Goal: Find specific page/section: Find specific page/section

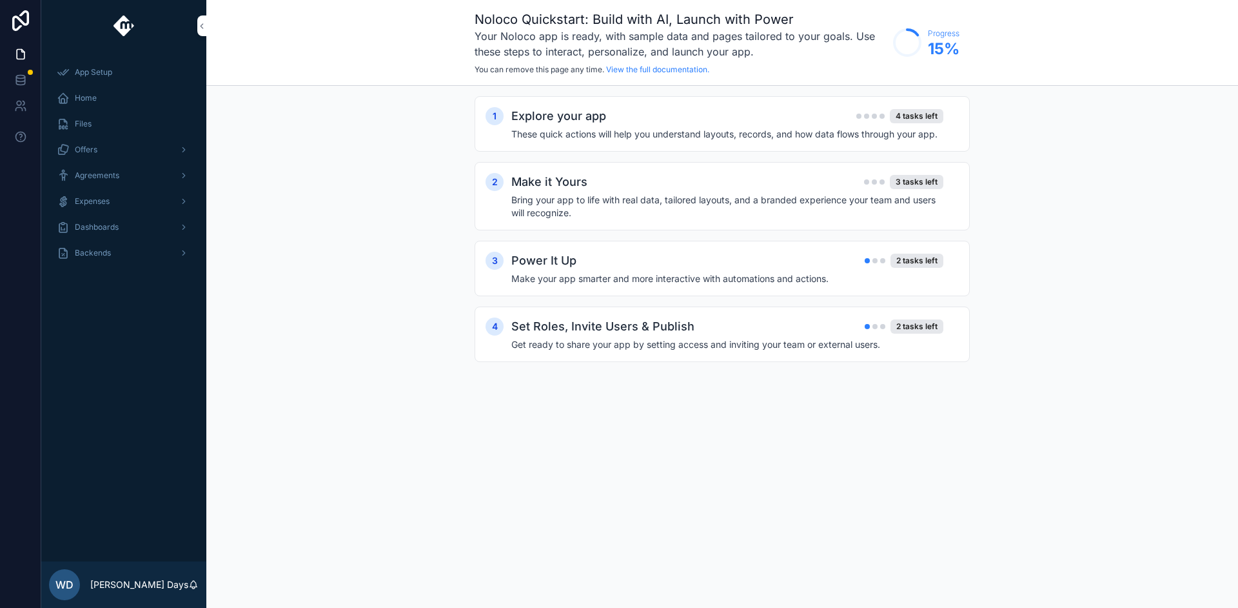
click at [113, 245] on div "Backends" at bounding box center [124, 253] width 134 height 21
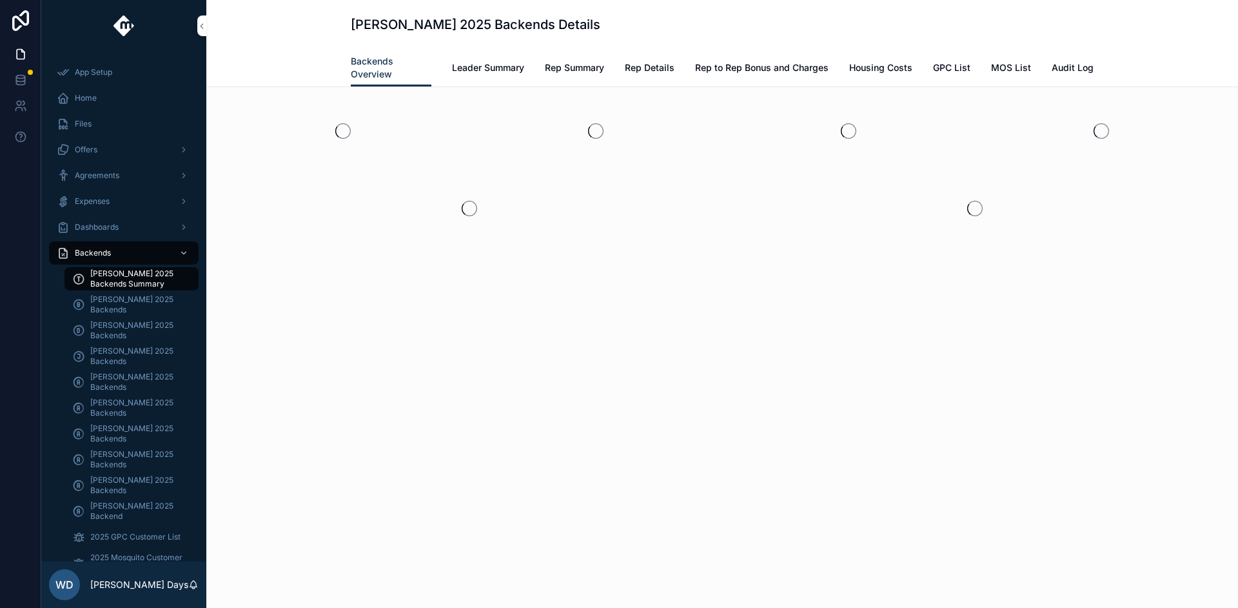
click at [127, 382] on span "Andrew Moffat 2025 Backends" at bounding box center [137, 382] width 95 height 21
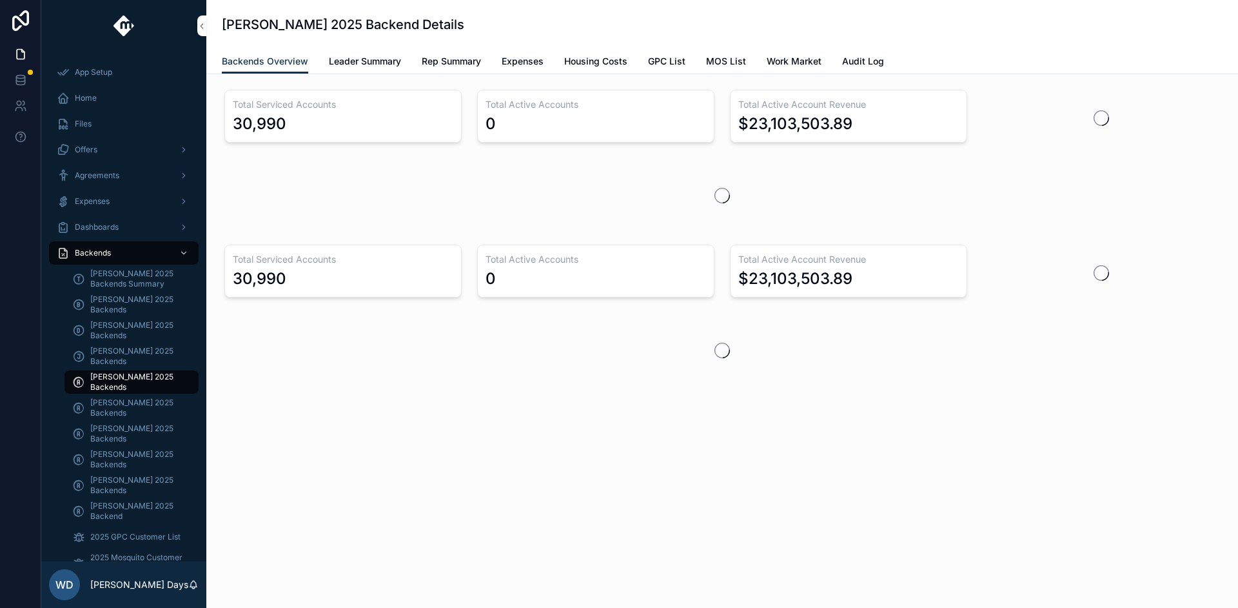
click at [300, 573] on div "Andrew Moffat 2025 Backend Details Backends Overview Backends Overview Leader S…" at bounding box center [722, 304] width 1032 height 608
click at [302, 441] on div "Total Serviced Accounts 30,990 Total Active Accounts 0 Total Active Account Rev…" at bounding box center [722, 270] width 1032 height 392
click at [289, 477] on div "Andrew Moffat 2025 Backend Details Backends Overview Backends Overview Leader S…" at bounding box center [722, 243] width 1032 height 487
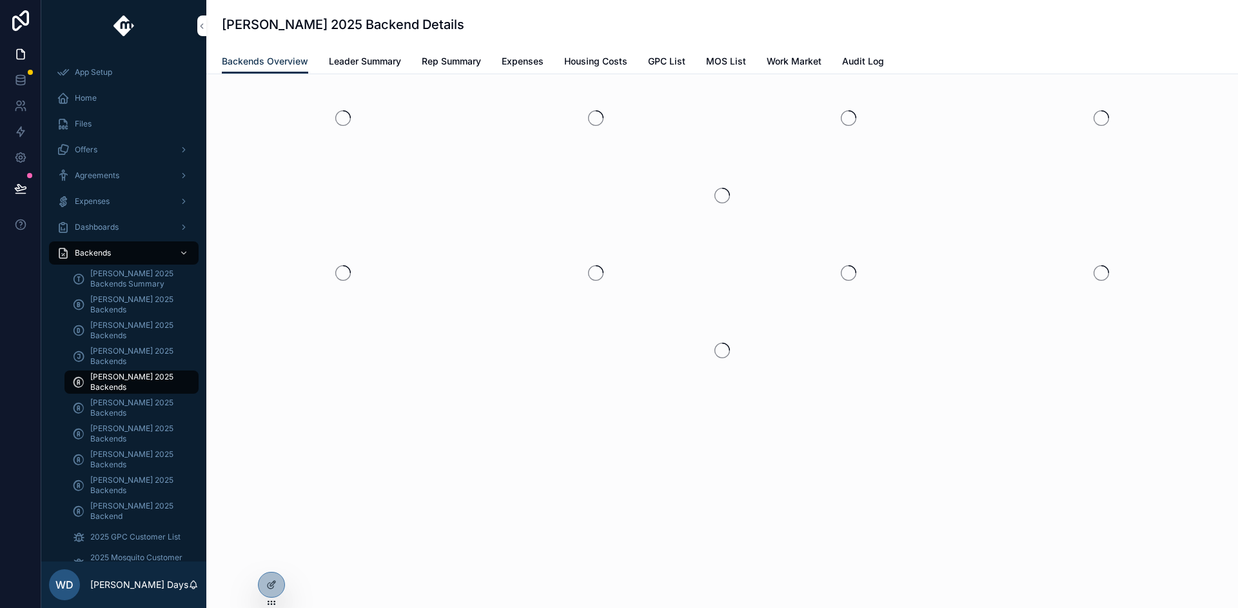
click at [276, 584] on icon at bounding box center [271, 584] width 10 height 10
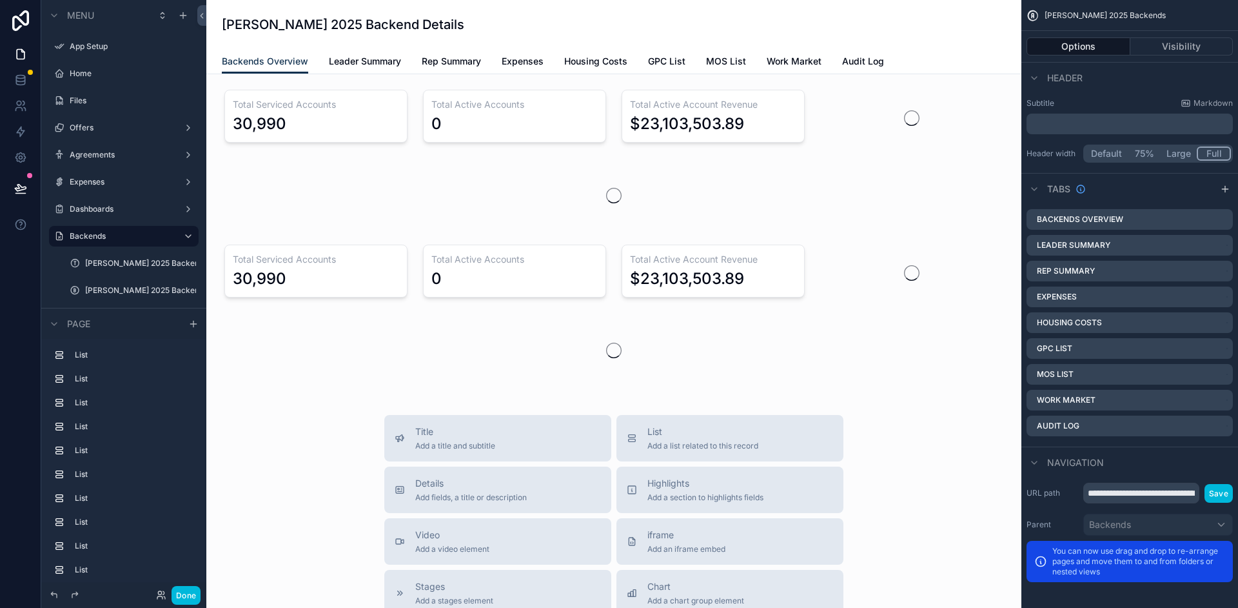
click at [344, 64] on span "Leader Summary" at bounding box center [365, 61] width 72 height 13
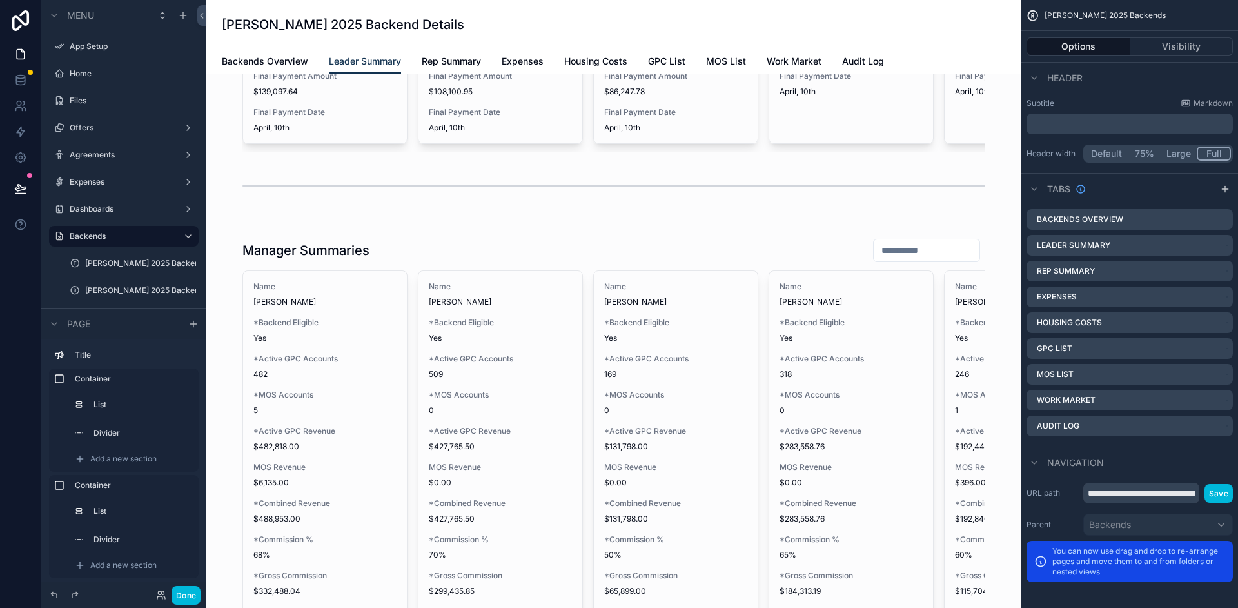
scroll to position [1750, 0]
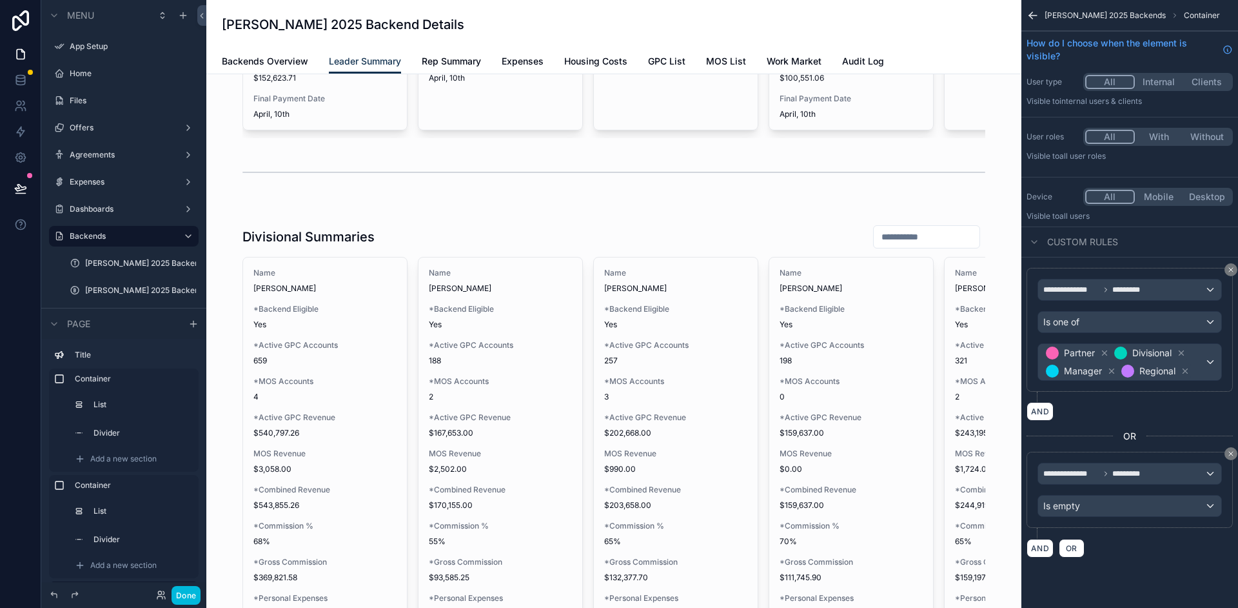
scroll to position [803, 0]
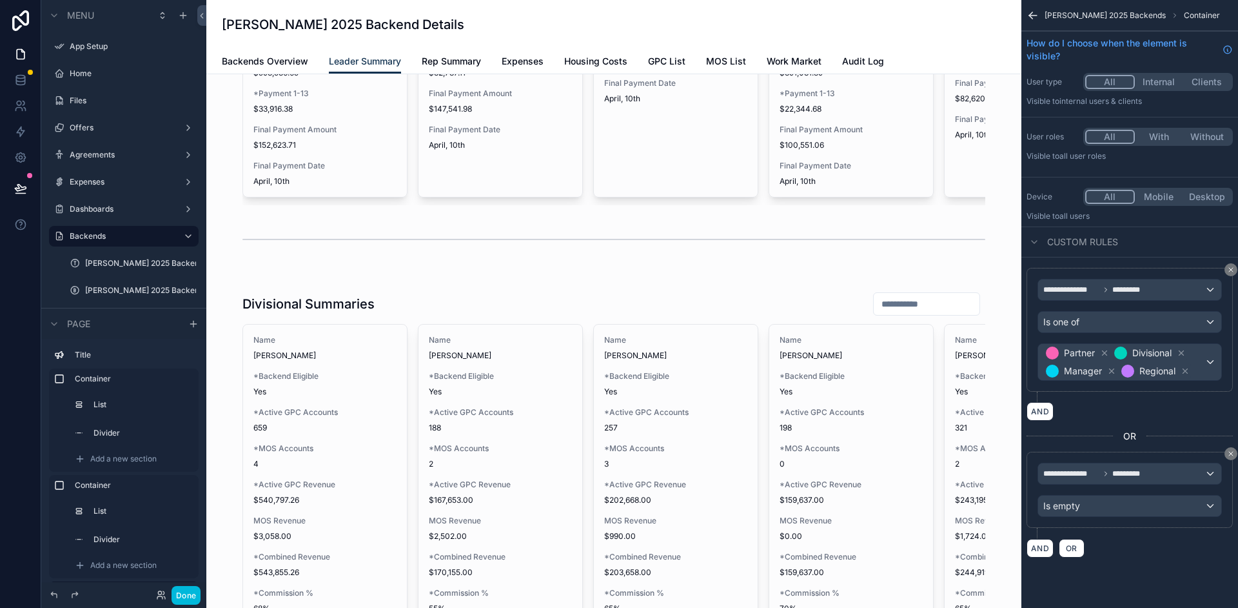
click at [455, 64] on span "Rep Summary" at bounding box center [451, 61] width 59 height 13
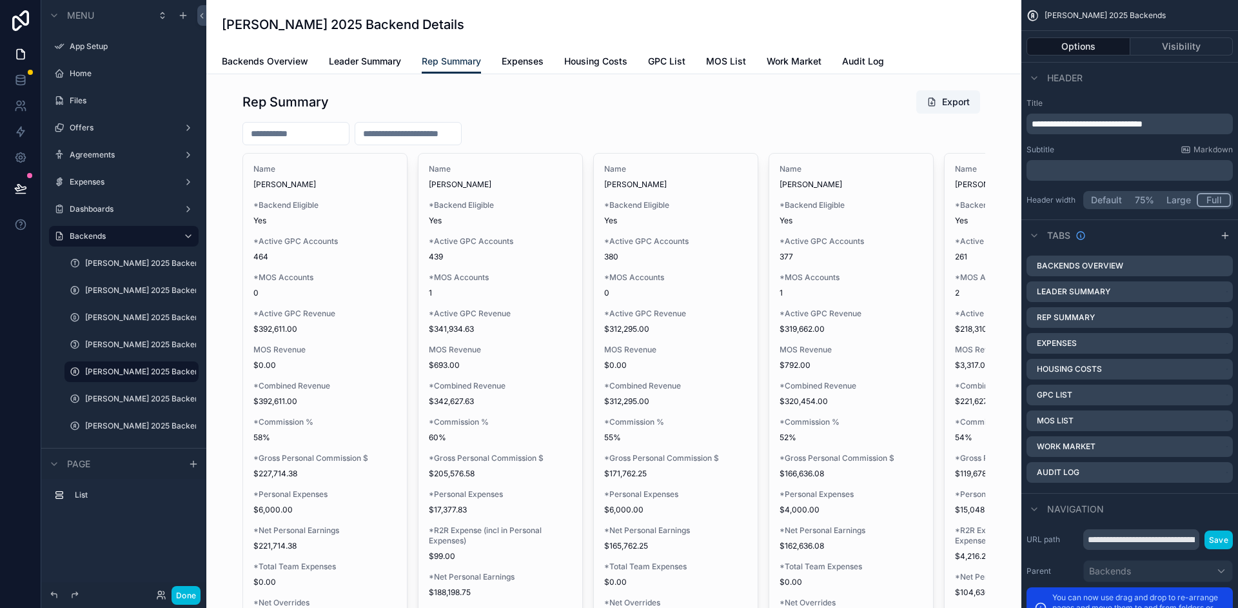
click at [735, 101] on div "scrollable content" at bounding box center [614, 533] width 795 height 898
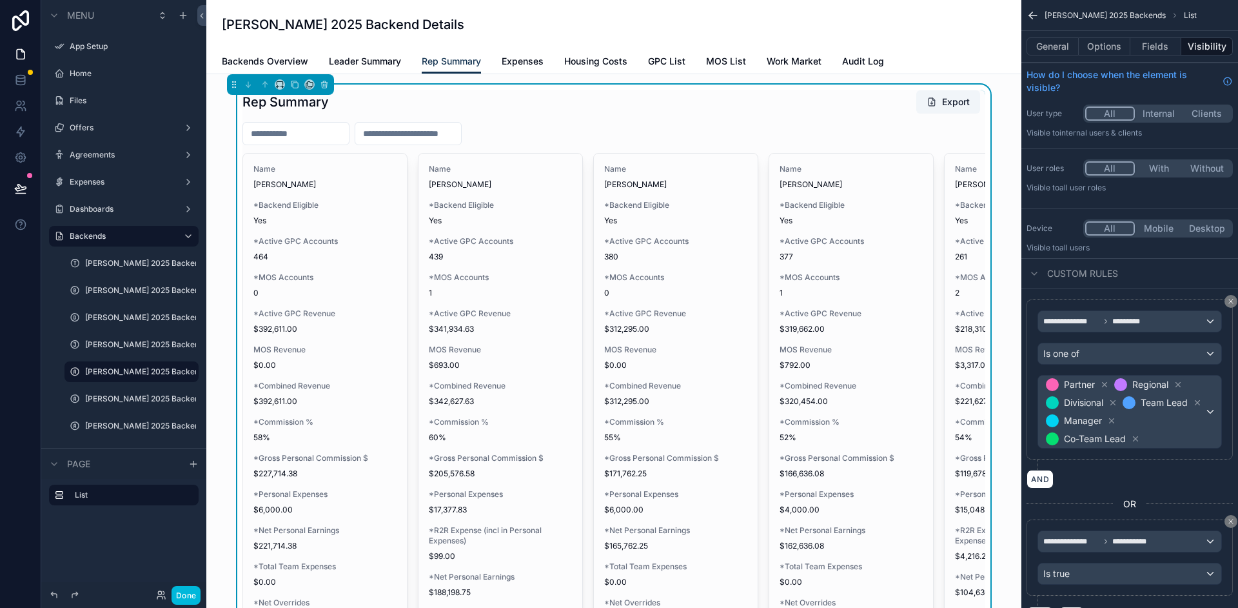
click at [534, 63] on span "Expenses" at bounding box center [523, 61] width 42 height 13
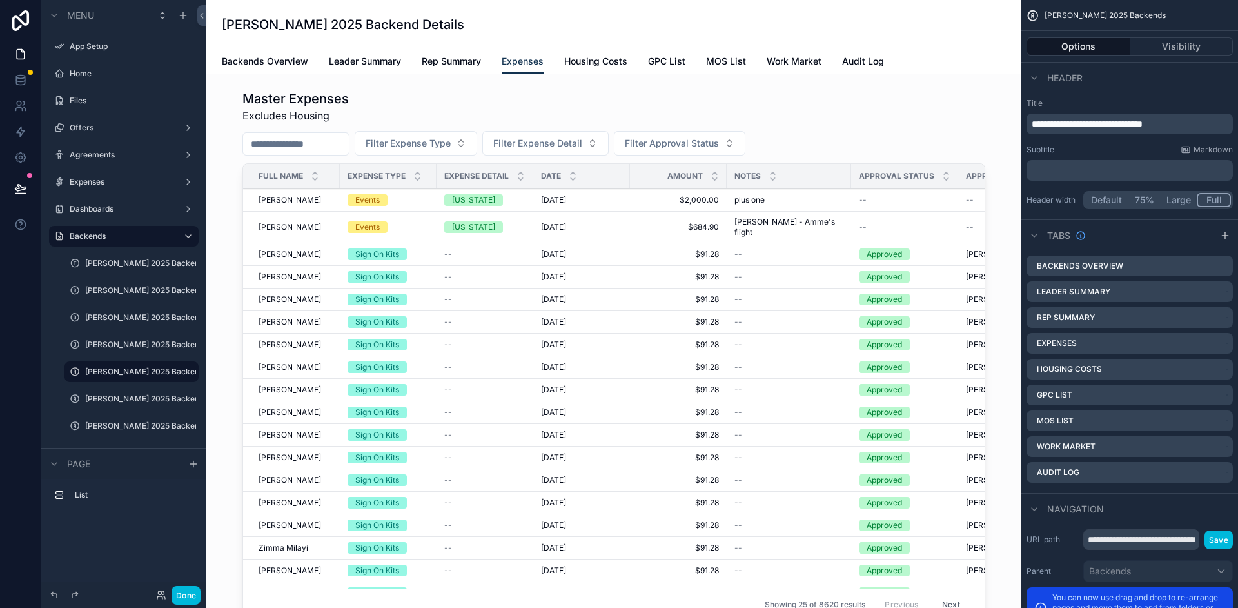
click at [848, 92] on div "scrollable content" at bounding box center [614, 357] width 795 height 546
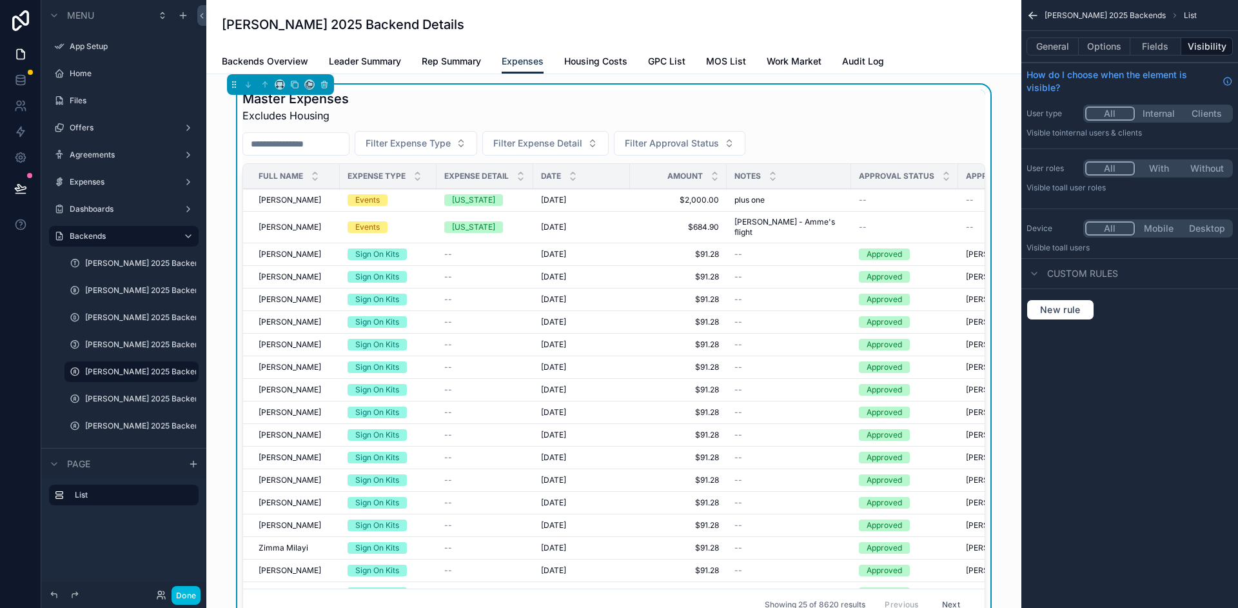
click at [1059, 54] on button "General" at bounding box center [1053, 46] width 52 height 18
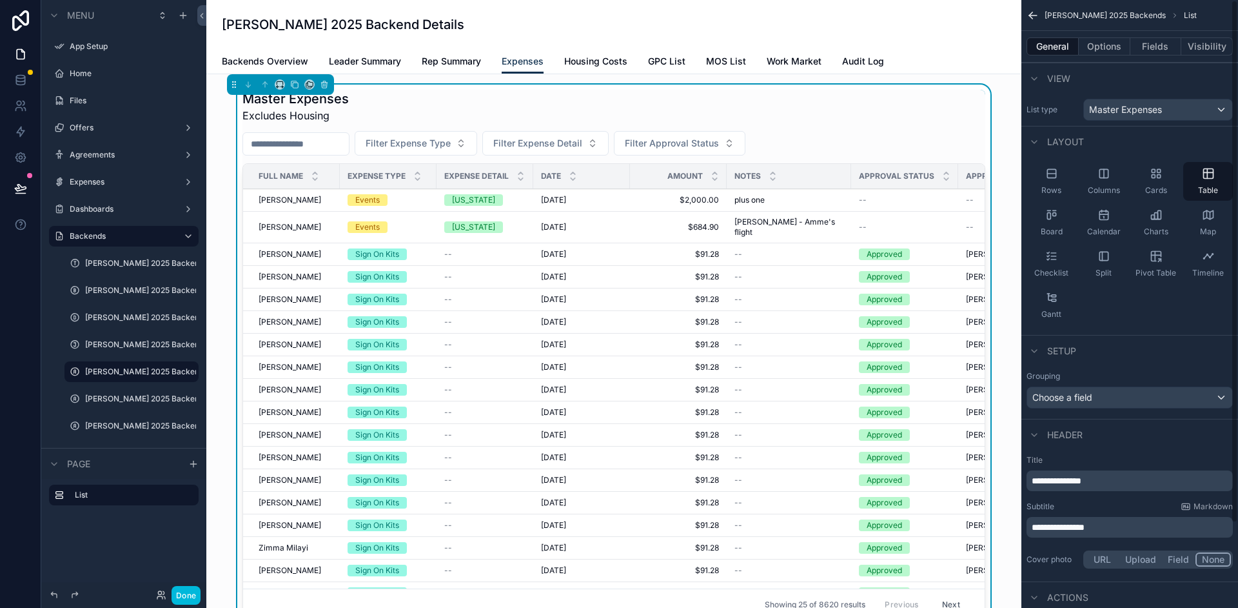
click at [1098, 46] on button "Options" at bounding box center [1105, 46] width 52 height 18
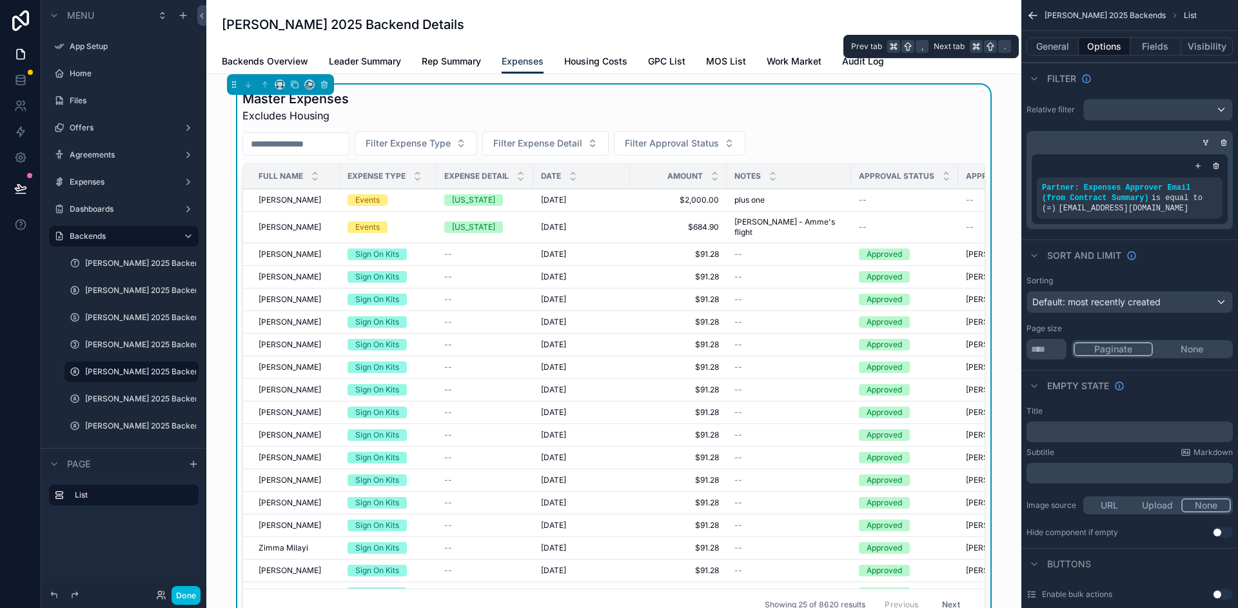
click at [1173, 46] on button "Fields" at bounding box center [1157, 46] width 52 height 18
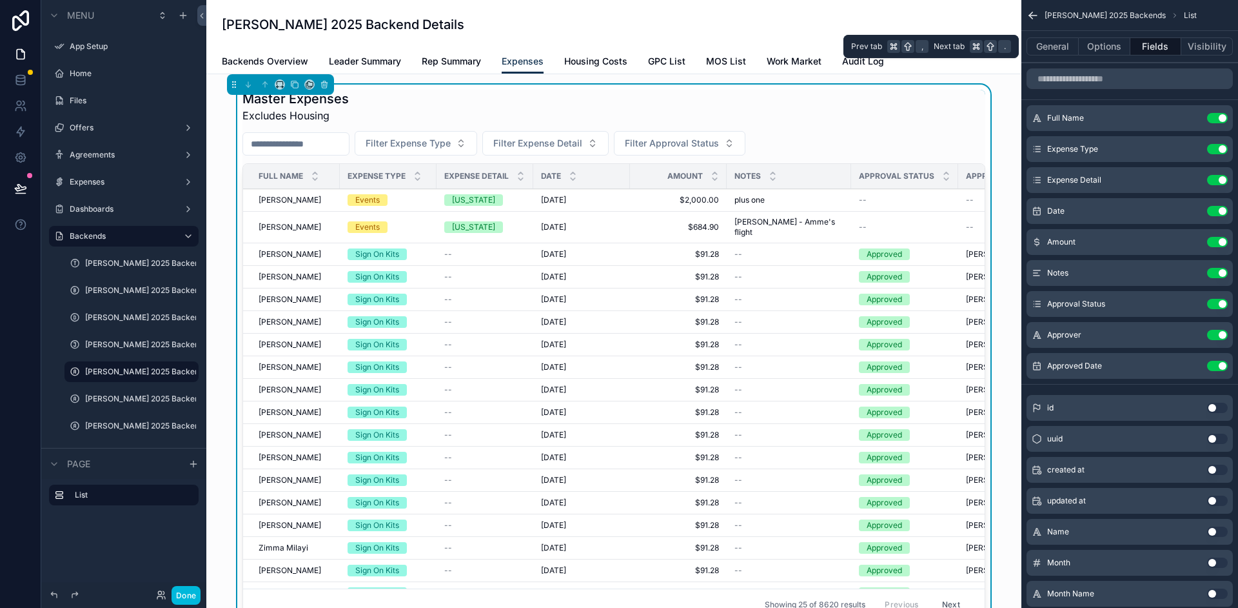
click at [1215, 48] on button "Visibility" at bounding box center [1208, 46] width 52 height 18
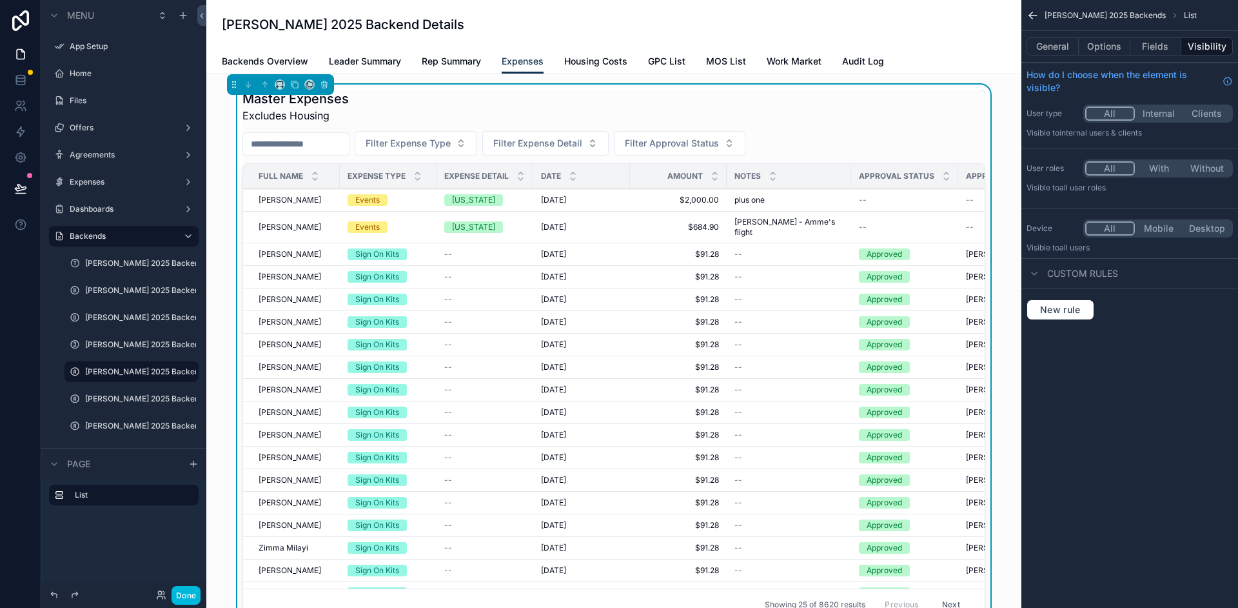
click at [601, 58] on span "Housing Costs" at bounding box center [595, 61] width 63 height 13
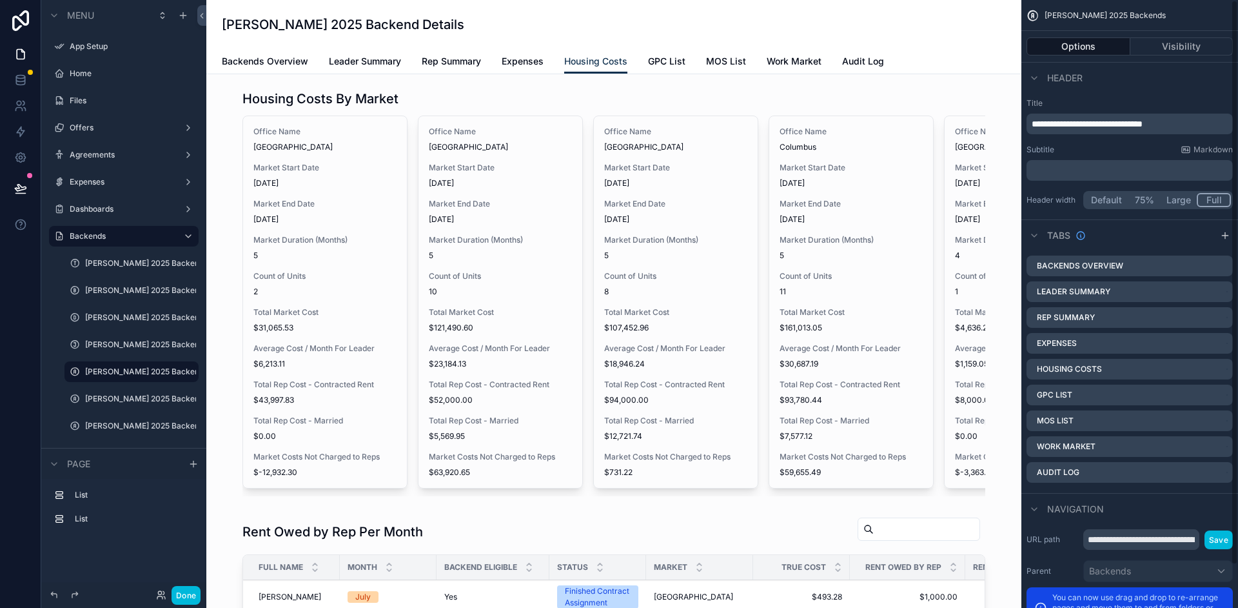
click at [1175, 43] on button "Visibility" at bounding box center [1182, 46] width 103 height 18
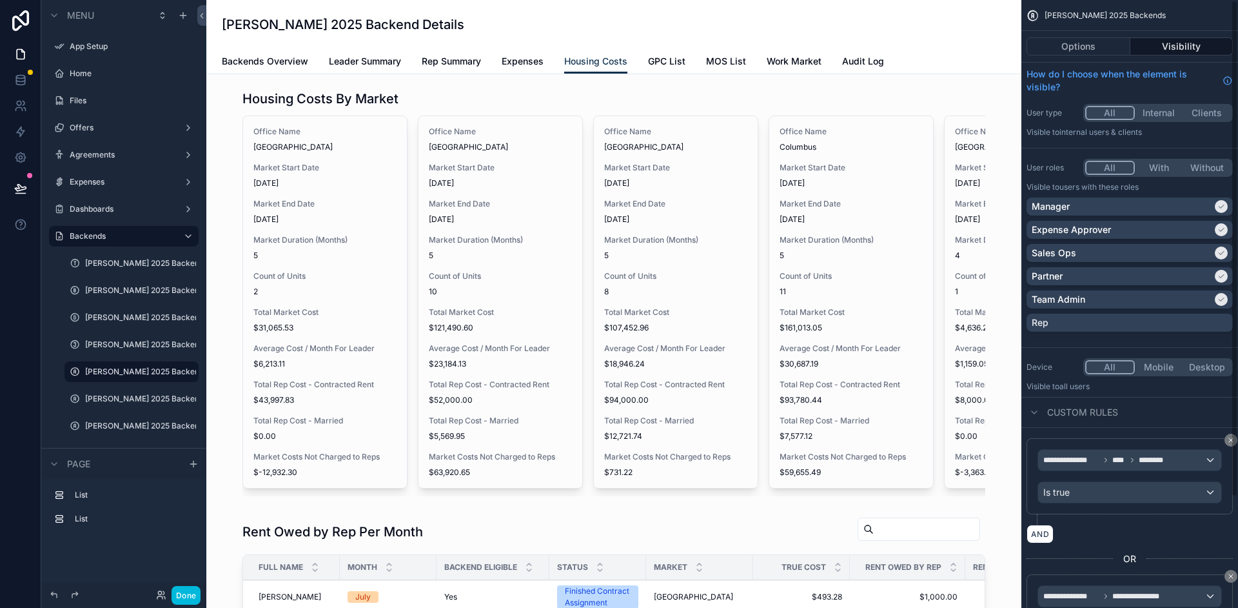
click at [658, 97] on div "scrollable content" at bounding box center [614, 292] width 795 height 417
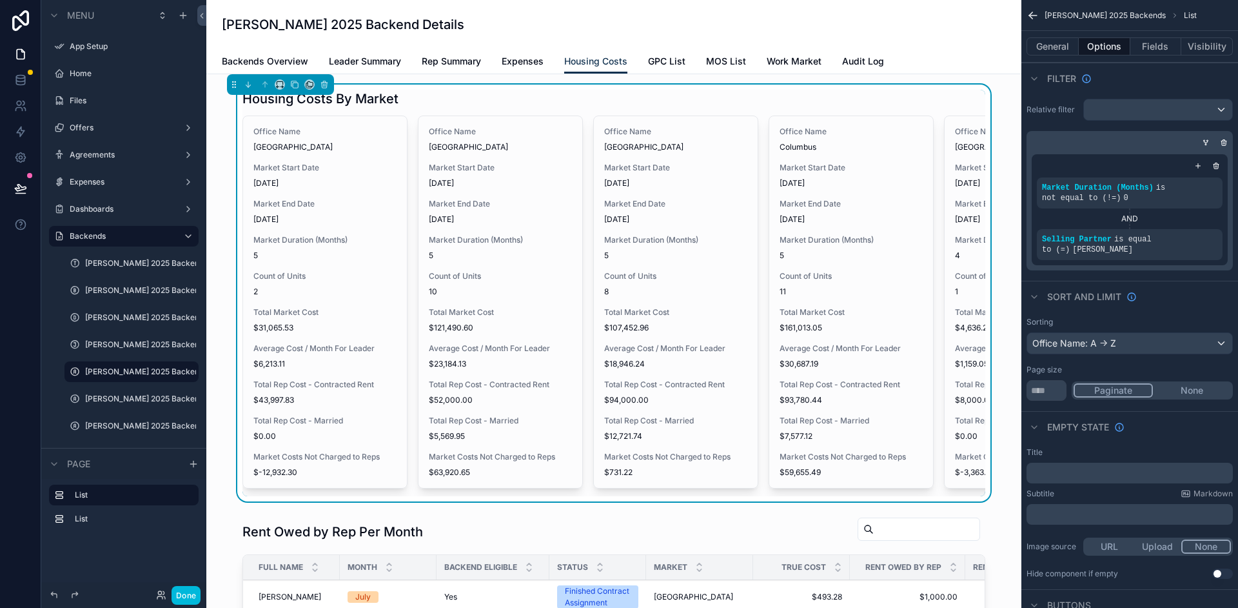
click at [674, 59] on span "GPC List" at bounding box center [666, 61] width 37 height 13
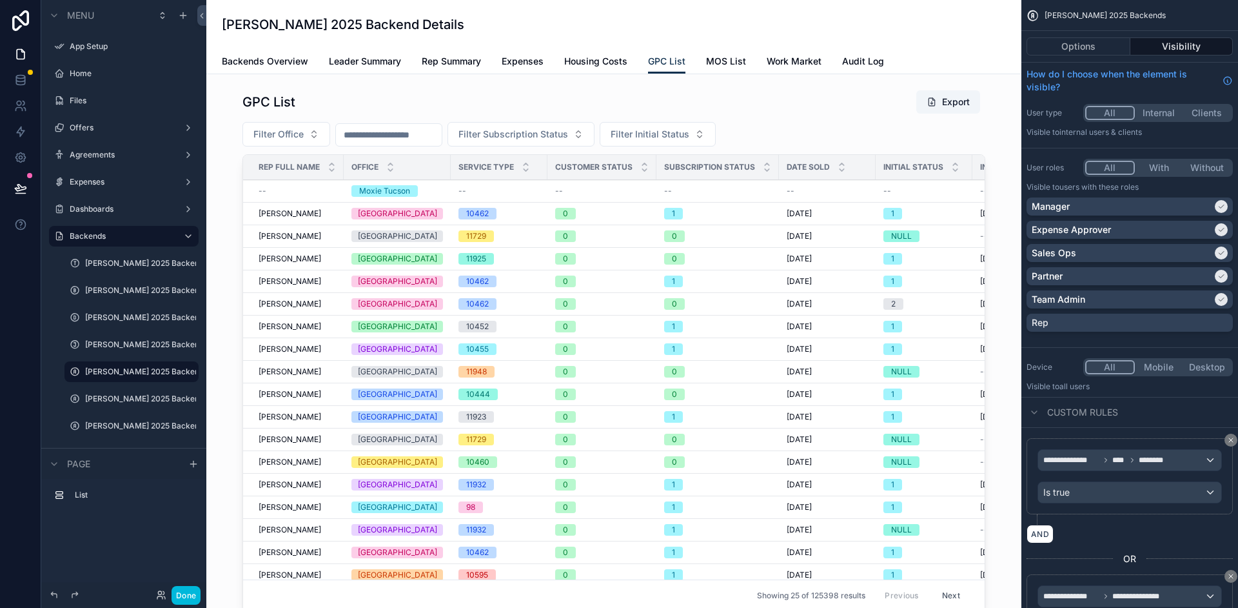
click at [681, 61] on span "GPC List" at bounding box center [666, 61] width 37 height 13
click at [1060, 42] on button "Options" at bounding box center [1079, 46] width 104 height 18
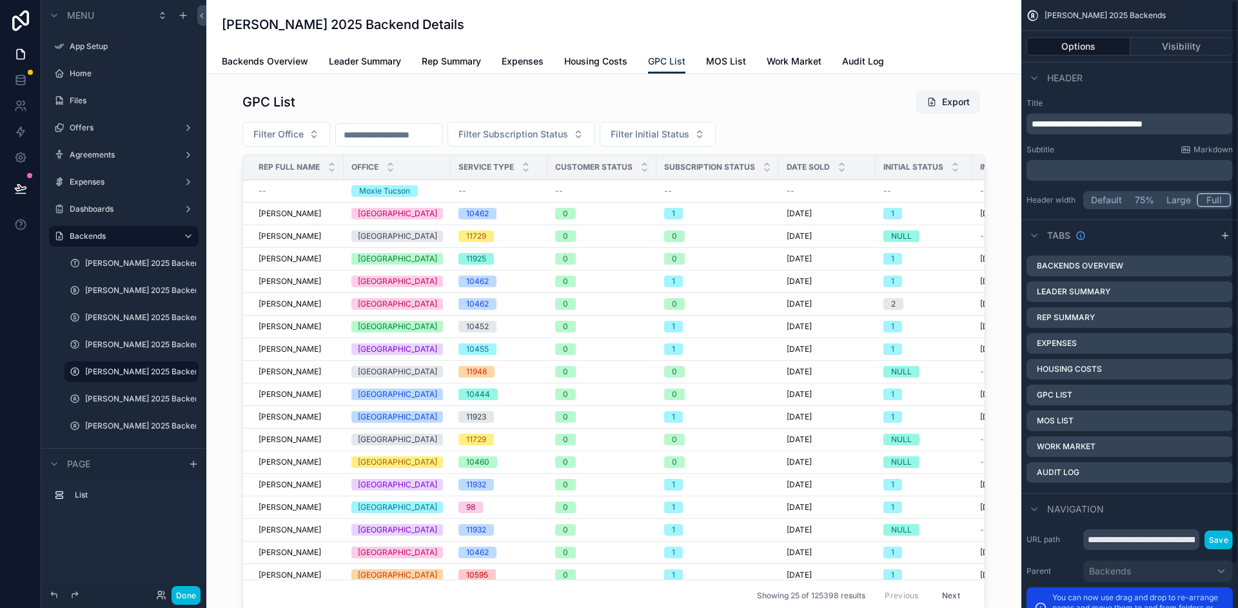
click at [0, 0] on icon "scrollable content" at bounding box center [0, 0] width 0 height 0
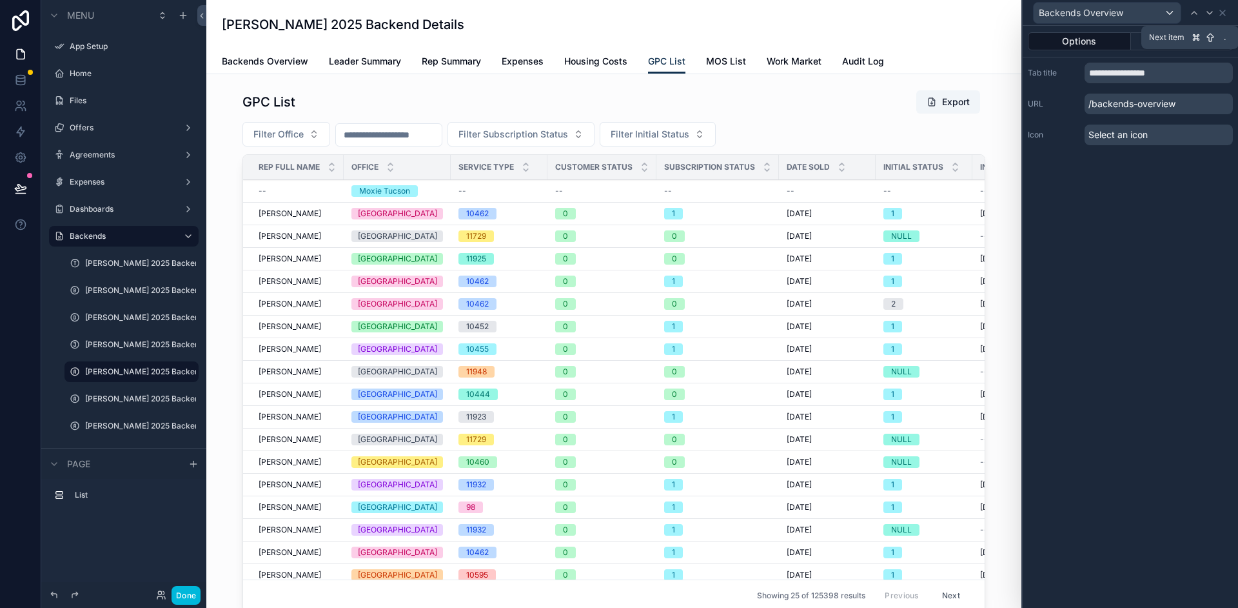
click at [1206, 14] on icon at bounding box center [1210, 13] width 10 height 10
click at [1158, 47] on button "Visibility" at bounding box center [1182, 41] width 103 height 18
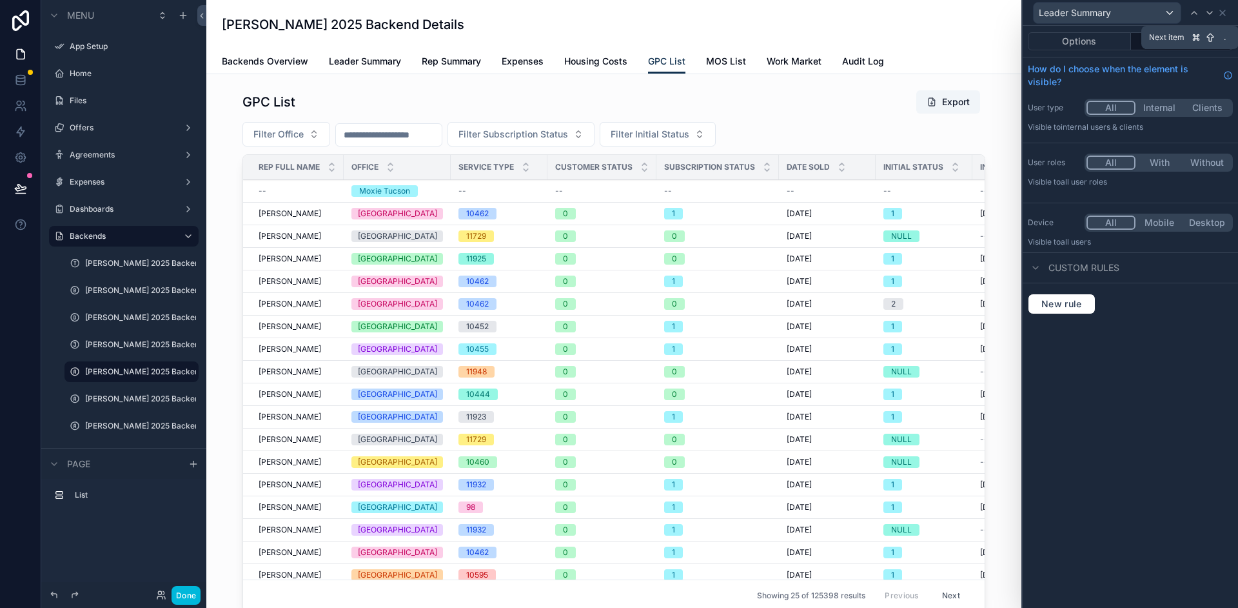
click at [1213, 11] on icon at bounding box center [1210, 13] width 10 height 10
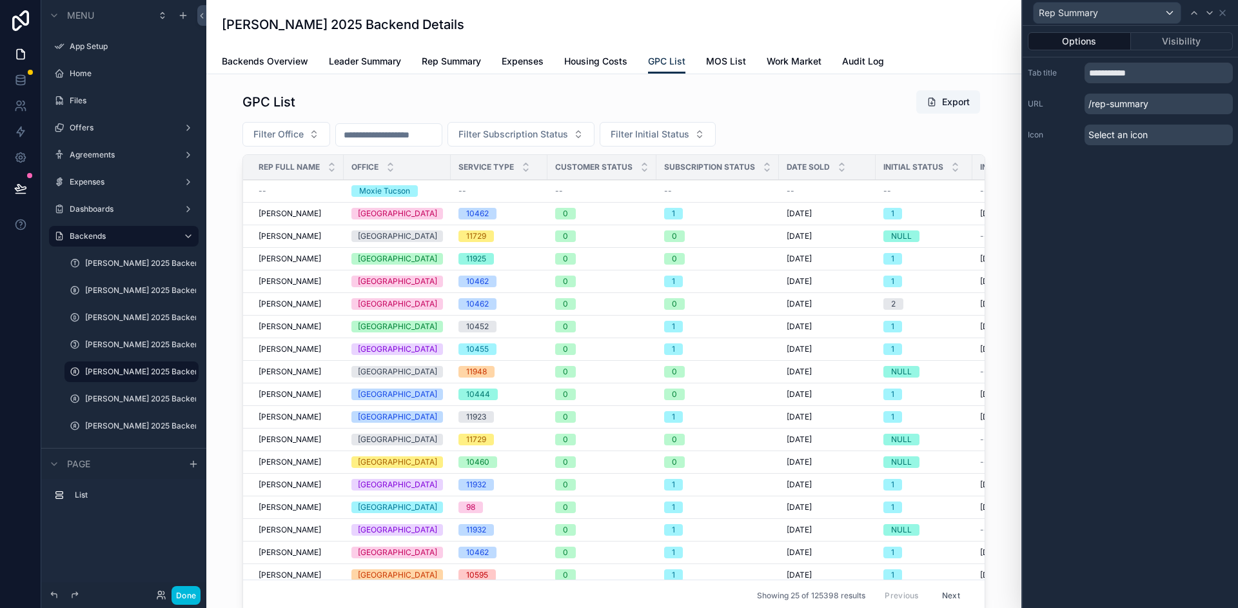
click at [1162, 45] on button "Visibility" at bounding box center [1182, 41] width 103 height 18
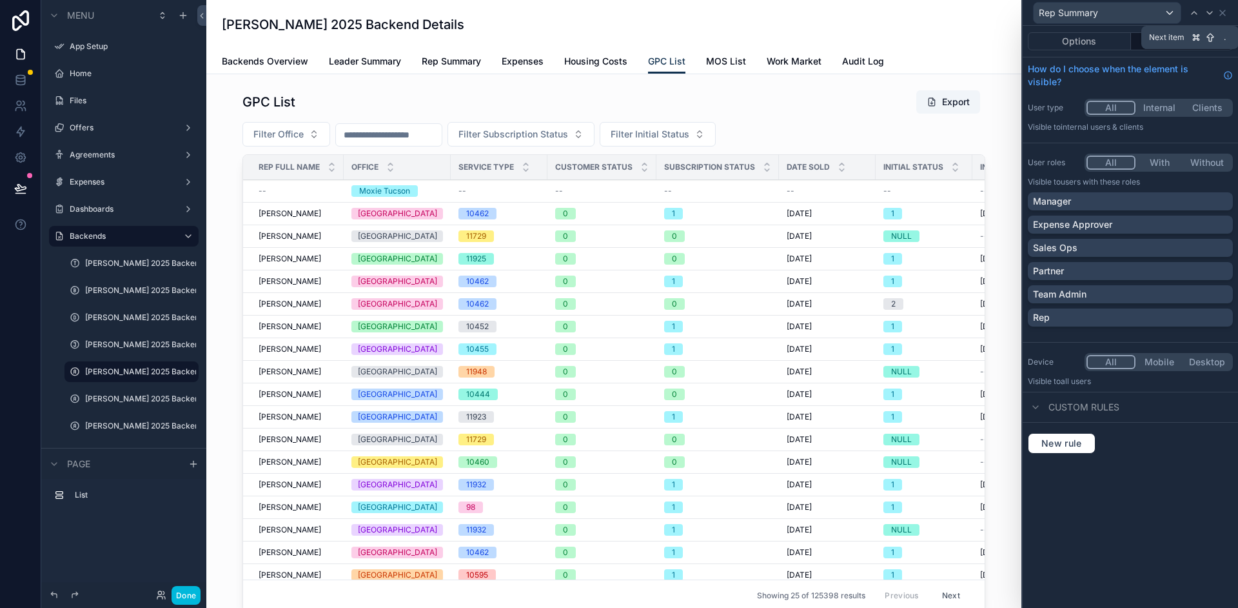
click at [1208, 13] on icon at bounding box center [1210, 13] width 10 height 10
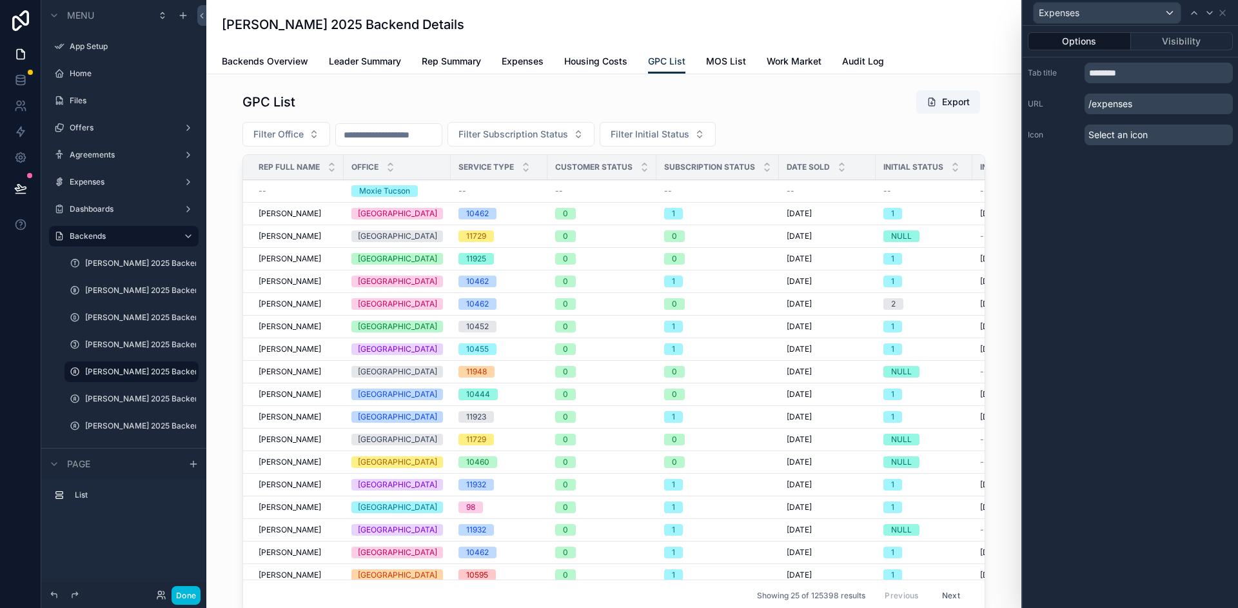
click at [1180, 42] on button "Visibility" at bounding box center [1182, 41] width 103 height 18
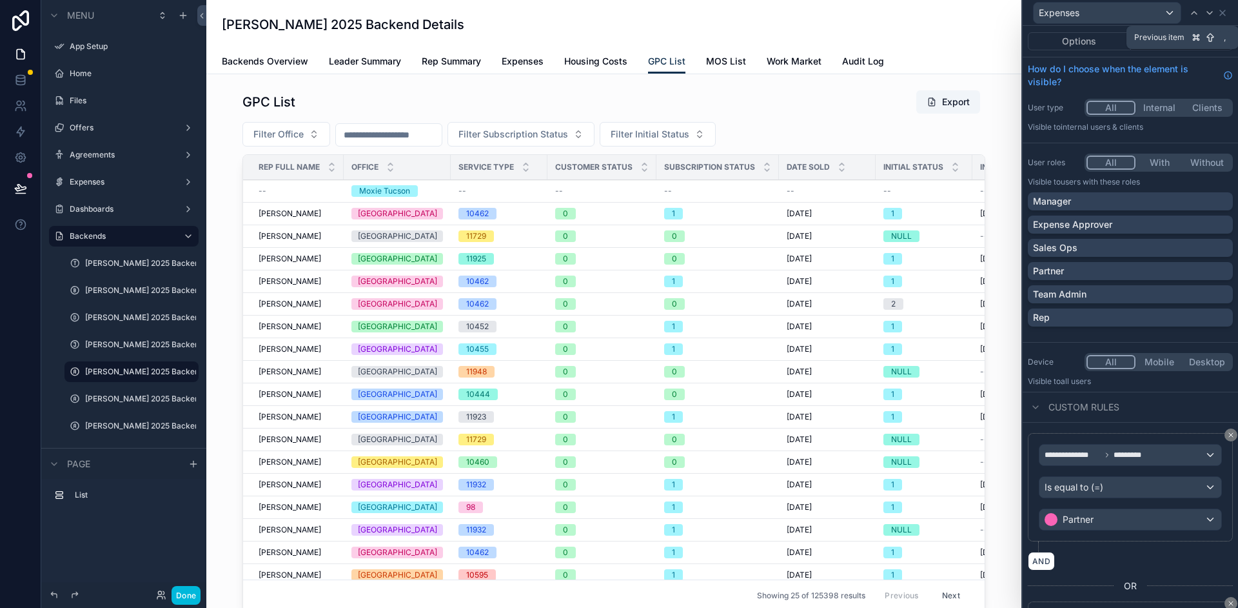
click at [1198, 13] on icon at bounding box center [1194, 13] width 10 height 10
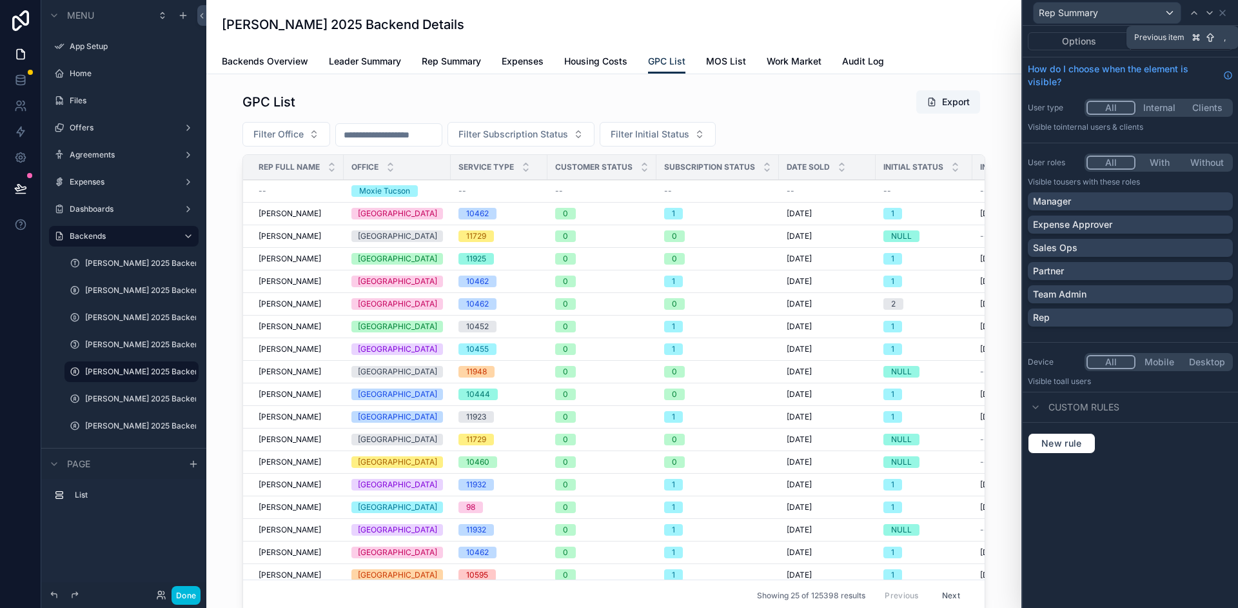
click at [1198, 13] on icon at bounding box center [1194, 13] width 10 height 10
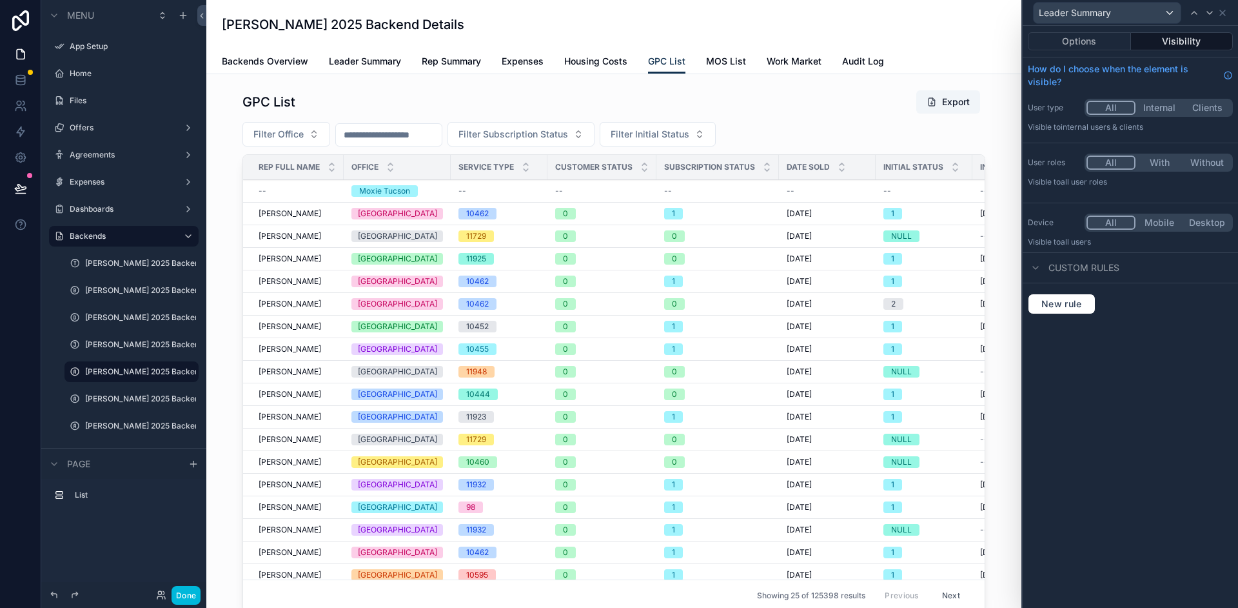
click at [1176, 39] on button "Visibility" at bounding box center [1182, 41] width 103 height 18
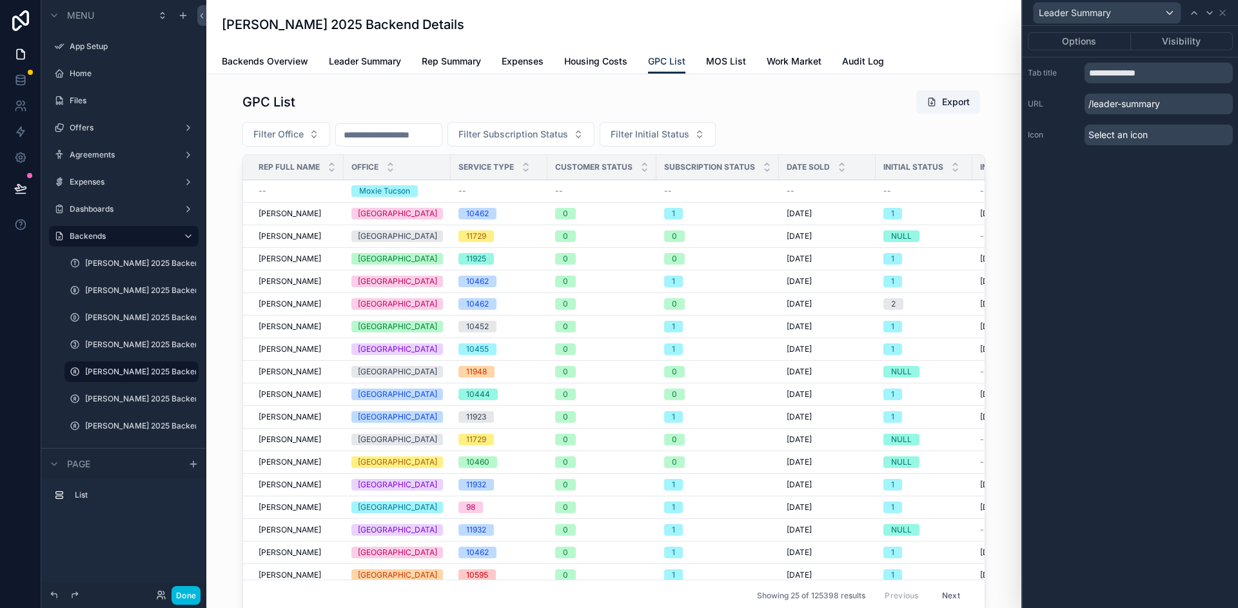
click at [1152, 32] on button "Visibility" at bounding box center [1182, 41] width 103 height 18
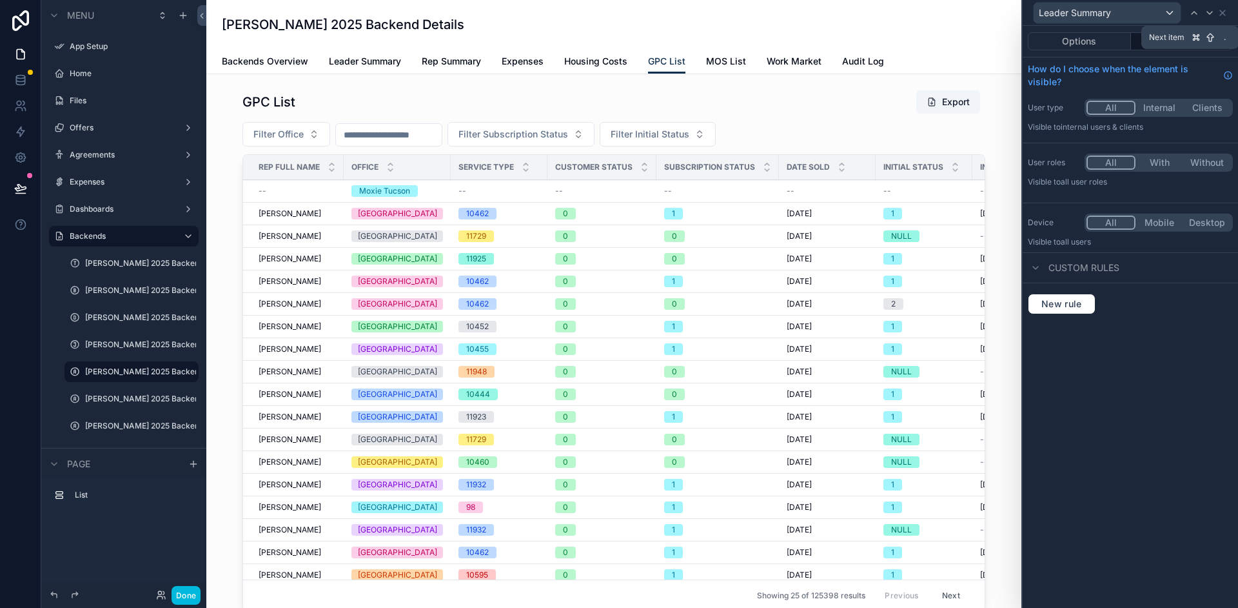
click at [1211, 14] on icon at bounding box center [1210, 13] width 10 height 10
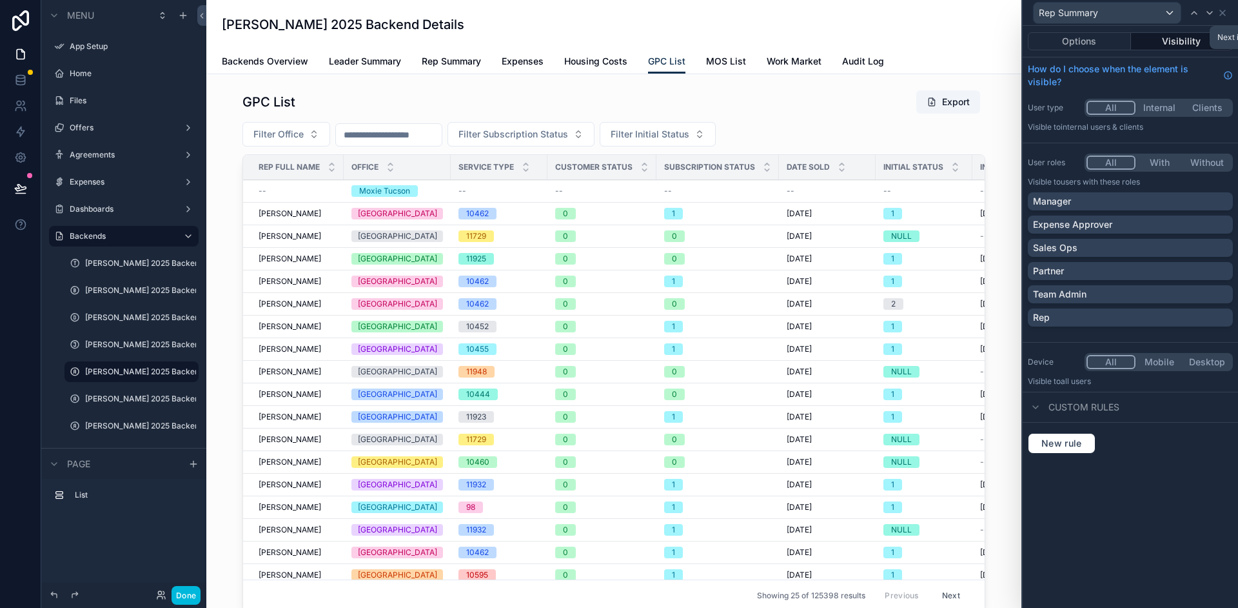
click at [1211, 14] on icon at bounding box center [1210, 13] width 10 height 10
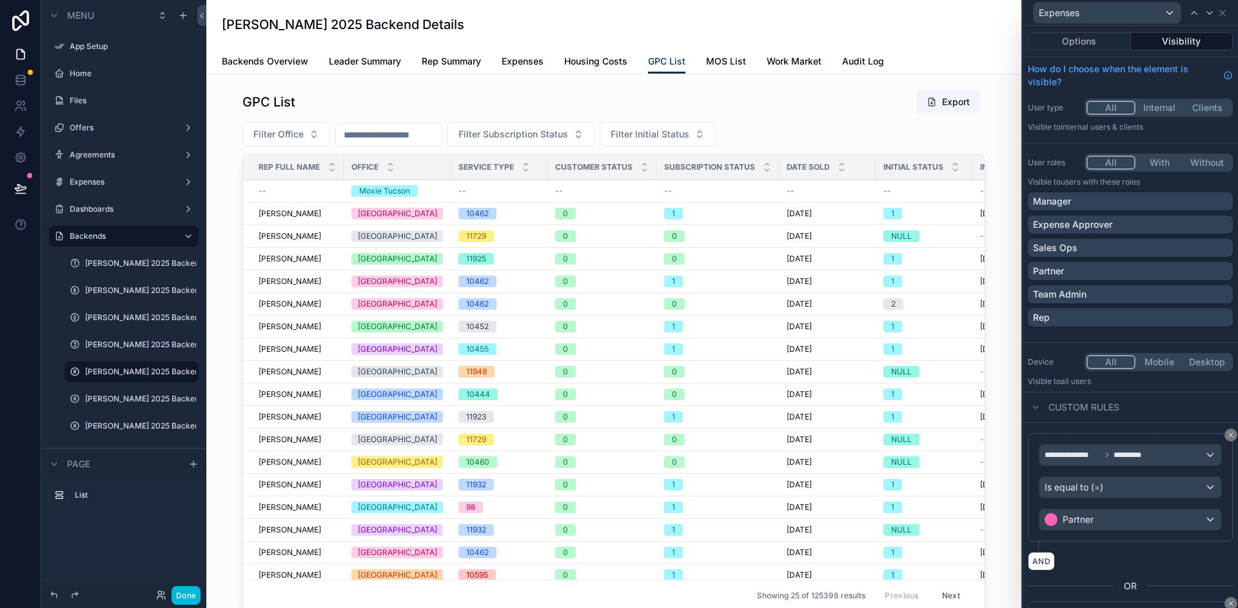
scroll to position [110, 0]
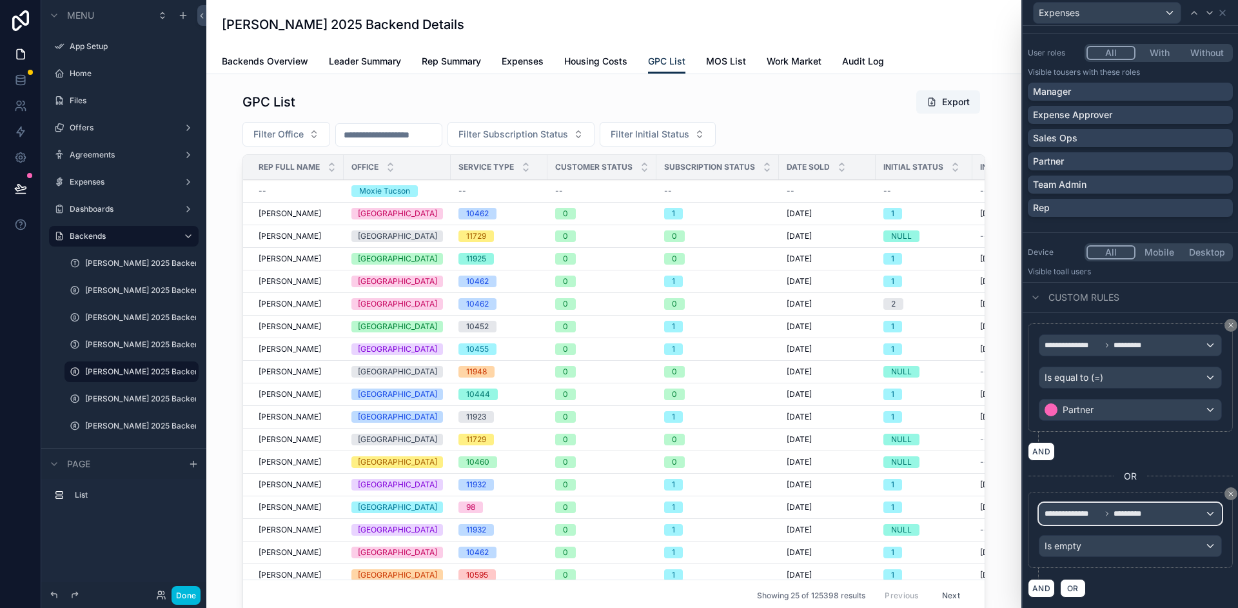
click at [1144, 515] on span "*********" at bounding box center [1130, 513] width 32 height 10
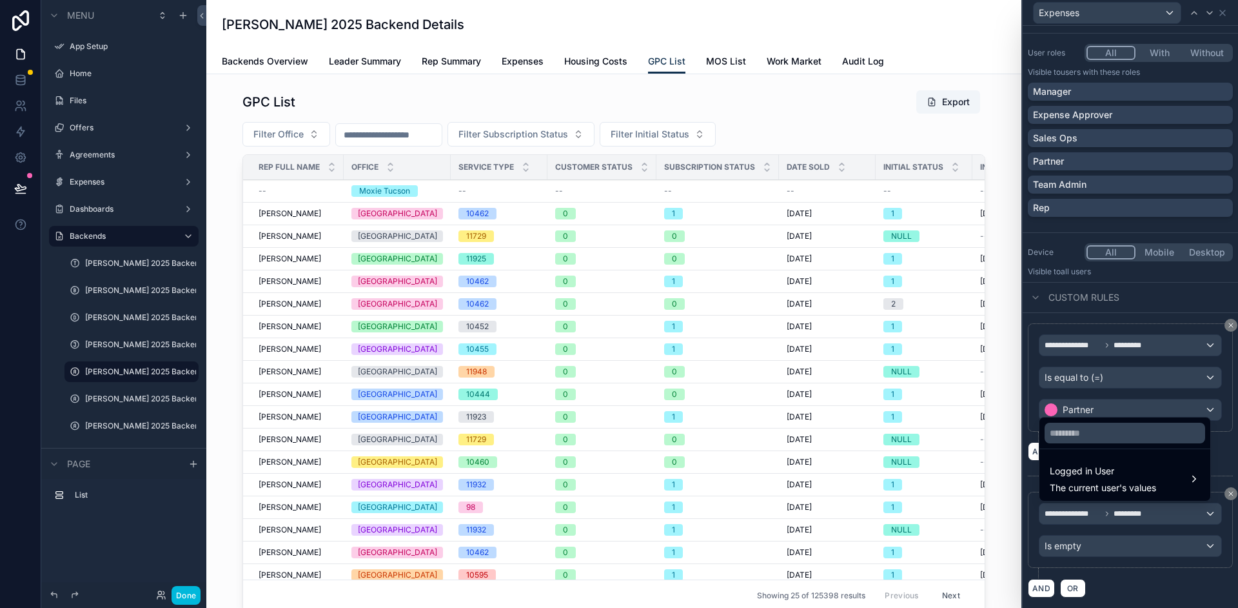
click at [1145, 475] on span "Logged in User" at bounding box center [1103, 470] width 106 height 15
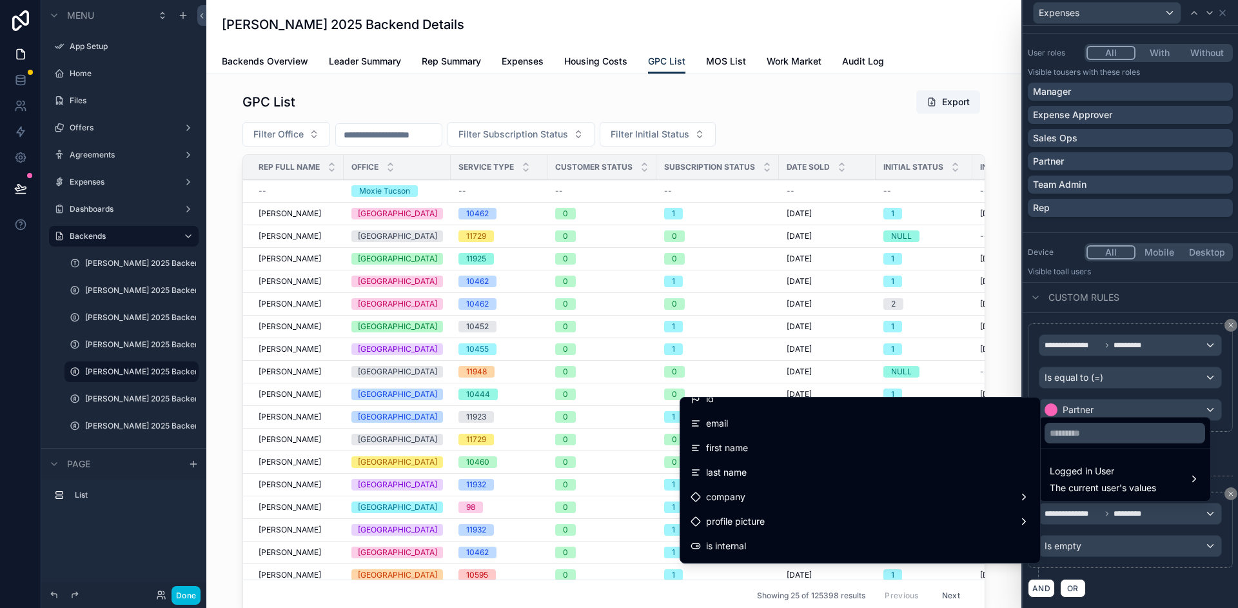
scroll to position [141, 0]
click at [746, 425] on span "is internal" at bounding box center [726, 417] width 40 height 15
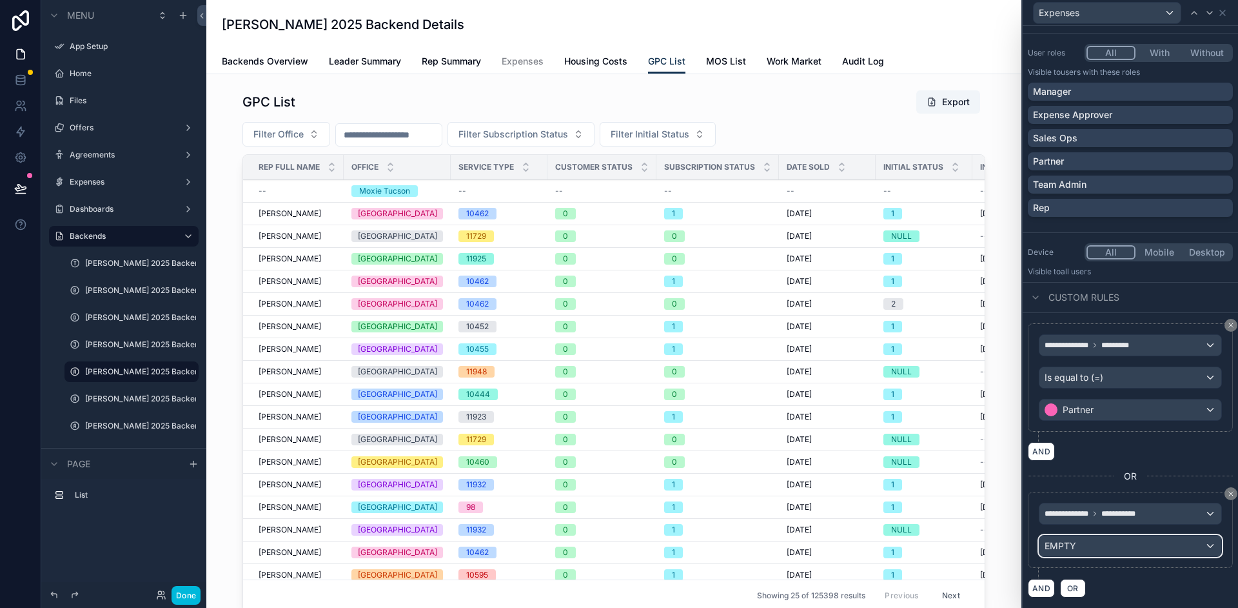
click at [1119, 548] on div "EMPTY" at bounding box center [1131, 545] width 182 height 21
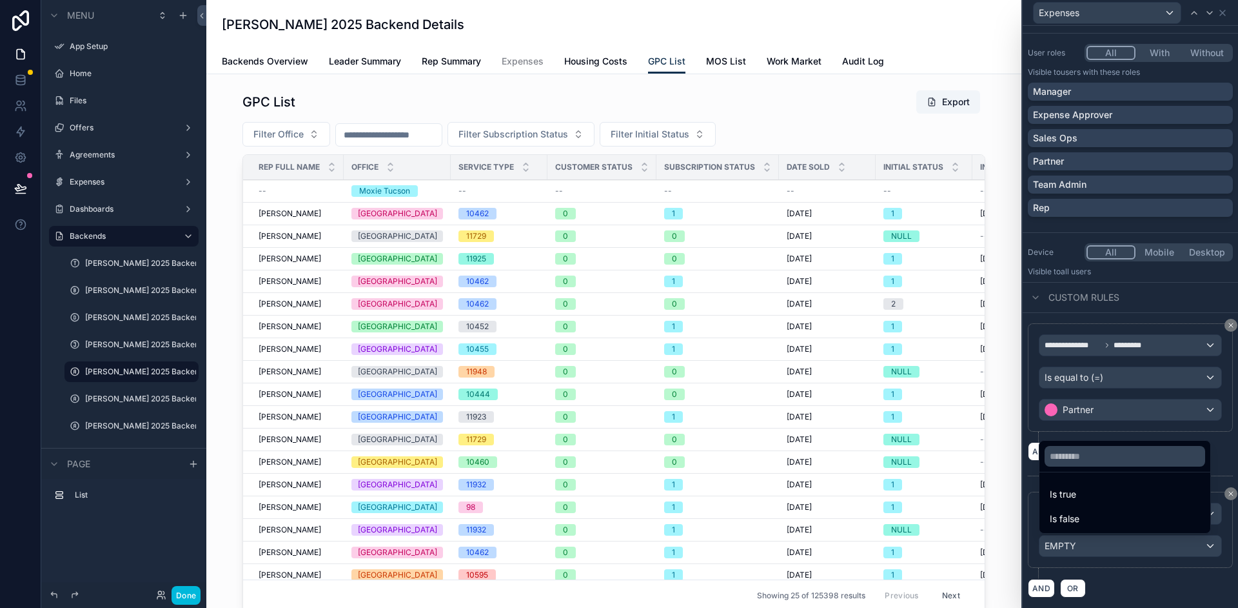
click at [1064, 488] on span "Is true" at bounding box center [1063, 493] width 26 height 15
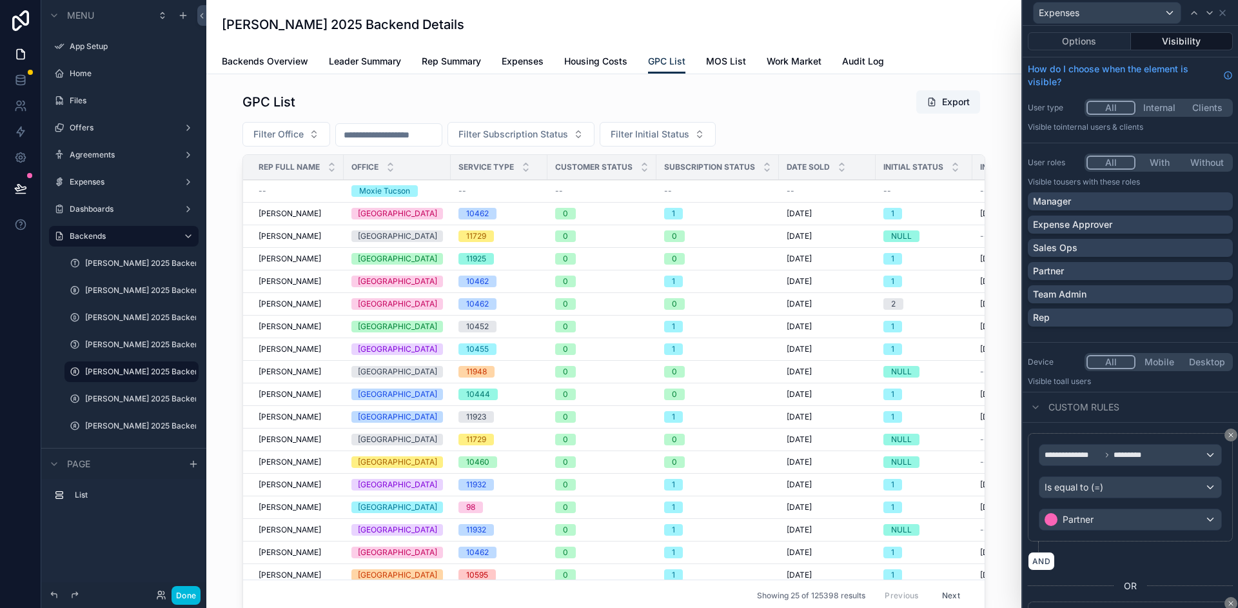
scroll to position [47, 0]
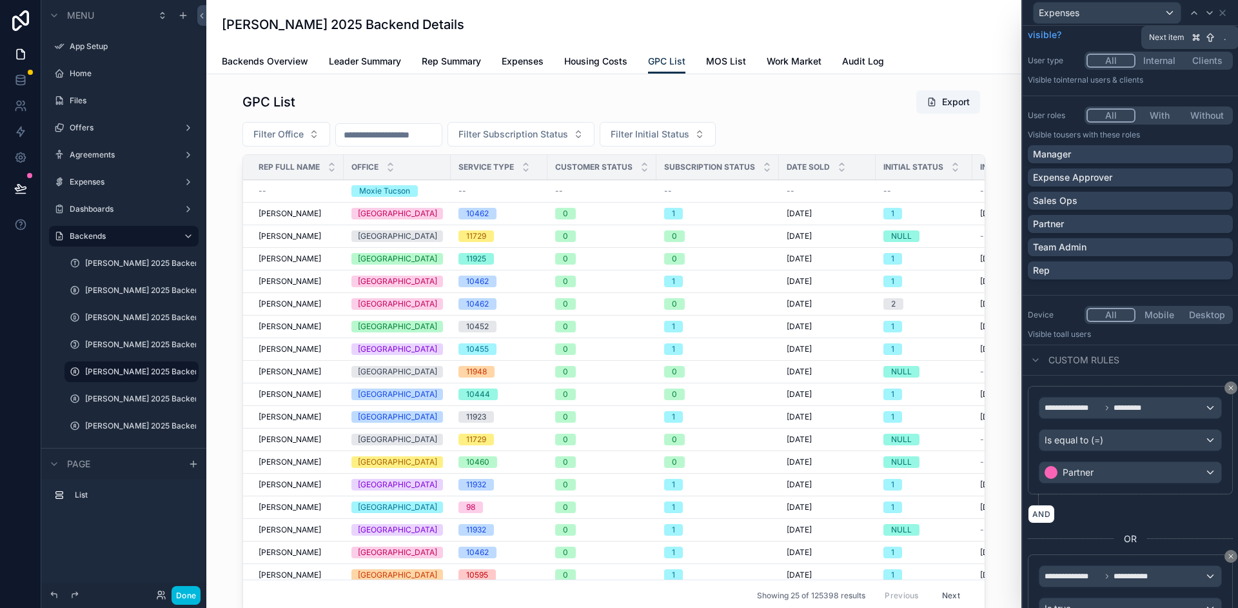
click at [1207, 16] on icon at bounding box center [1210, 13] width 10 height 10
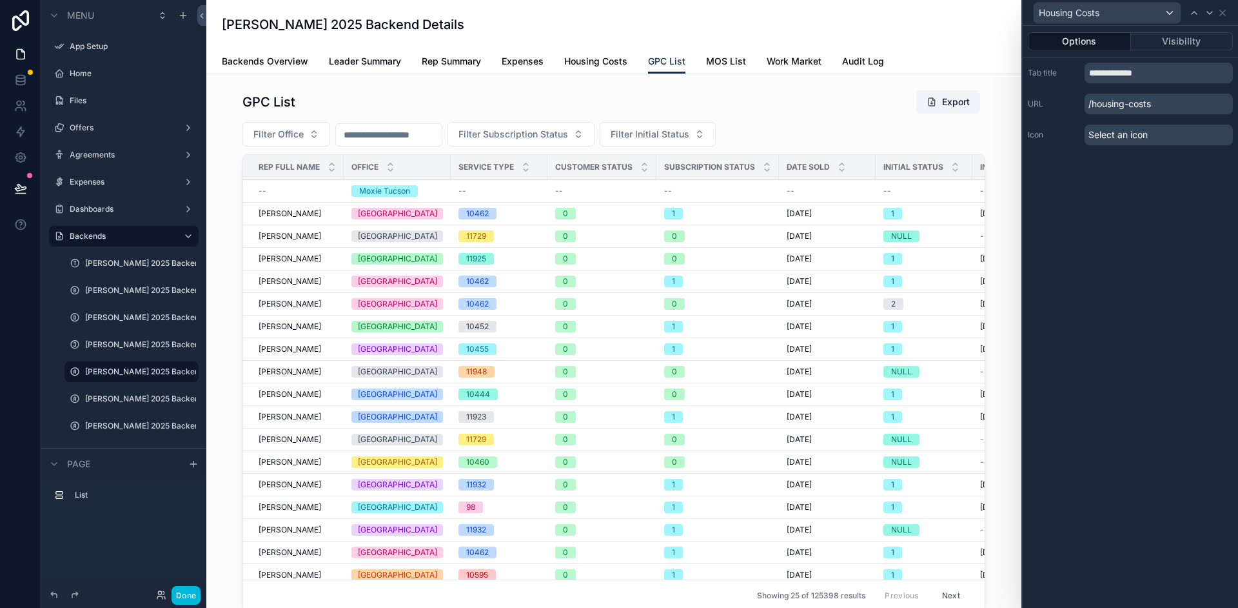
click at [1153, 46] on button "Visibility" at bounding box center [1182, 41] width 103 height 18
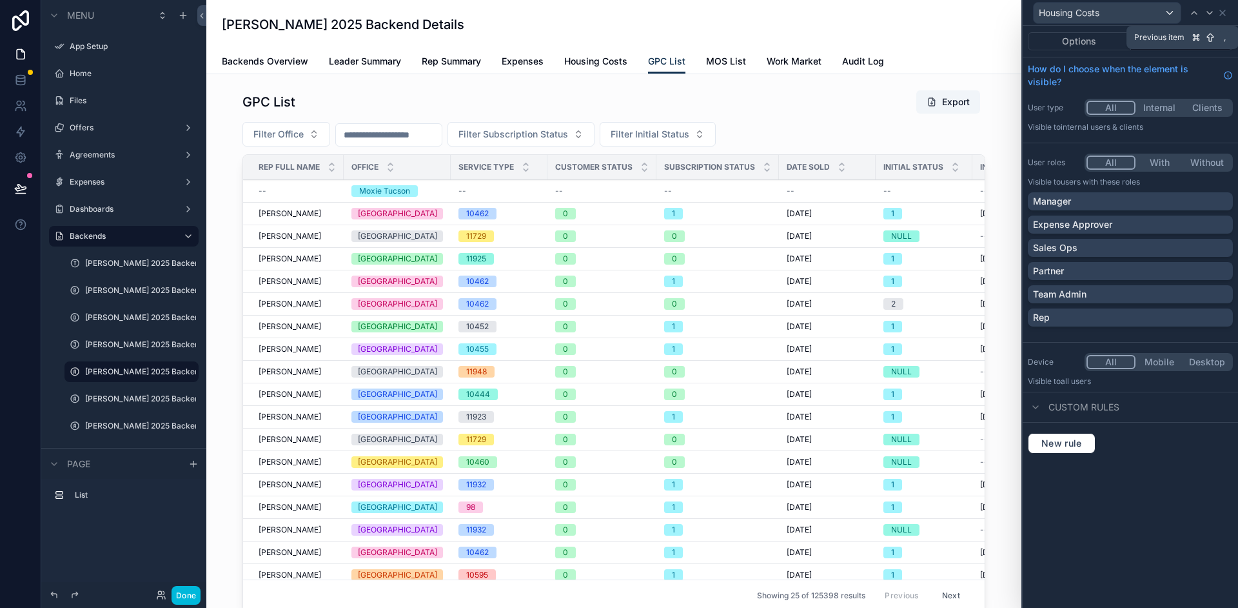
click at [1193, 12] on icon at bounding box center [1194, 13] width 10 height 10
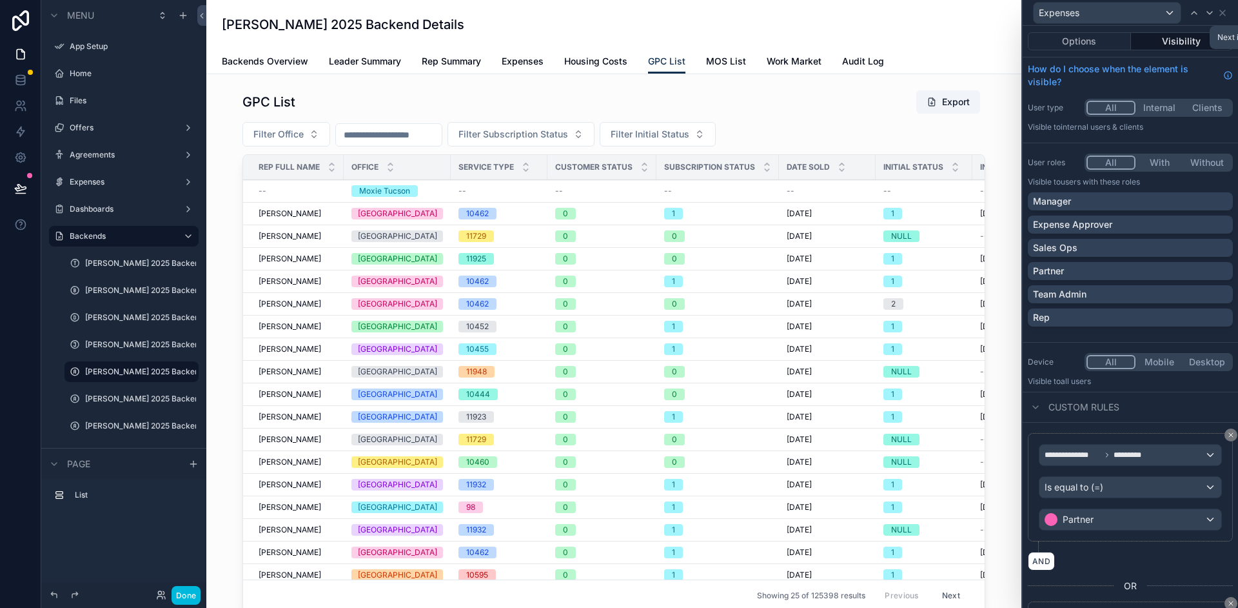
click at [1209, 12] on icon at bounding box center [1210, 13] width 10 height 10
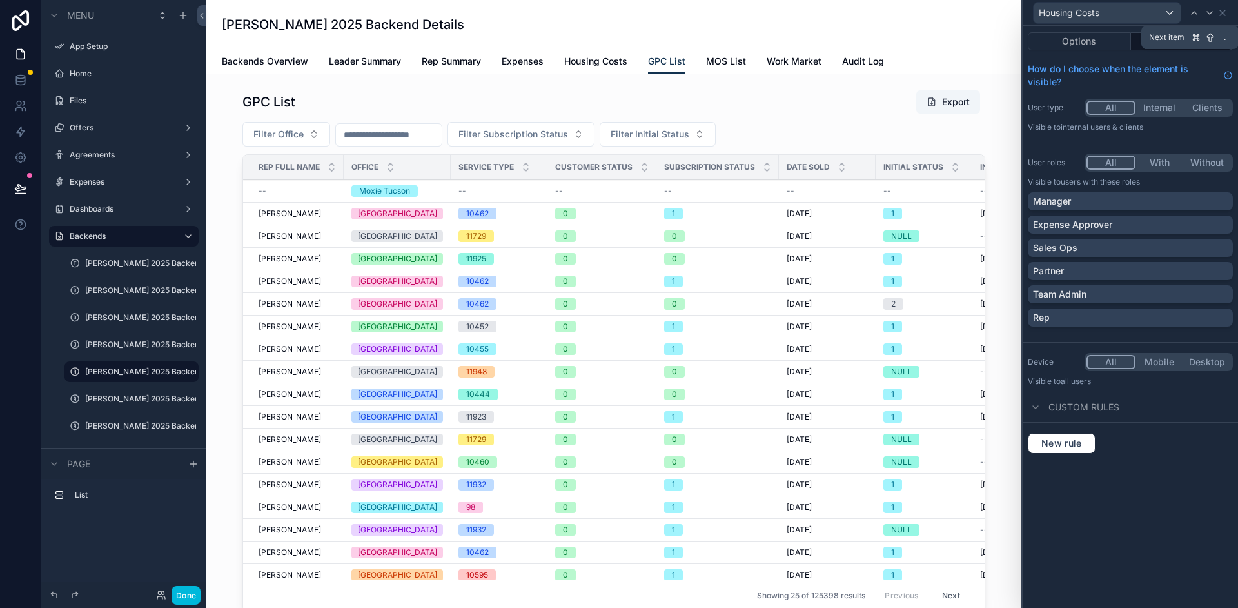
click at [1207, 16] on icon at bounding box center [1210, 13] width 10 height 10
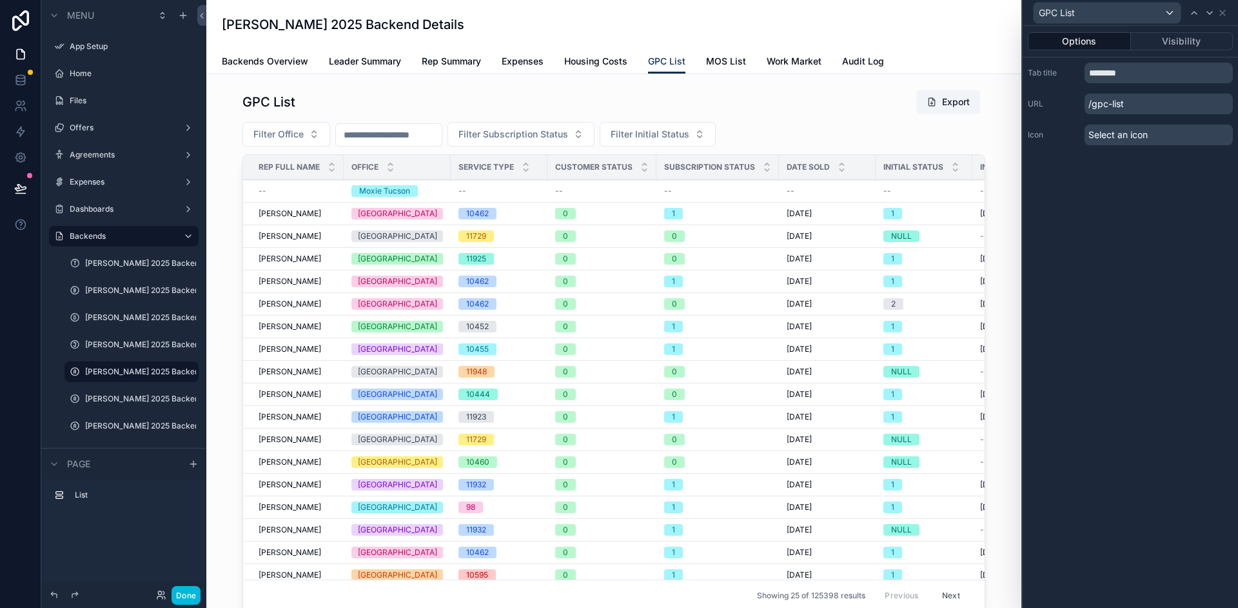
click at [1185, 44] on button "Visibility" at bounding box center [1182, 41] width 103 height 18
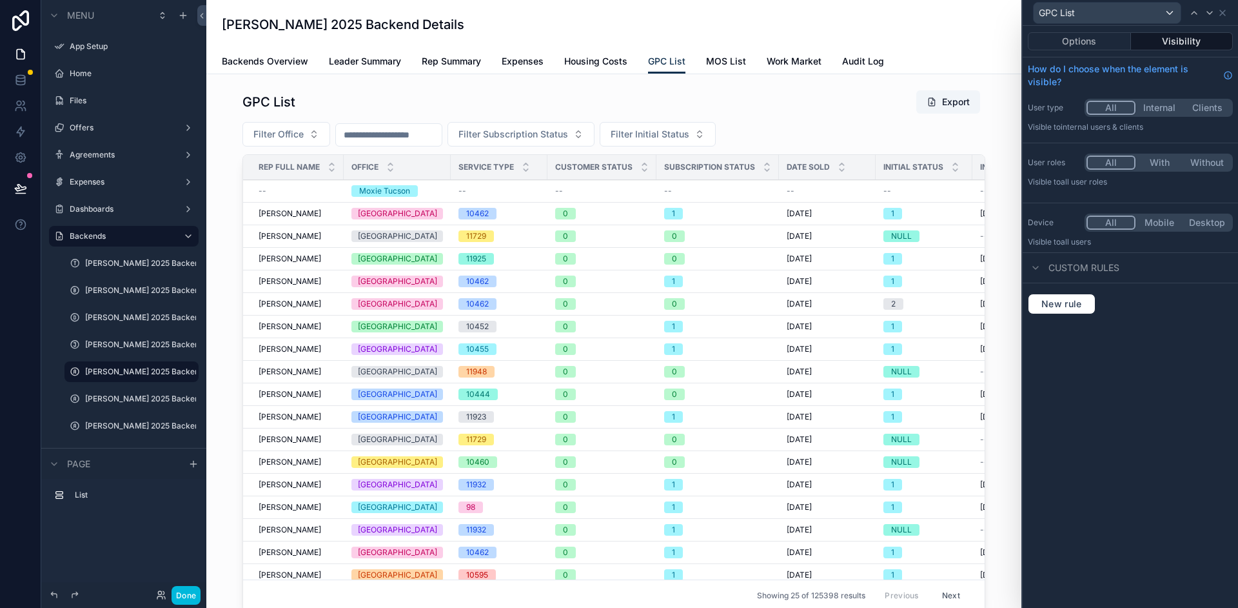
click at [1176, 46] on button "Visibility" at bounding box center [1182, 41] width 103 height 18
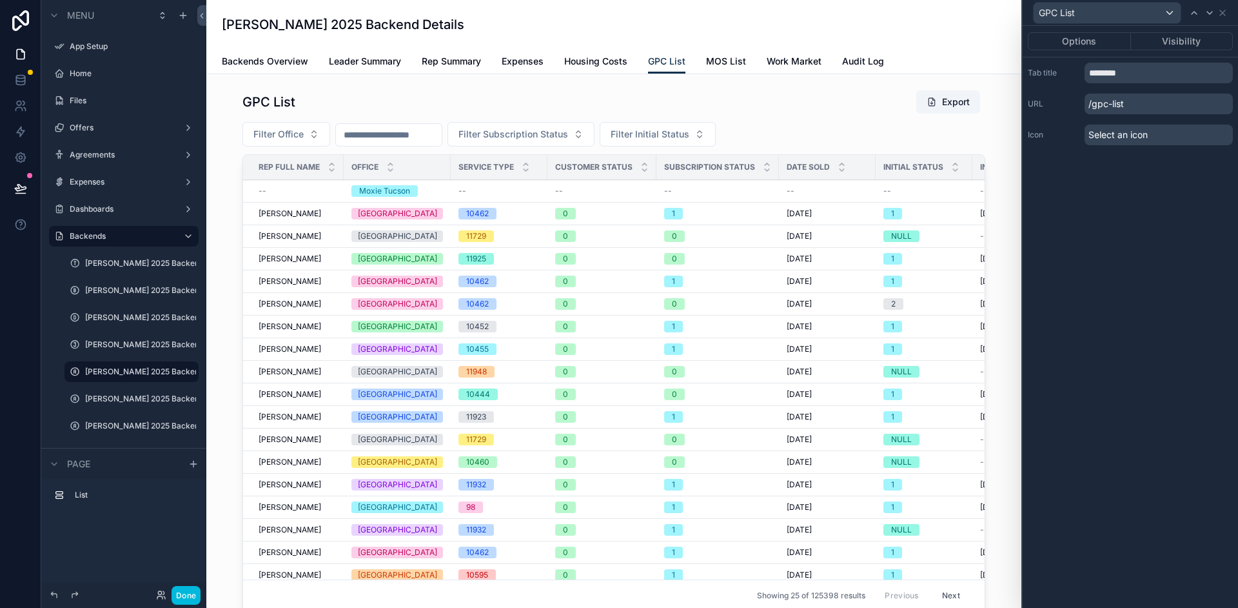
click at [1176, 45] on button "Visibility" at bounding box center [1182, 41] width 103 height 18
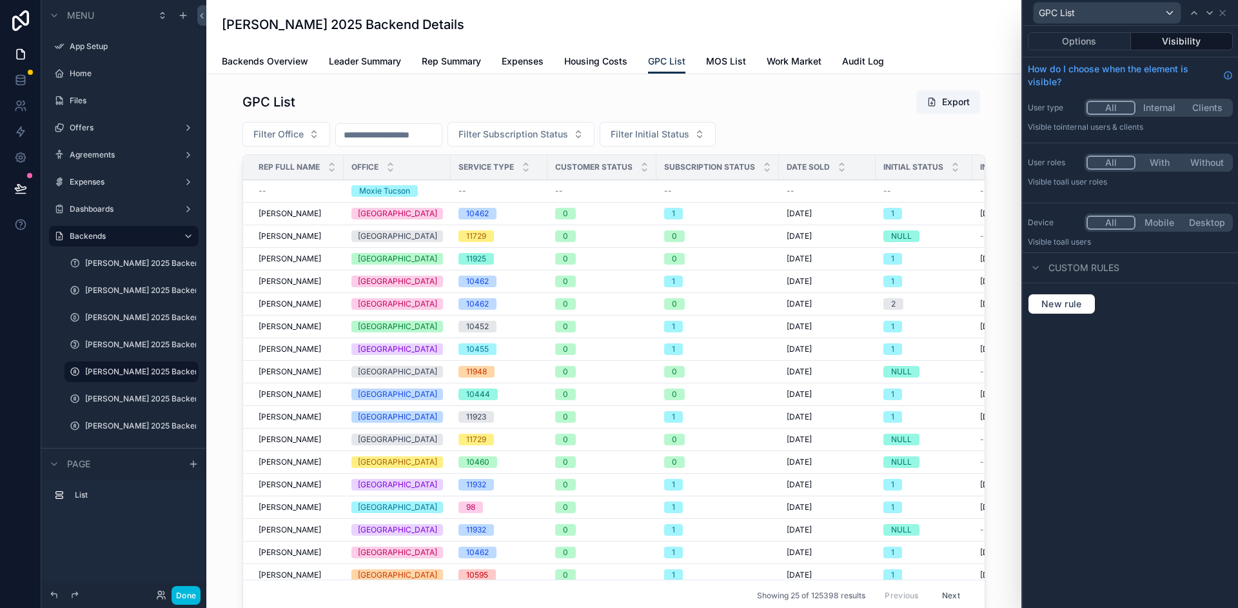
click at [1161, 166] on button "With" at bounding box center [1160, 162] width 48 height 14
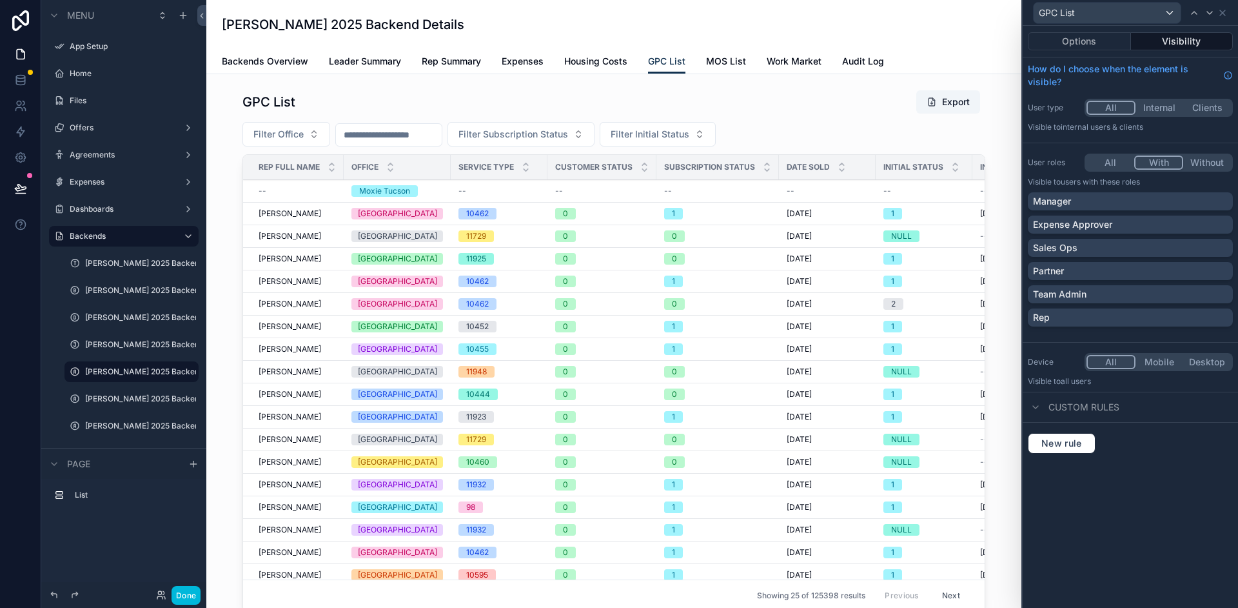
click at [1209, 268] on div "Partner" at bounding box center [1130, 270] width 195 height 13
click at [1215, 295] on div "Team Admin" at bounding box center [1130, 294] width 195 height 13
click at [1207, 12] on icon at bounding box center [1210, 13] width 10 height 10
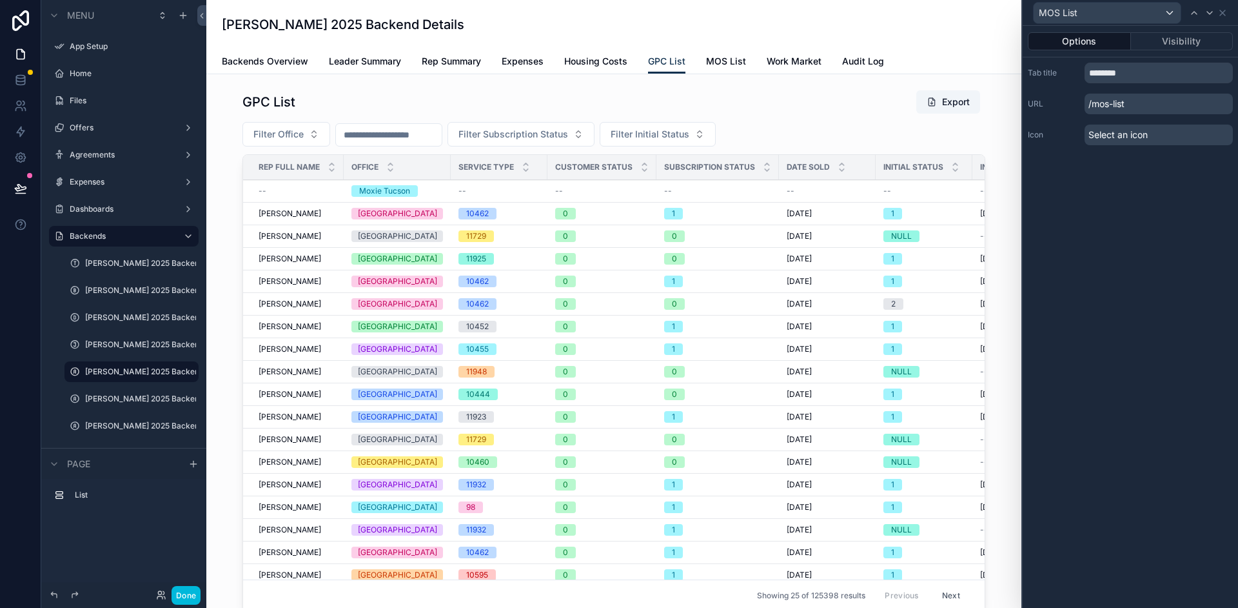
click at [1187, 39] on button "Visibility" at bounding box center [1182, 41] width 103 height 18
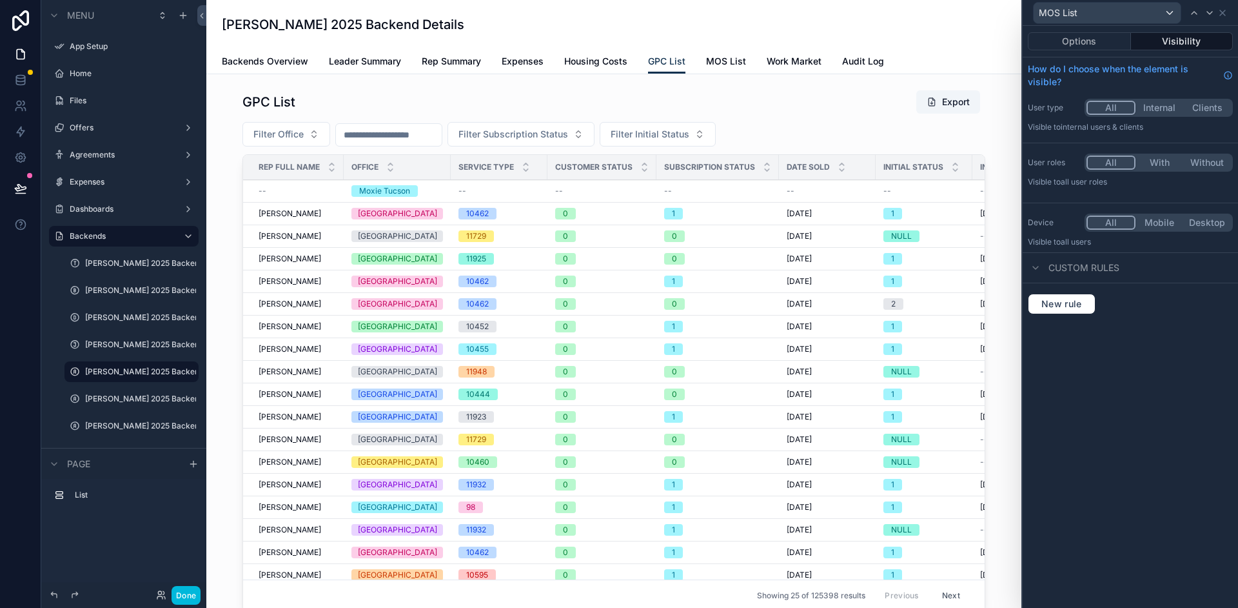
click at [1171, 161] on button "With" at bounding box center [1160, 162] width 48 height 14
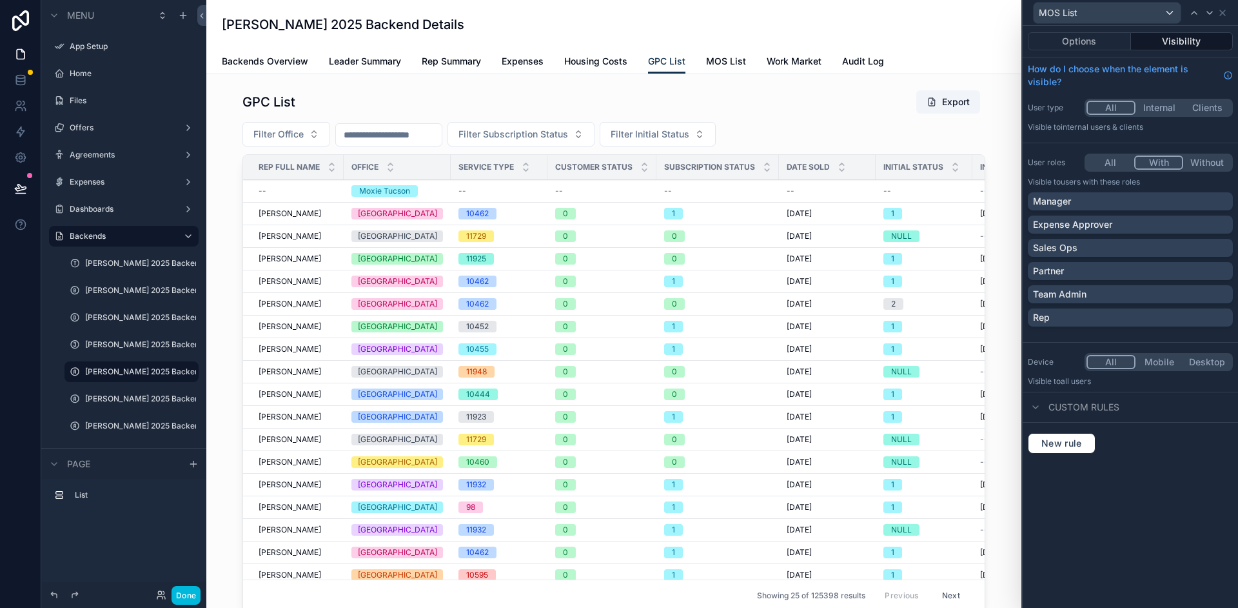
click at [1191, 291] on div "Team Admin" at bounding box center [1130, 294] width 195 height 13
click at [1194, 267] on div "Partner" at bounding box center [1130, 270] width 195 height 13
click at [1211, 14] on icon at bounding box center [1209, 13] width 5 height 3
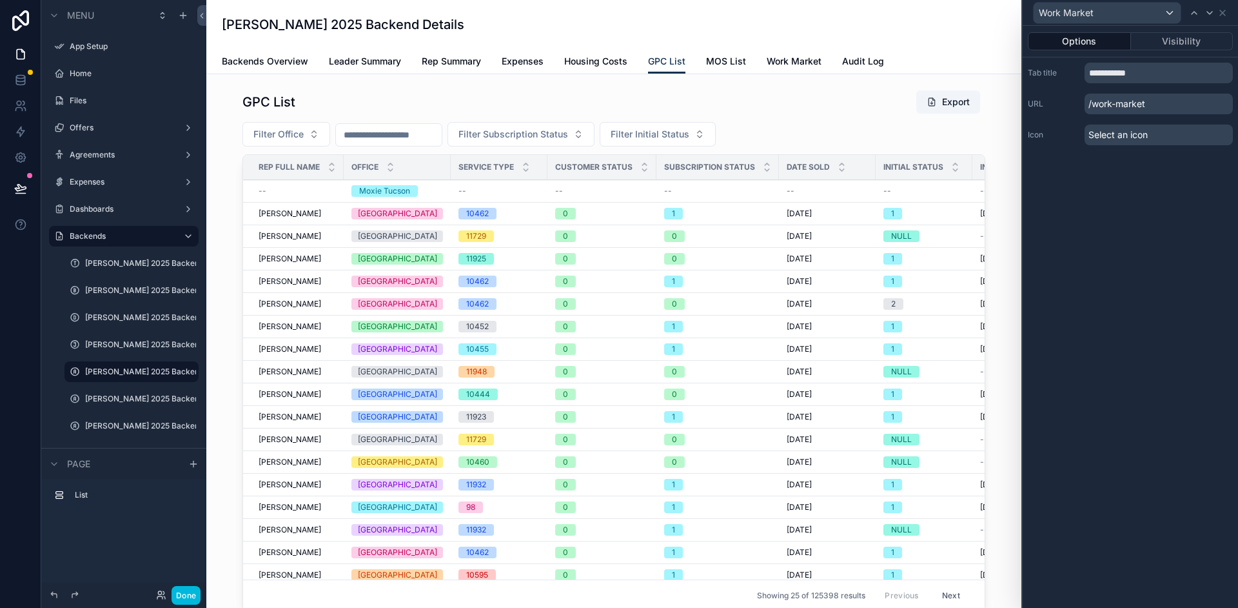
click at [1148, 40] on button "Visibility" at bounding box center [1182, 41] width 103 height 18
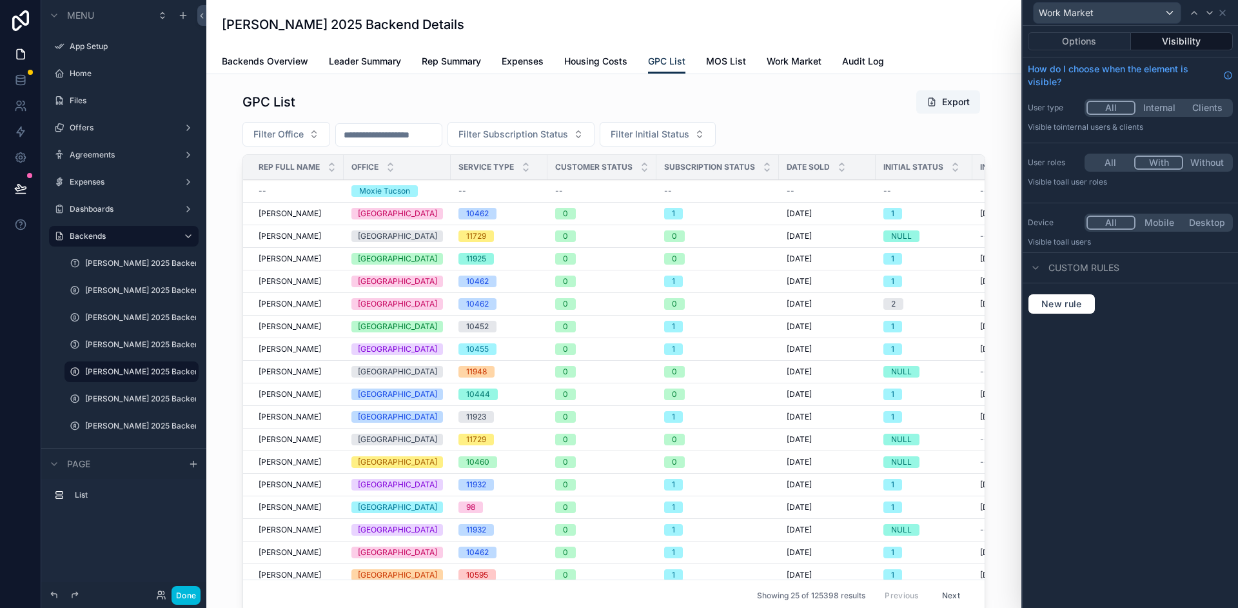
click at [1167, 161] on button "With" at bounding box center [1159, 162] width 49 height 14
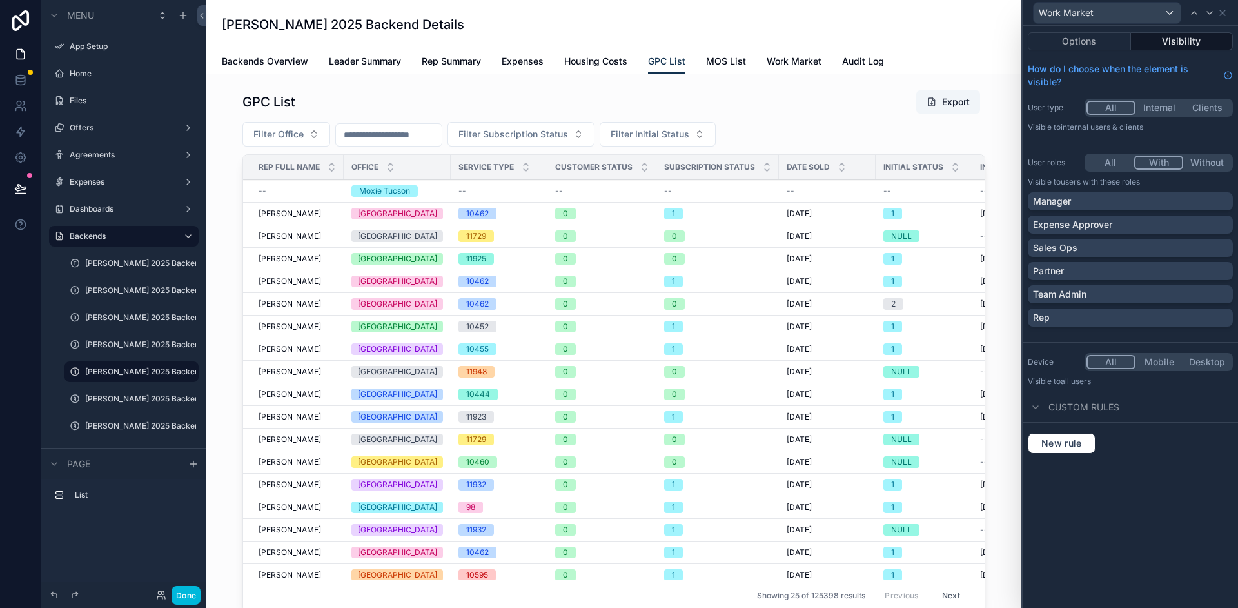
click at [1171, 297] on div "Team Admin" at bounding box center [1130, 294] width 195 height 13
click at [1175, 272] on div "Partner" at bounding box center [1130, 270] width 195 height 13
click at [1209, 12] on icon at bounding box center [1210, 13] width 10 height 10
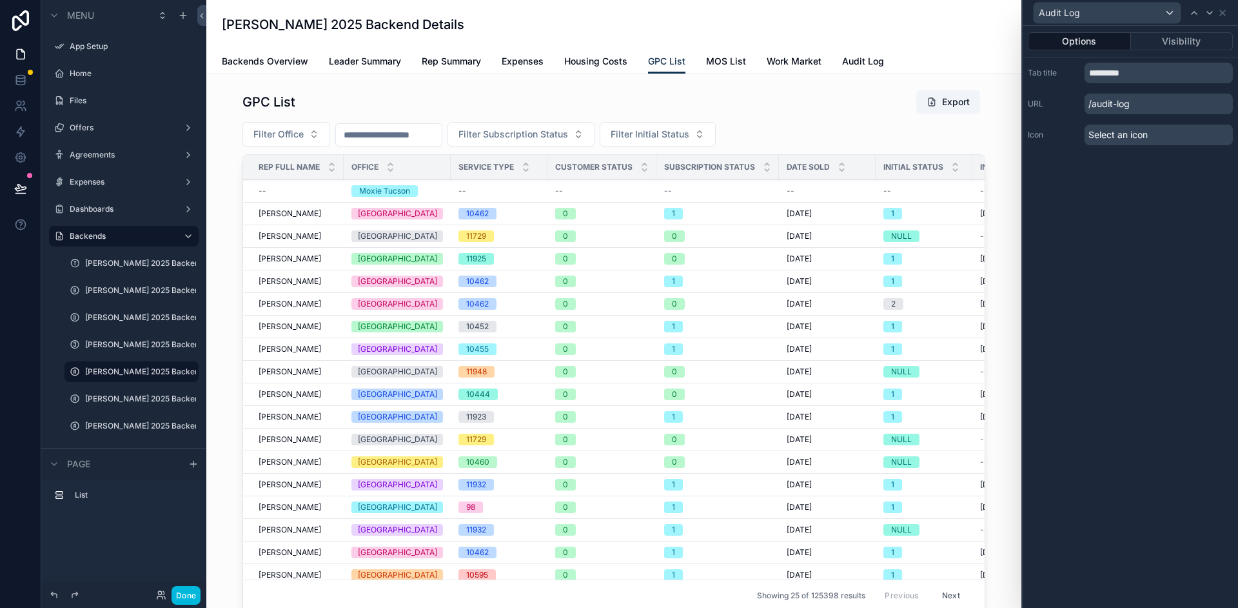
click at [1119, 278] on div "Options Visibility Tab title ********* URL /audit-log Icon Select an icon" at bounding box center [1130, 317] width 215 height 582
click at [182, 591] on button "Done" at bounding box center [186, 595] width 29 height 19
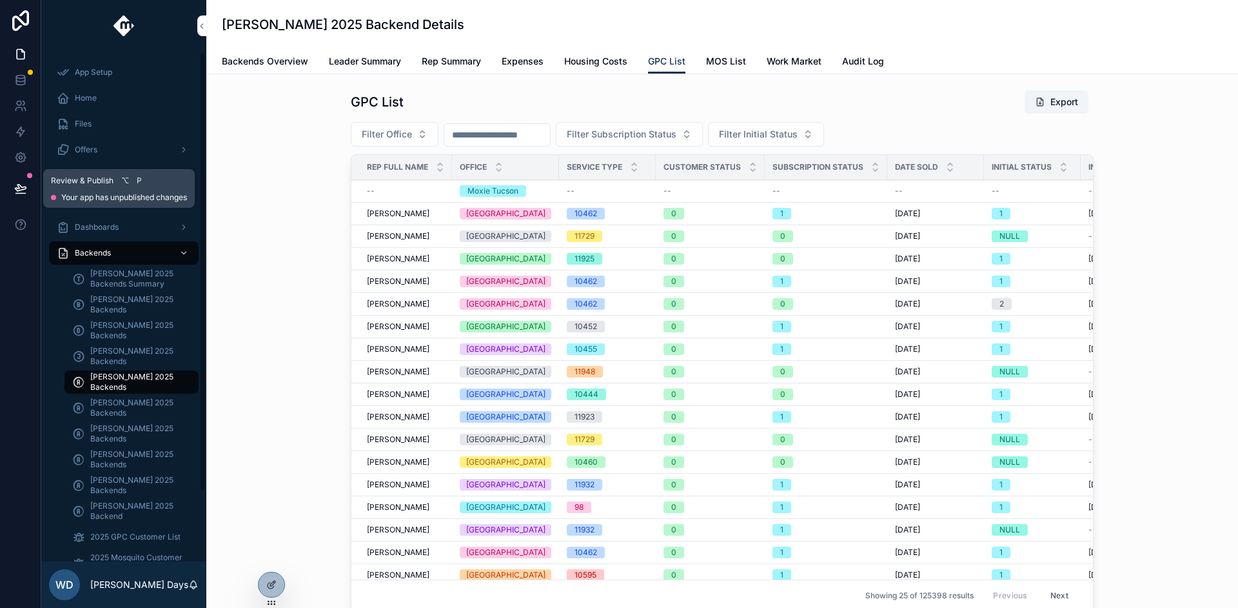
click at [18, 184] on icon at bounding box center [20, 188] width 13 height 13
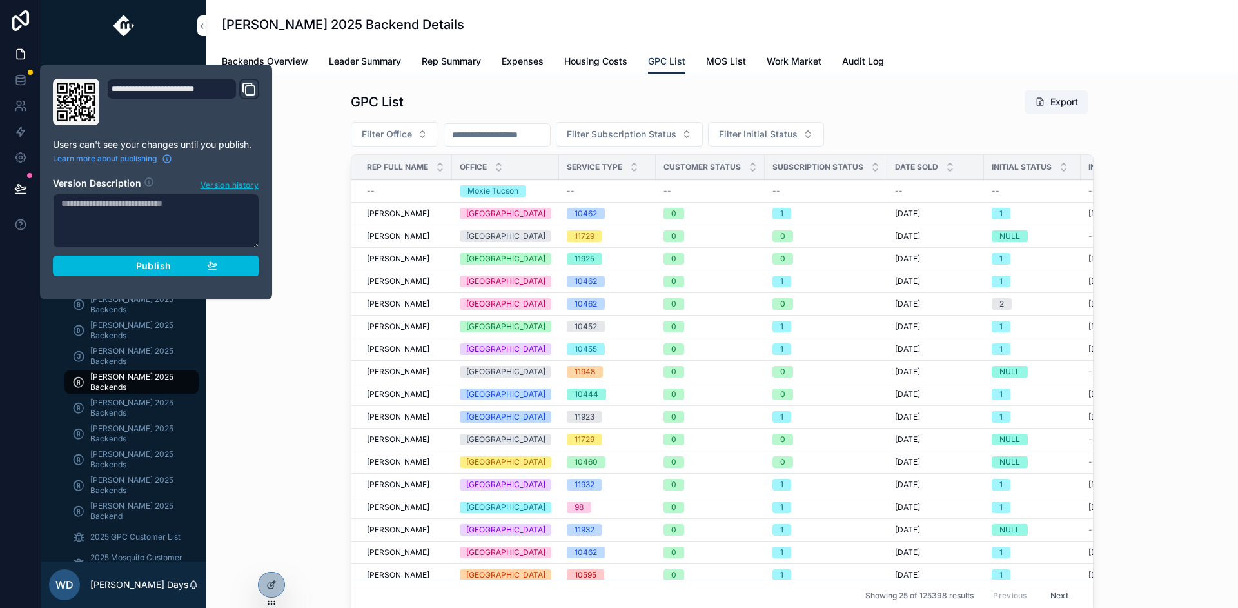
click at [137, 272] on button "Publish" at bounding box center [156, 265] width 206 height 21
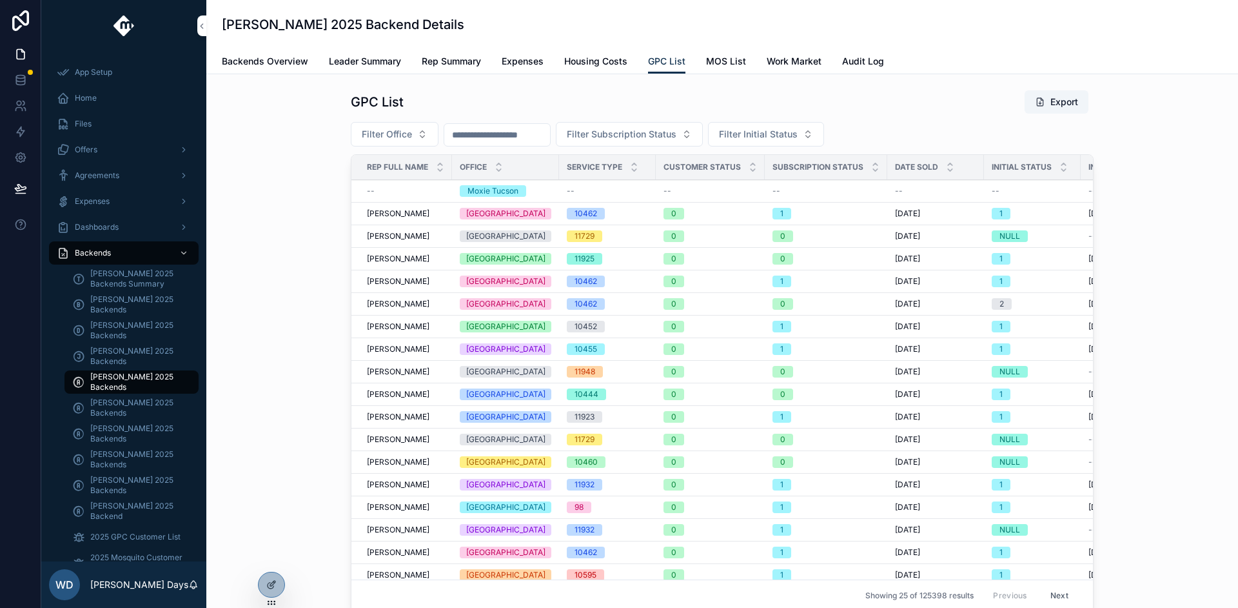
click at [338, 65] on span "Leader Summary" at bounding box center [365, 61] width 72 height 13
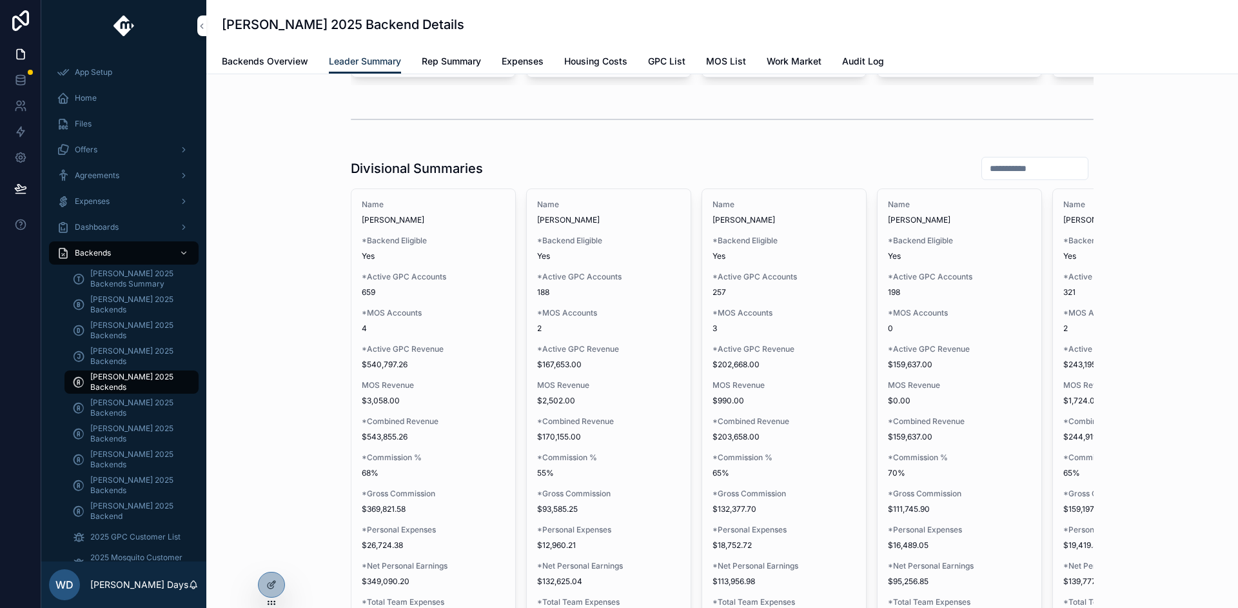
scroll to position [923, 0]
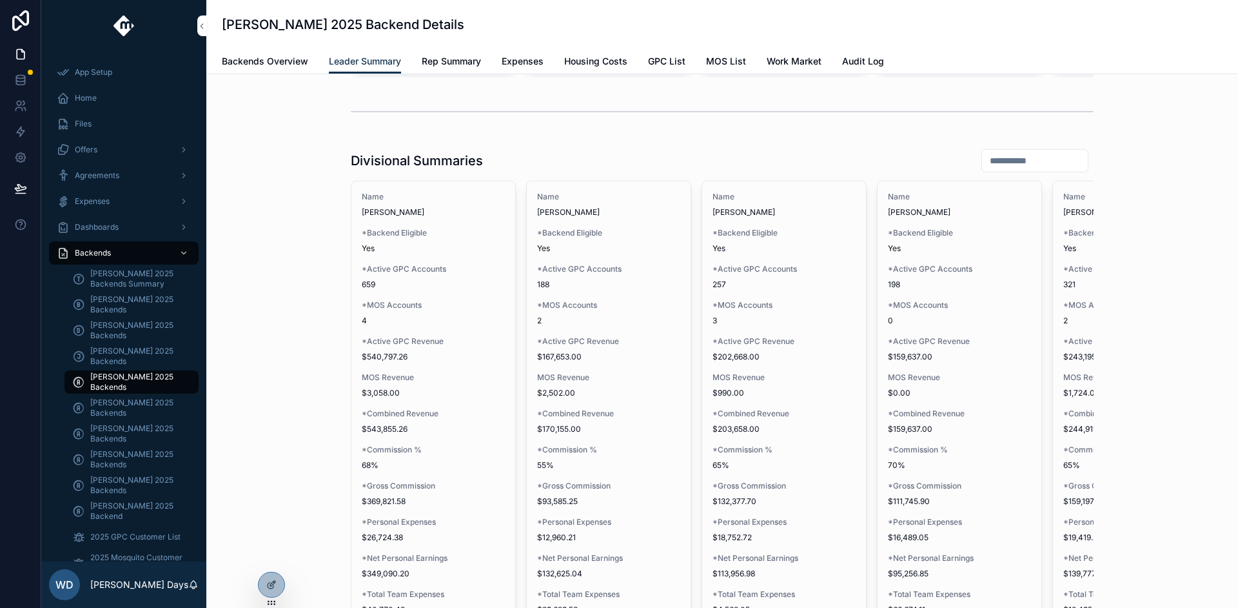
click at [1011, 170] on input "scrollable content" at bounding box center [1035, 161] width 106 height 18
type input "*****"
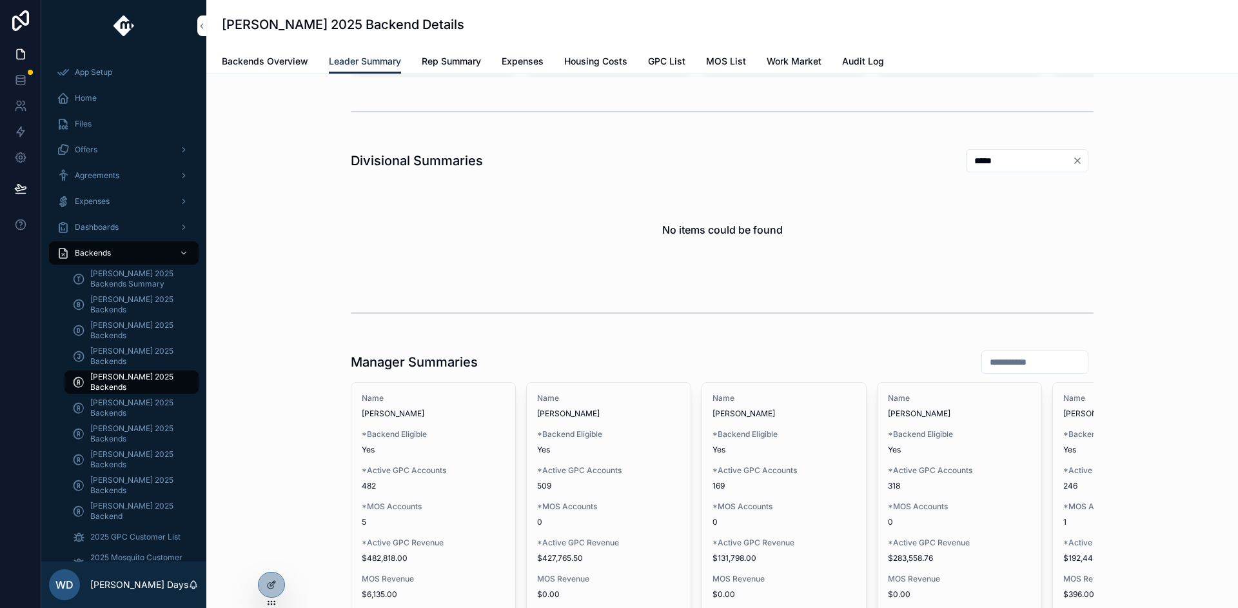
click at [967, 170] on input "*****" at bounding box center [1020, 161] width 106 height 18
click at [1022, 361] on div "scrollable content" at bounding box center [1035, 361] width 107 height 23
click at [1002, 370] on input "scrollable content" at bounding box center [1035, 362] width 106 height 18
paste input "*****"
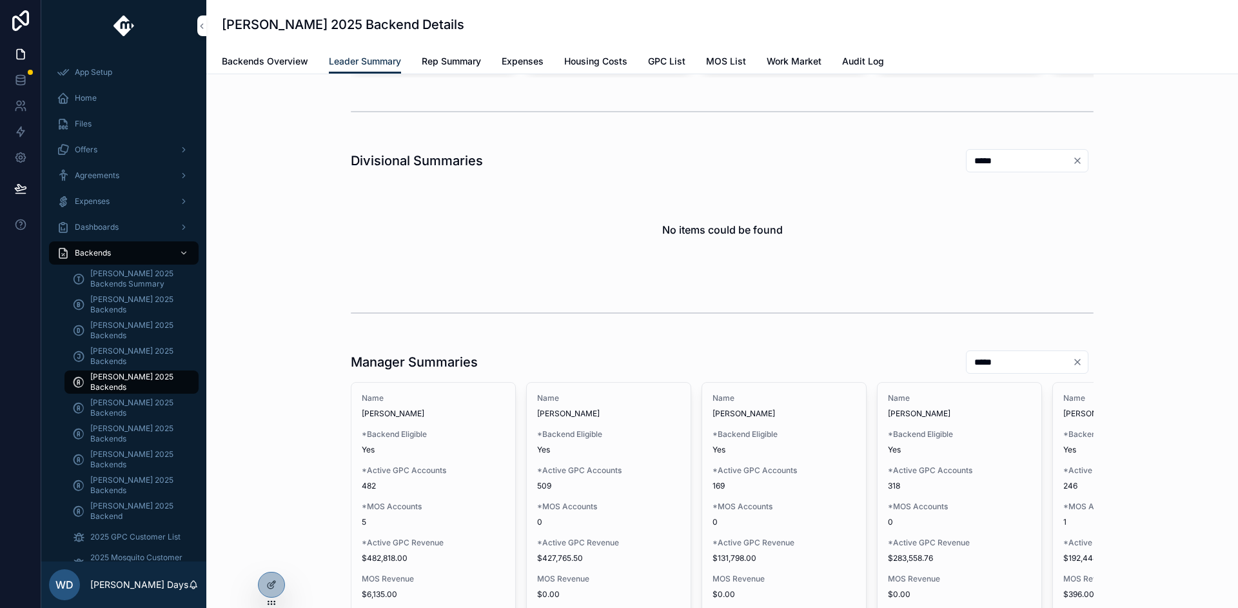
type input "*****"
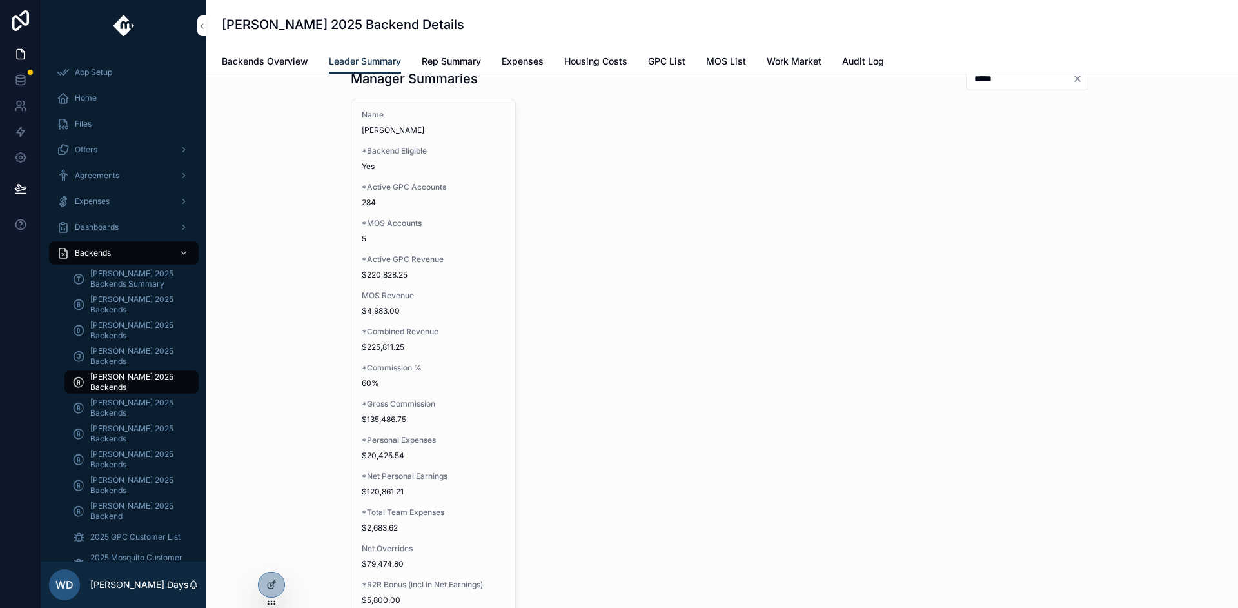
scroll to position [966, 0]
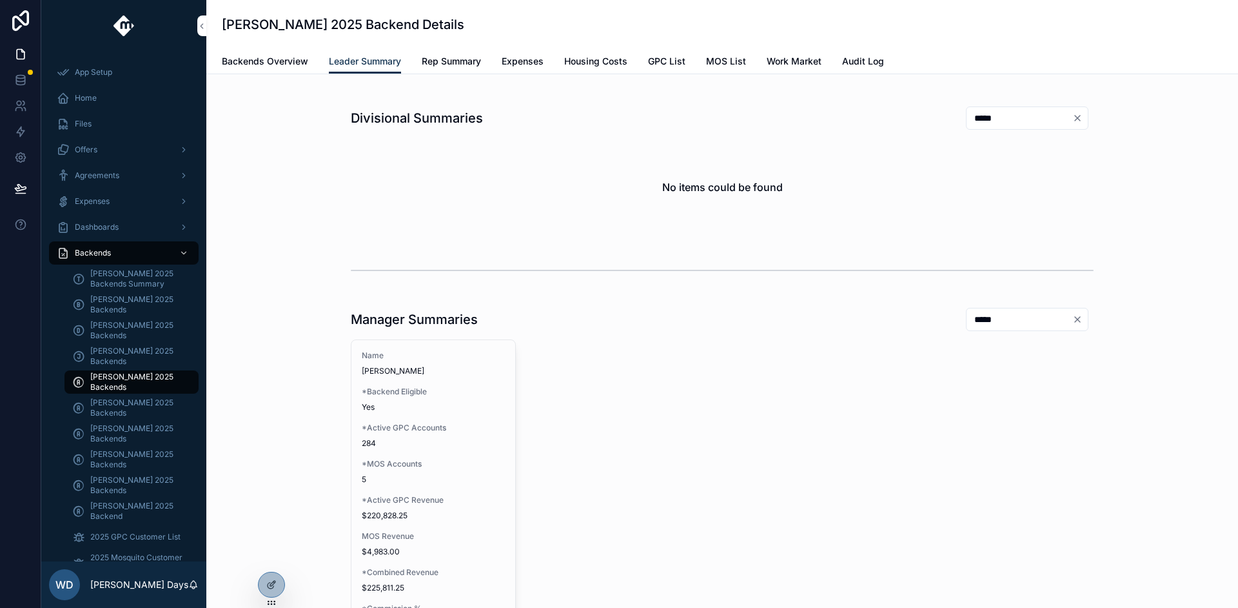
drag, startPoint x: 291, startPoint y: 564, endPoint x: 296, endPoint y: 518, distance: 46.1
click at [1073, 123] on icon "Clear" at bounding box center [1078, 118] width 10 height 10
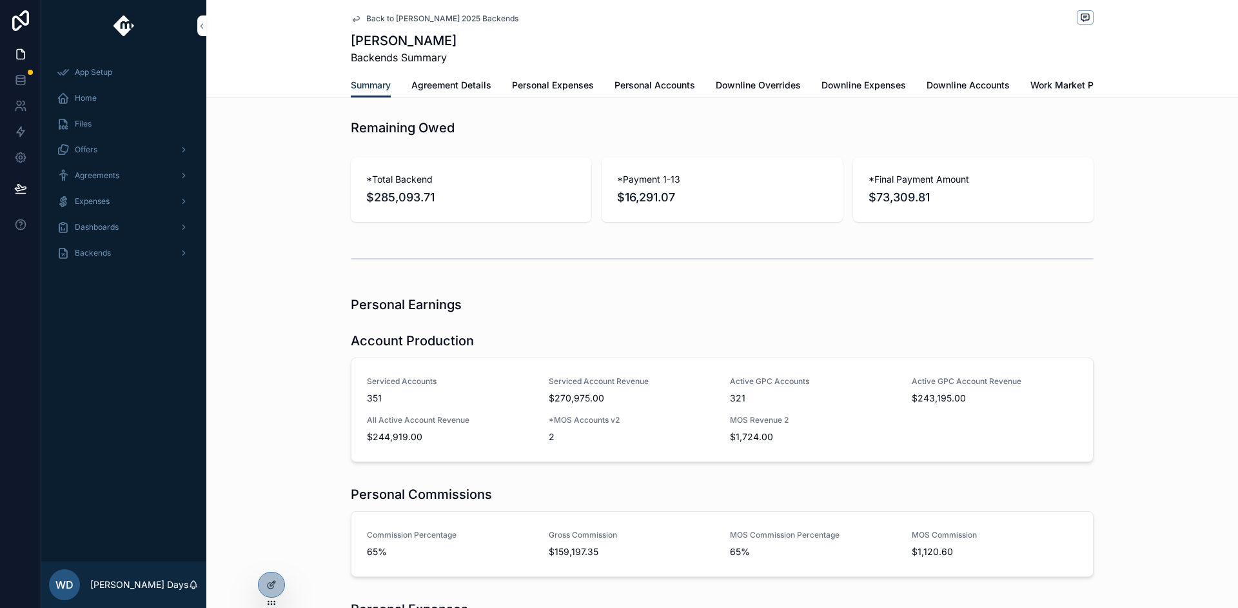
click at [368, 24] on div "Back to Andrew Moffat 2025 Backends" at bounding box center [722, 18] width 743 height 16
click at [370, 19] on span "Back to Andrew Moffat 2025 Backends" at bounding box center [442, 19] width 152 height 10
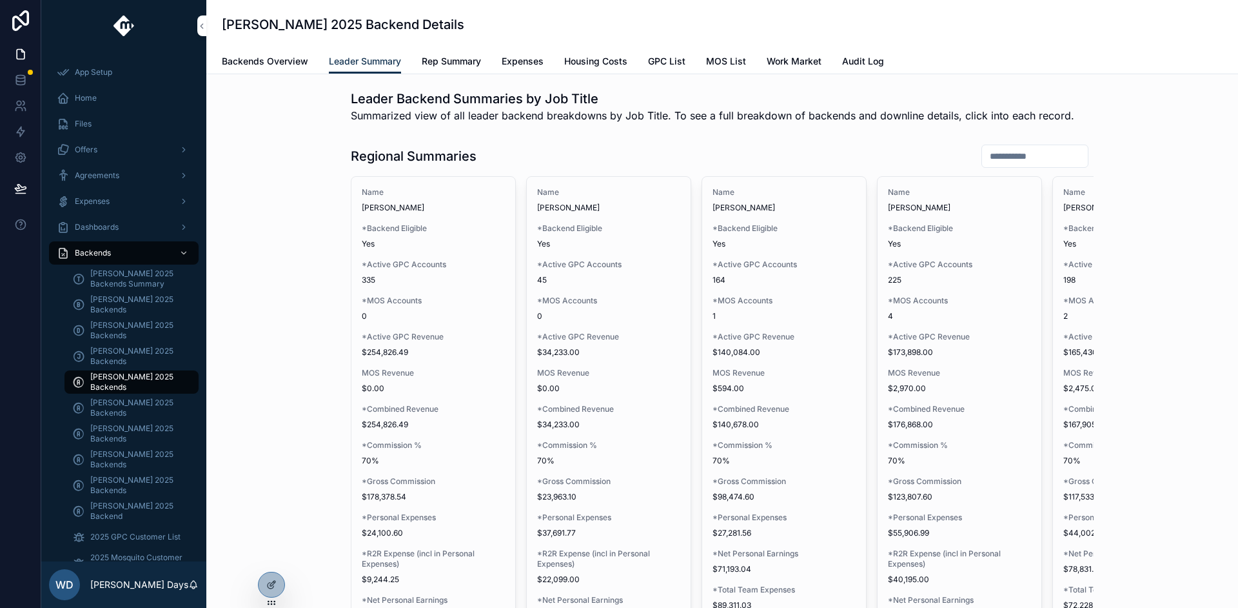
click at [268, 61] on span "Backends Overview" at bounding box center [265, 61] width 86 height 13
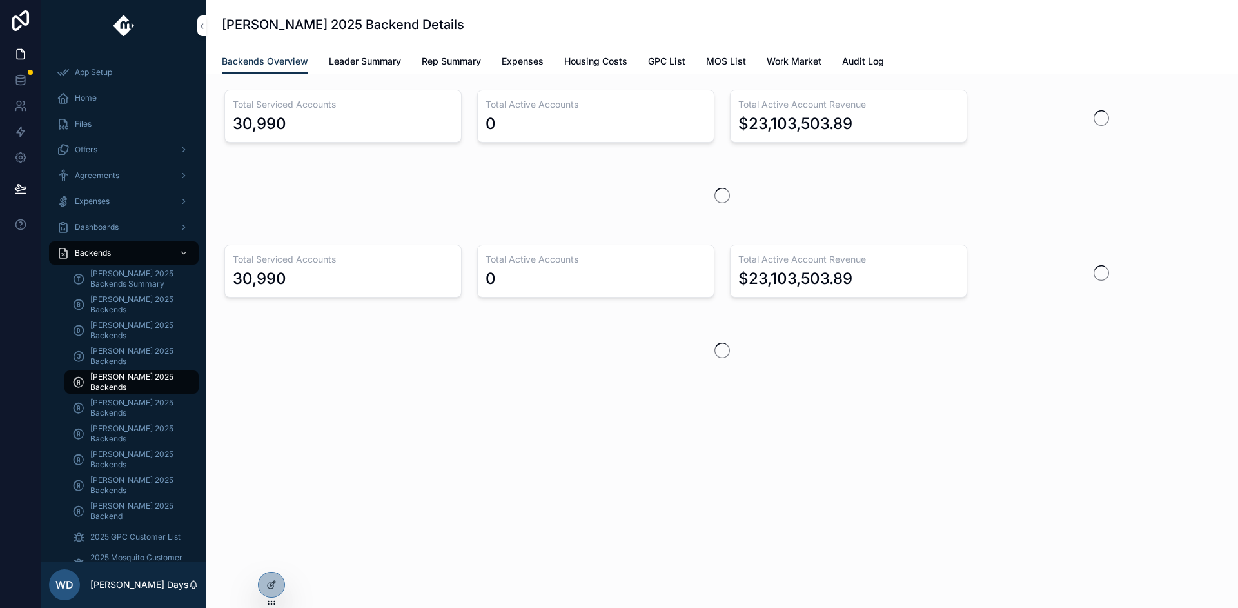
click at [274, 559] on div "Andrew Moffat 2025 Backend Details Backends Overview Backends Overview Leader S…" at bounding box center [722, 304] width 1032 height 608
click at [0, 0] on icon at bounding box center [0, 0] width 0 height 0
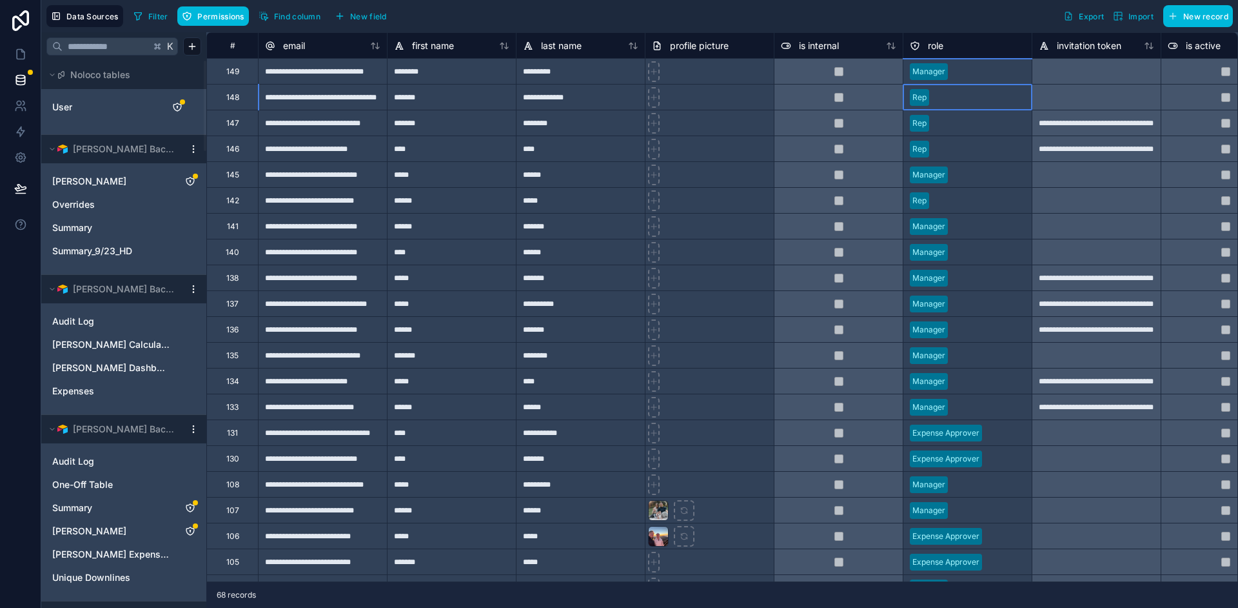
click at [933, 101] on div "Rep" at bounding box center [968, 97] width 128 height 19
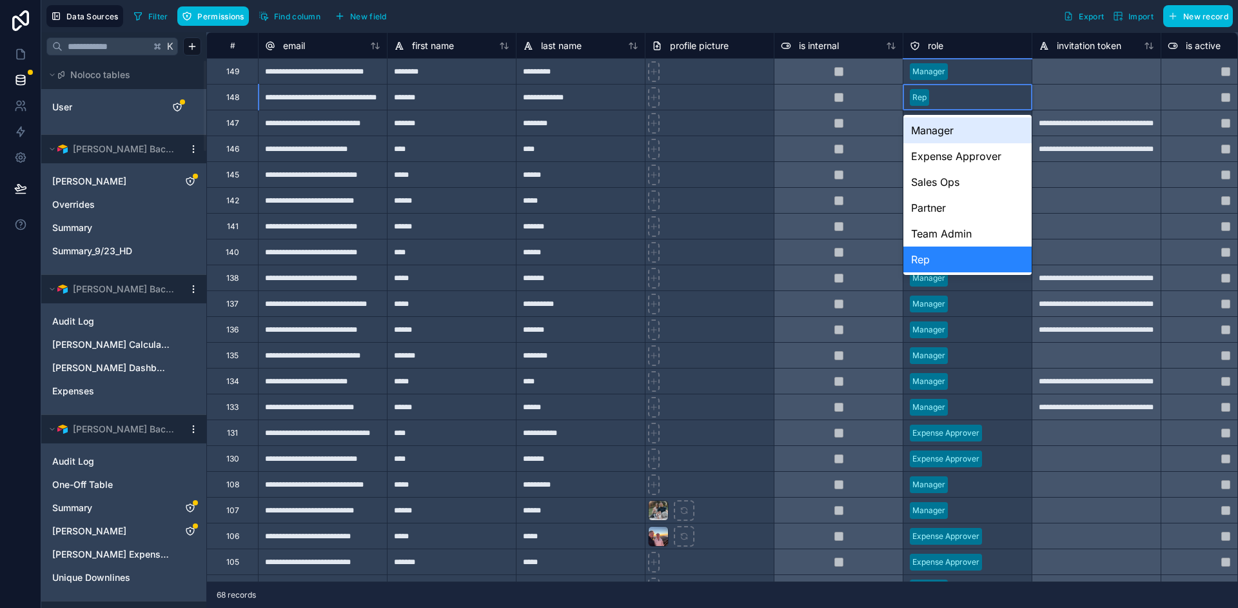
click at [949, 130] on div "Manager" at bounding box center [968, 130] width 128 height 26
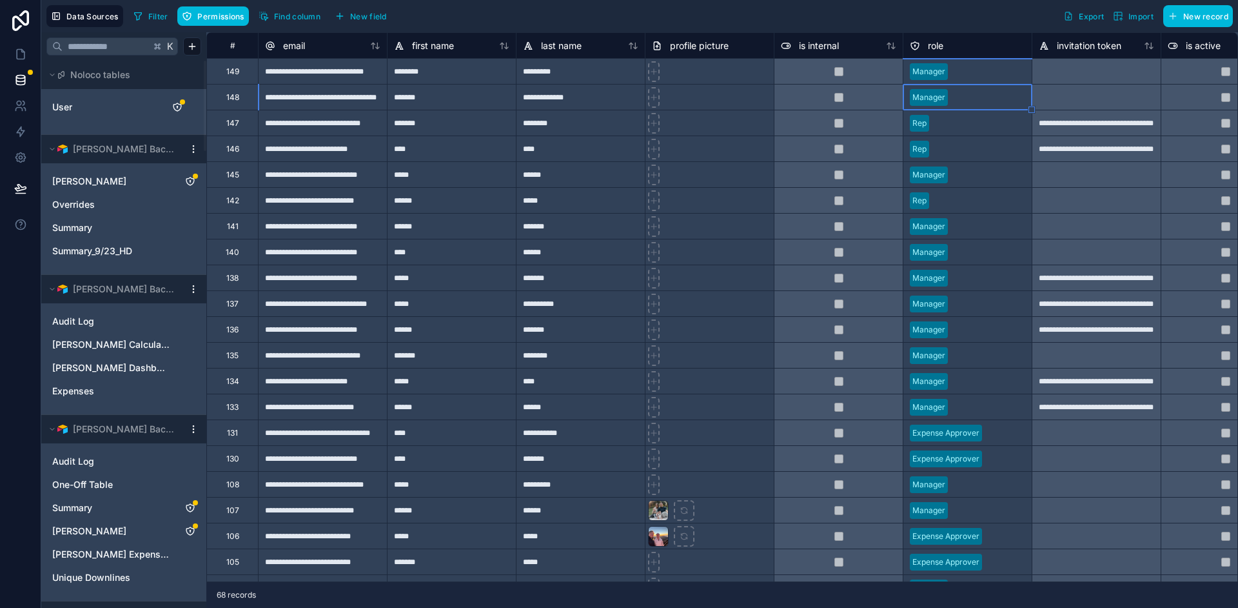
click at [945, 124] on div at bounding box center [980, 123] width 91 height 13
click at [934, 123] on div "Rep" at bounding box center [968, 123] width 128 height 19
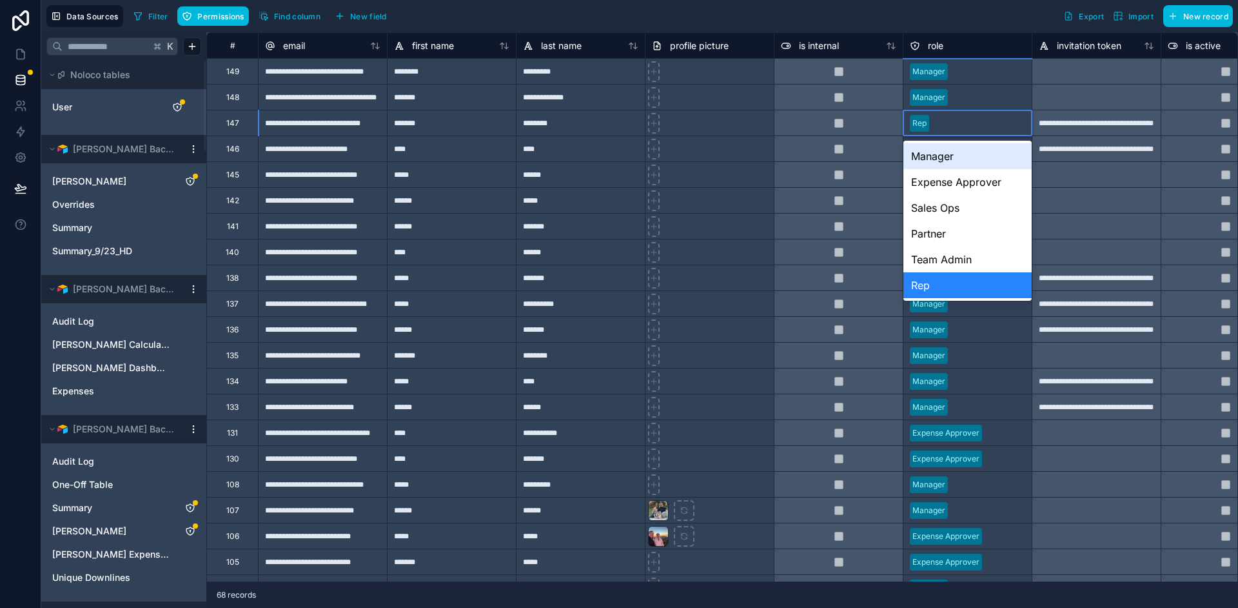
click at [932, 123] on div "Rep" at bounding box center [968, 123] width 128 height 19
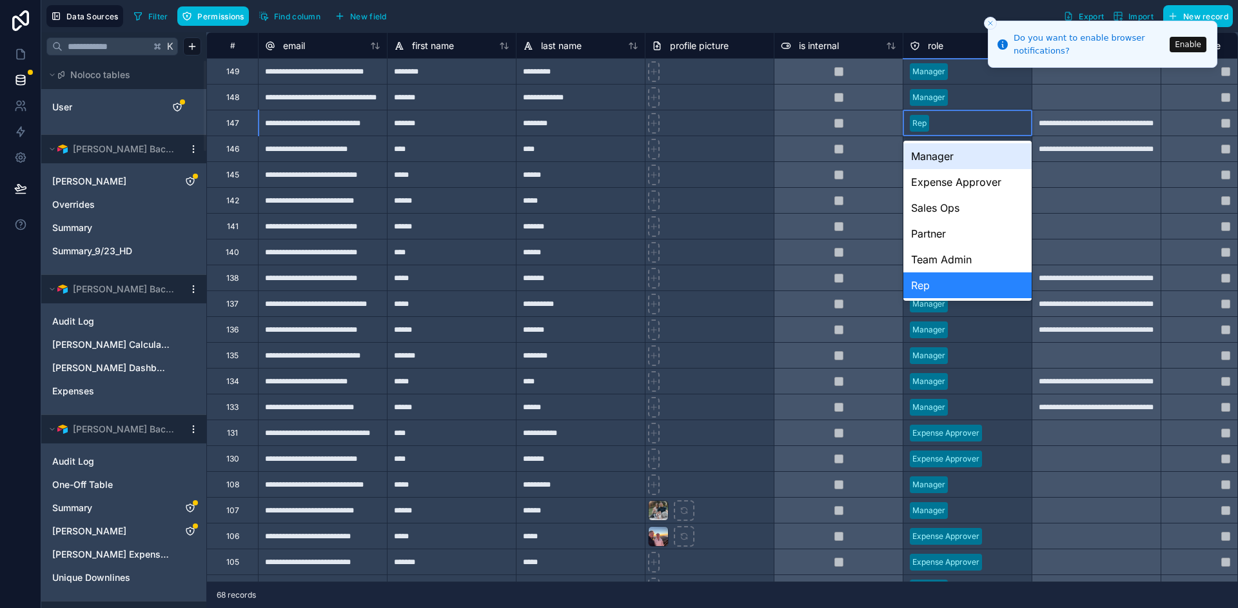
click at [947, 155] on div "Manager" at bounding box center [968, 156] width 128 height 26
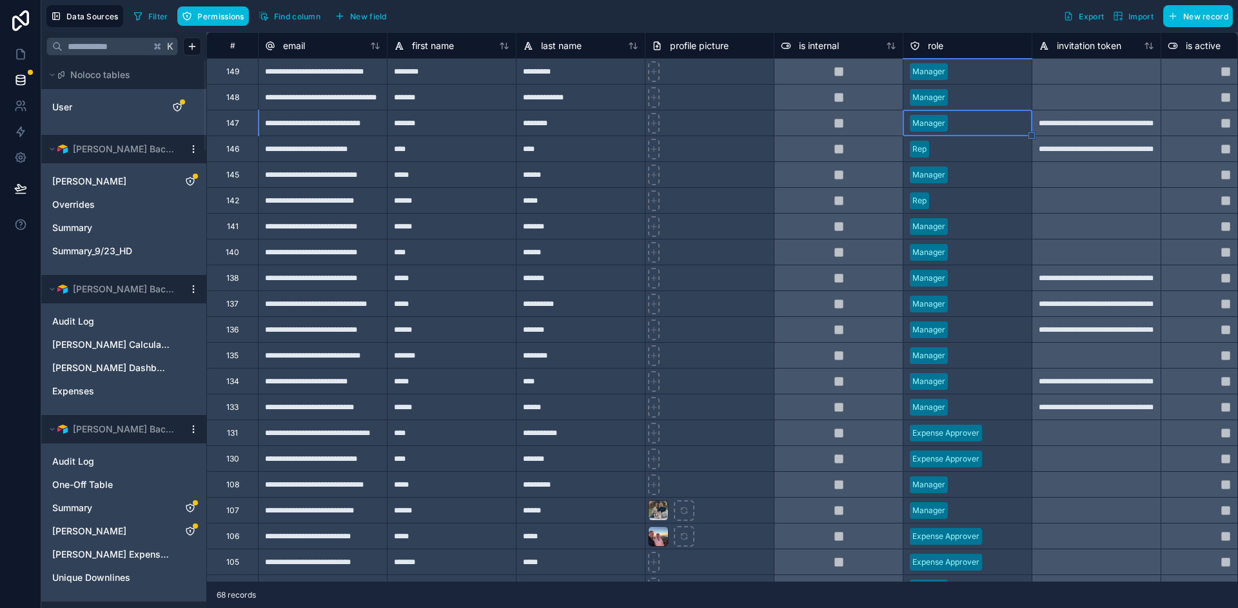
click at [942, 146] on div at bounding box center [980, 149] width 91 height 13
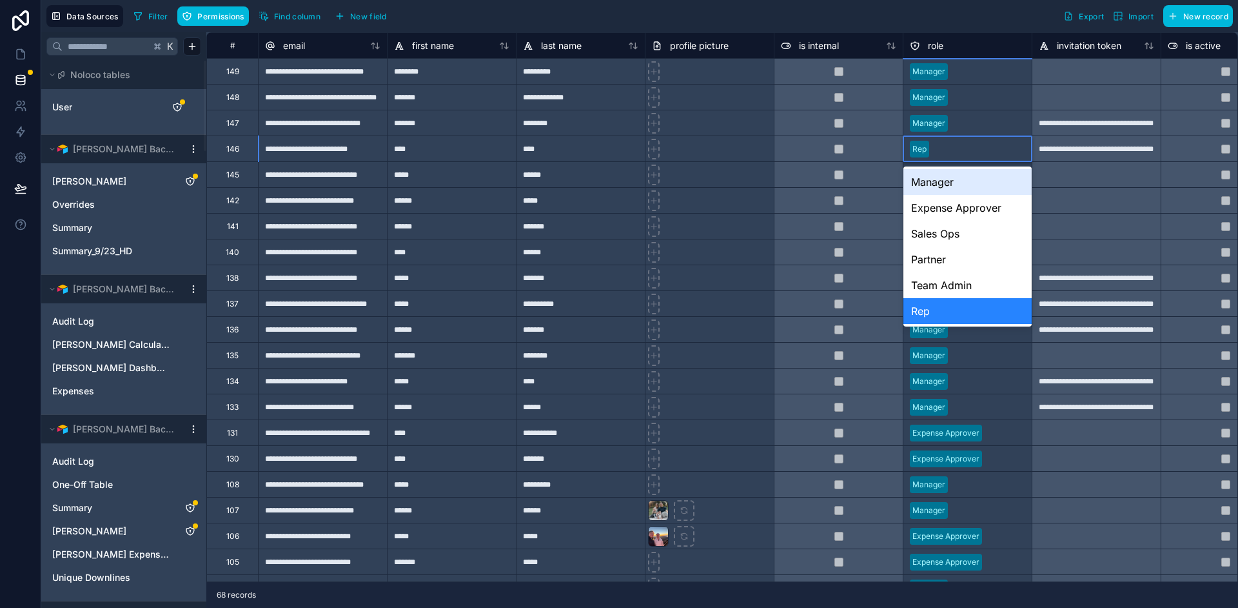
click at [937, 153] on input "text" at bounding box center [936, 149] width 2 height 10
click at [936, 183] on div "Manager" at bounding box center [968, 182] width 128 height 26
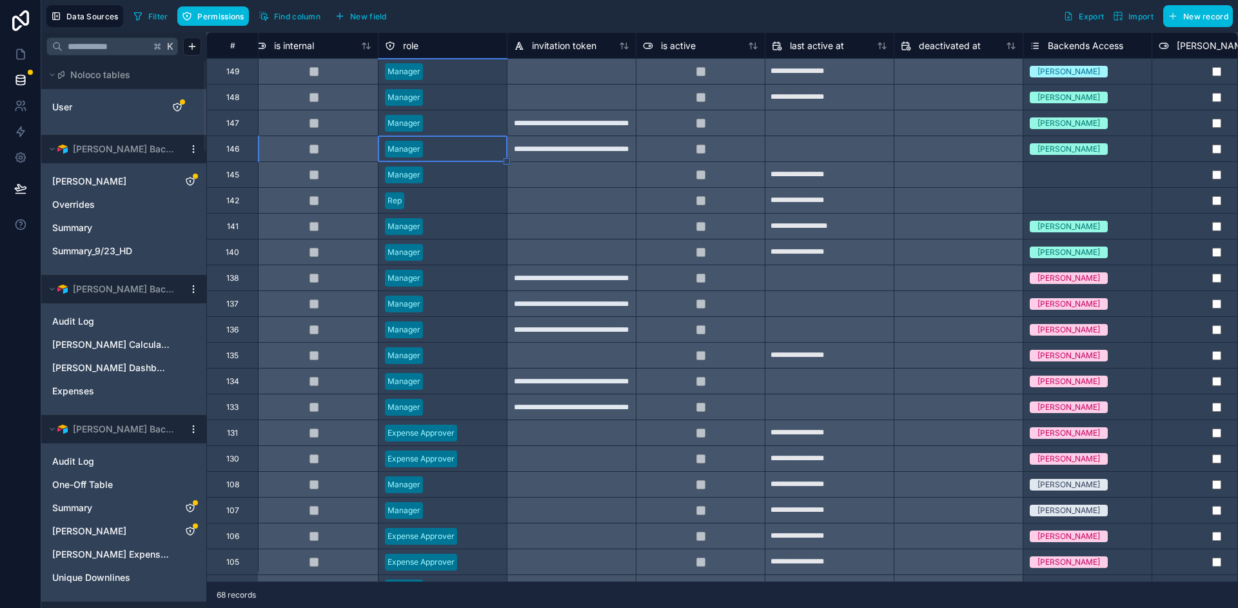
scroll to position [0, 554]
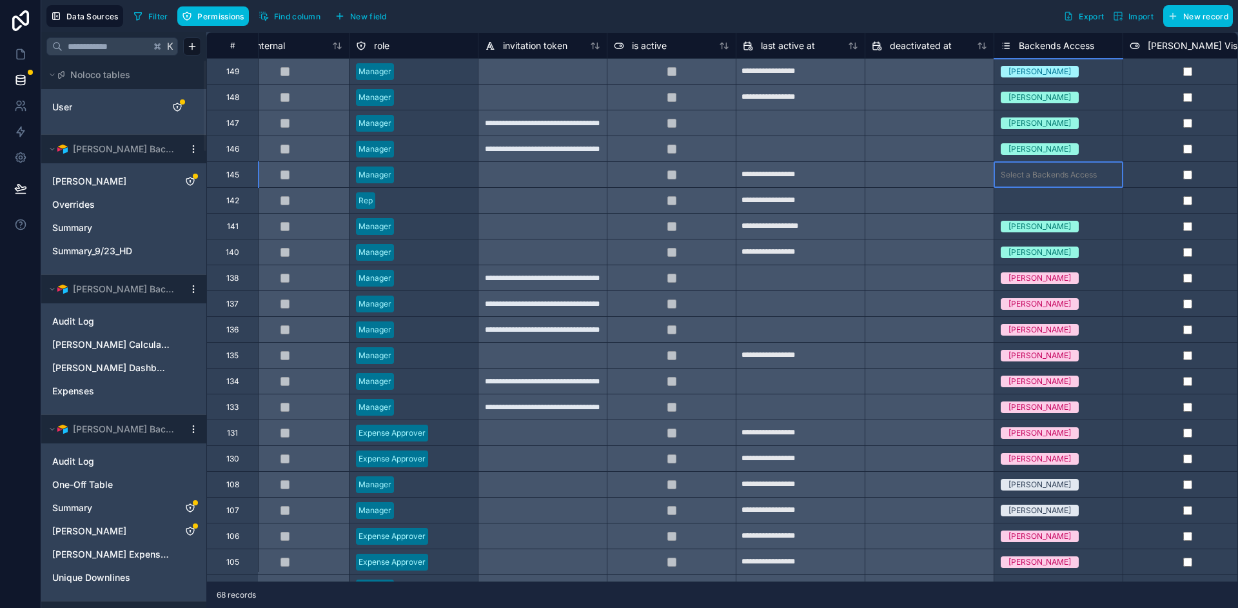
click at [1042, 172] on div "Select a Backends Access" at bounding box center [1049, 175] width 96 height 10
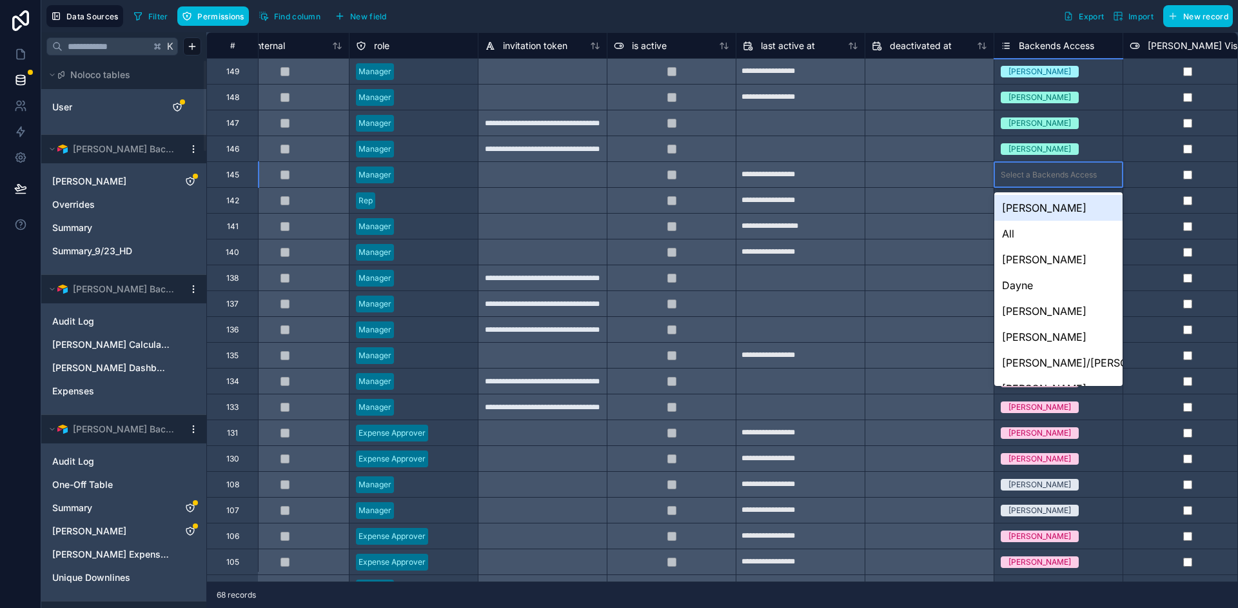
click at [1040, 179] on div "Select a Backends Access" at bounding box center [1049, 175] width 96 height 10
click at [1031, 264] on div "Andrew" at bounding box center [1059, 259] width 128 height 26
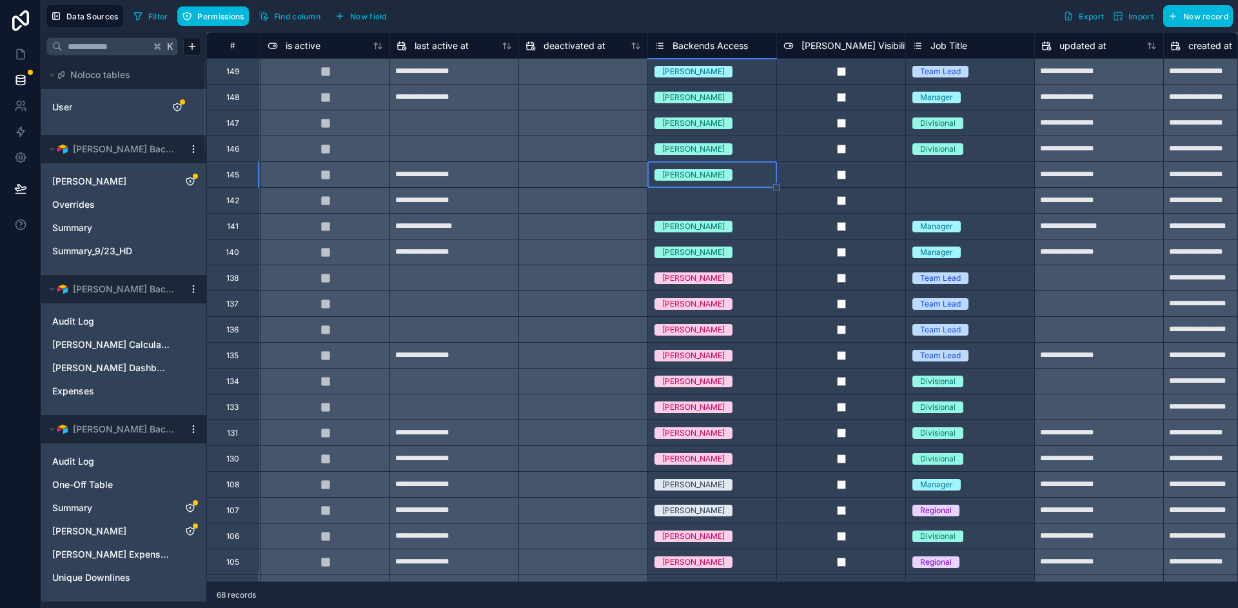
scroll to position [0, 916]
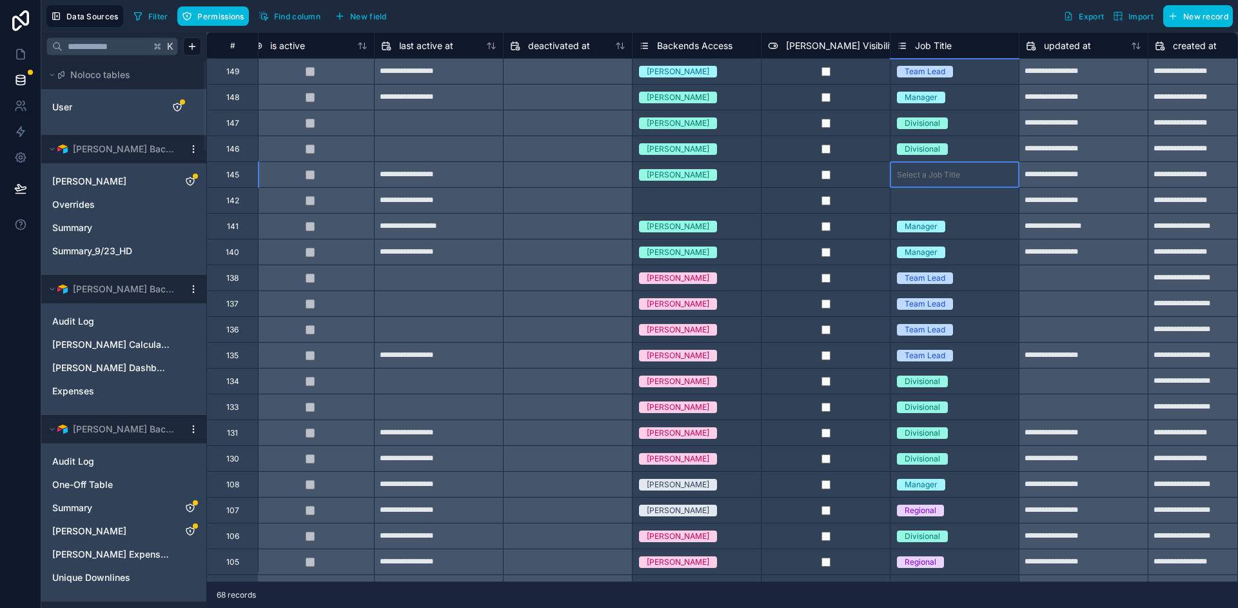
click at [935, 178] on div "Select a Job Title" at bounding box center [928, 175] width 63 height 10
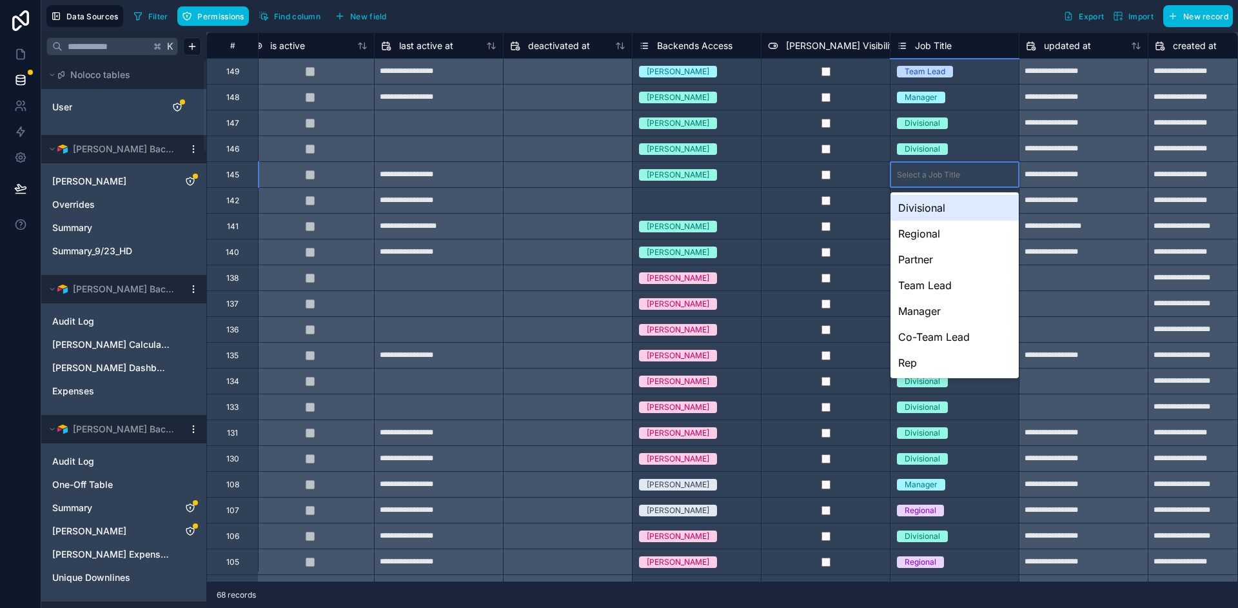
click at [915, 174] on div "Select a Job Title" at bounding box center [928, 175] width 63 height 10
click at [937, 310] on div "Manager" at bounding box center [955, 311] width 128 height 26
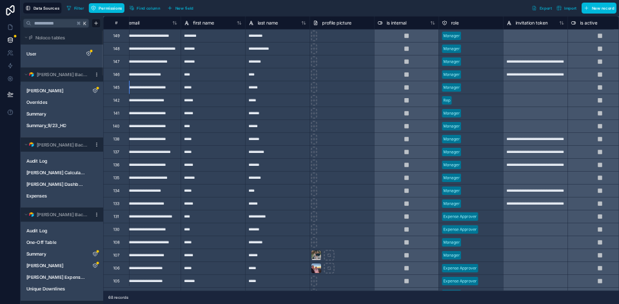
scroll to position [0, 0]
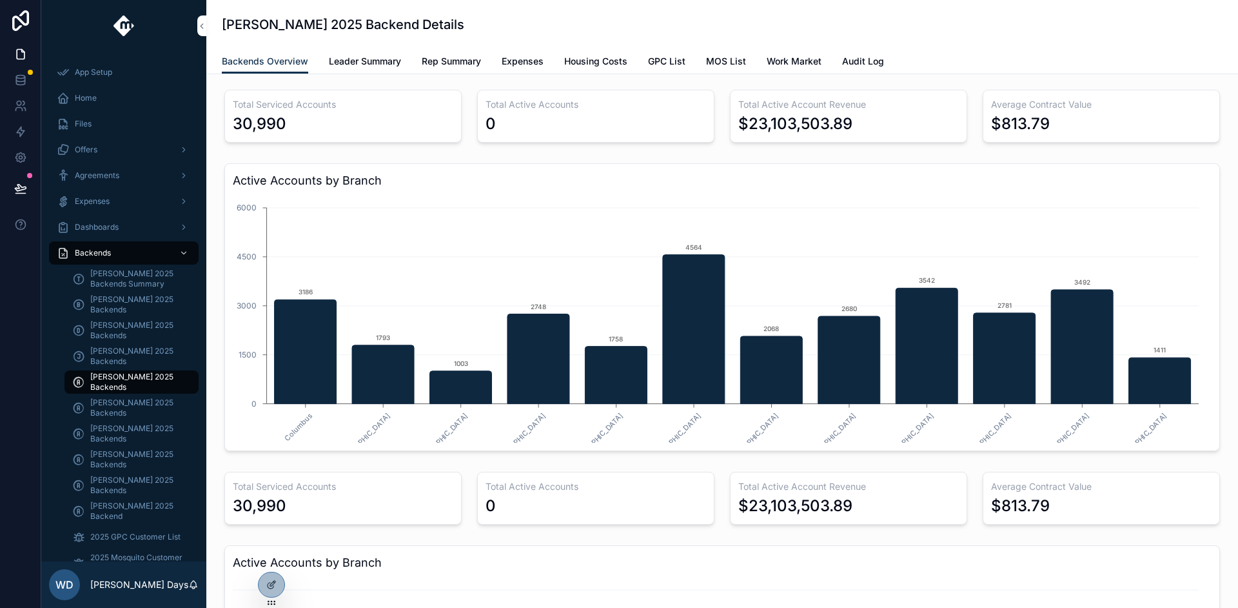
click at [363, 65] on span "Leader Summary" at bounding box center [365, 61] width 72 height 13
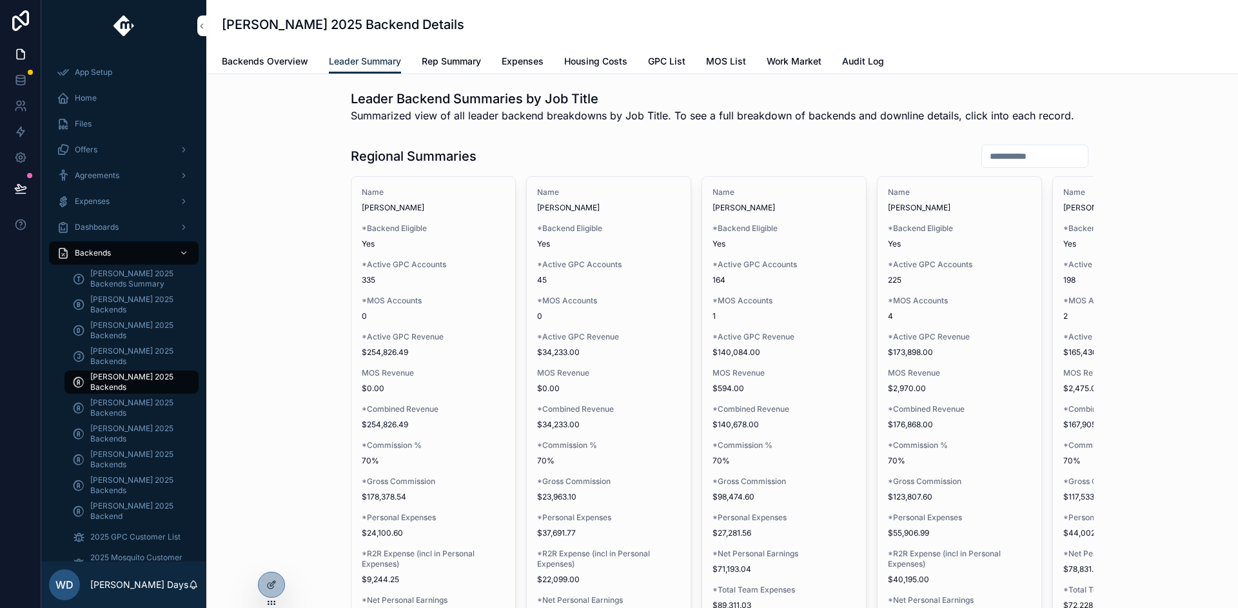
click at [0, 0] on icon at bounding box center [0, 0] width 0 height 0
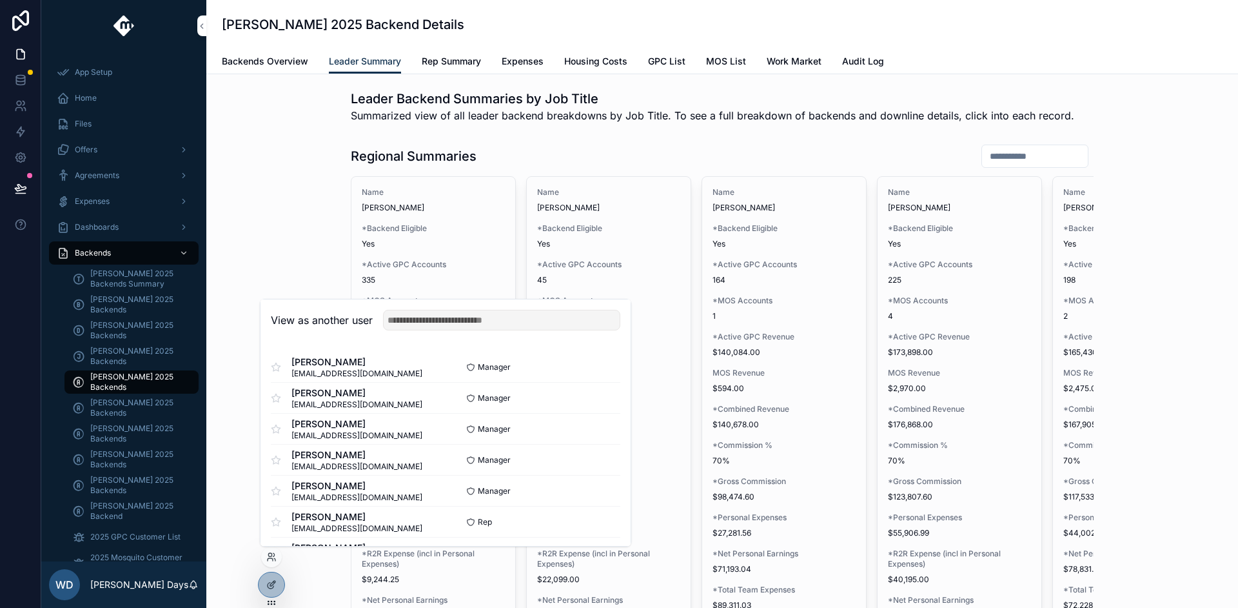
click at [0, 0] on button "Select" at bounding box center [0, 0] width 0 height 0
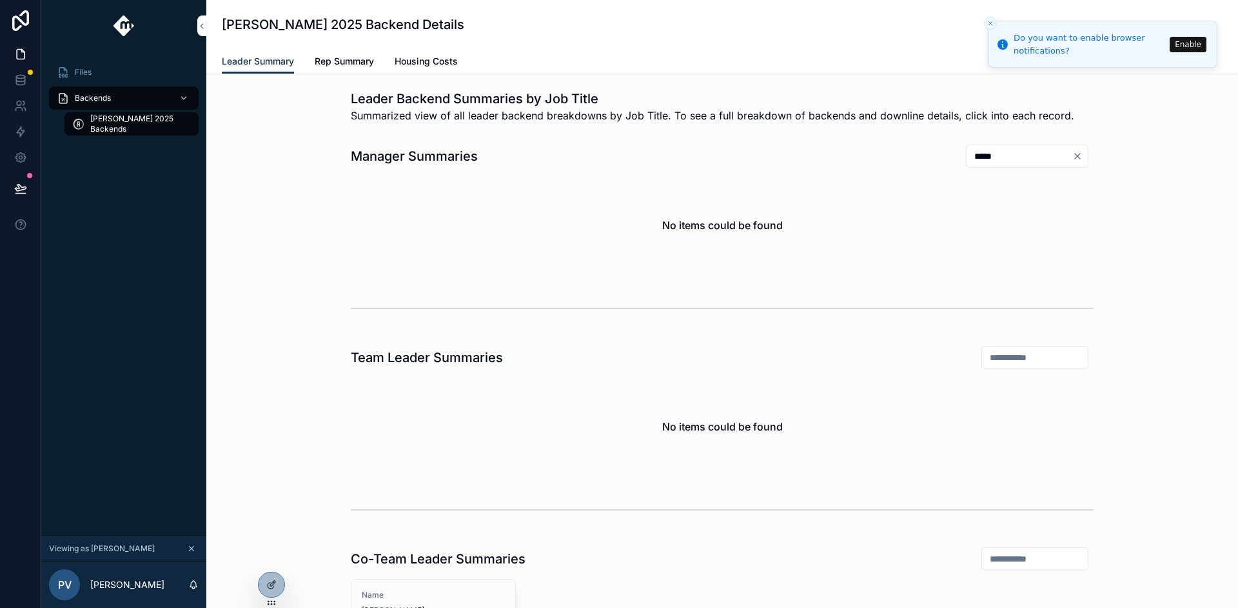
click at [990, 25] on icon "Close toast" at bounding box center [991, 23] width 8 height 8
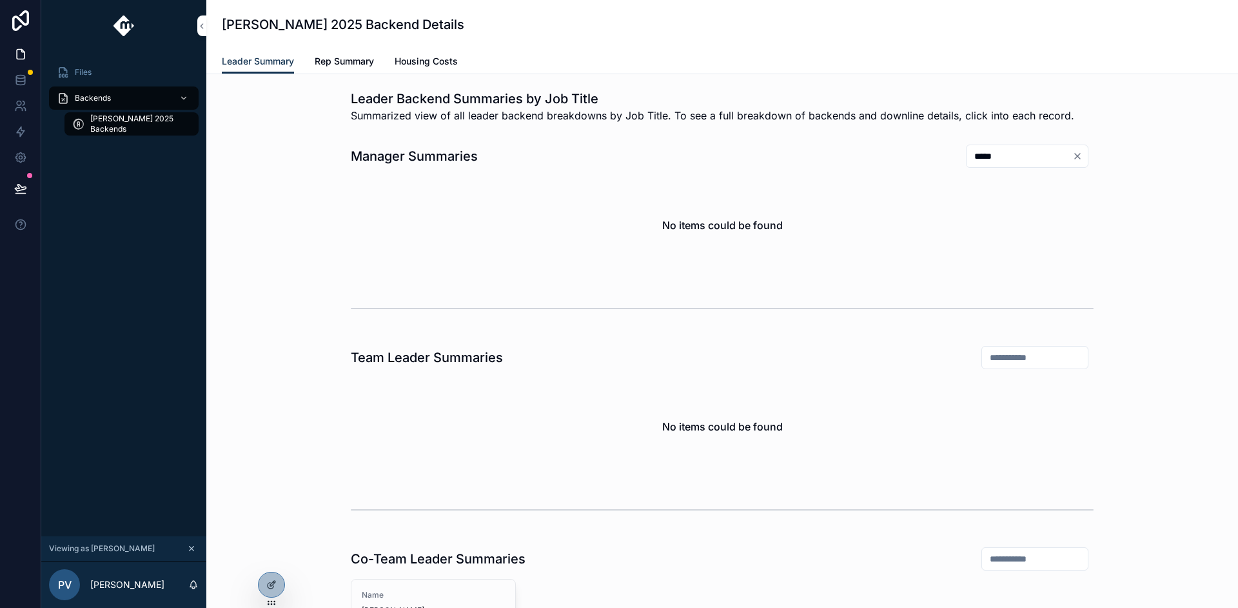
click at [1076, 157] on icon "Clear" at bounding box center [1078, 156] width 10 height 10
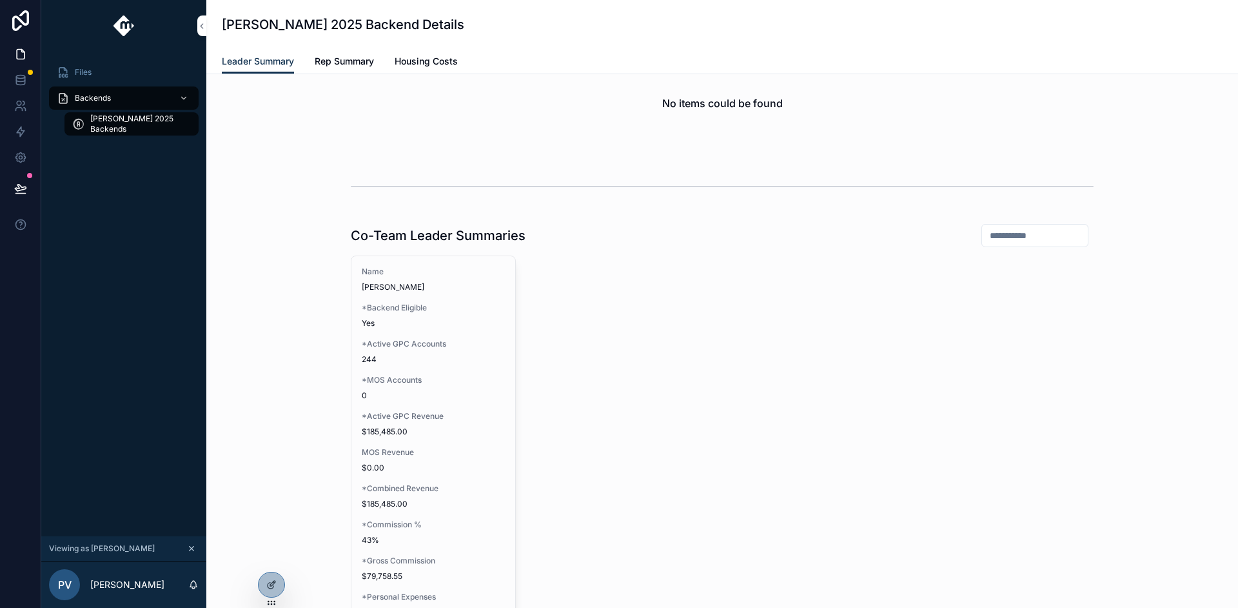
scroll to position [634, 0]
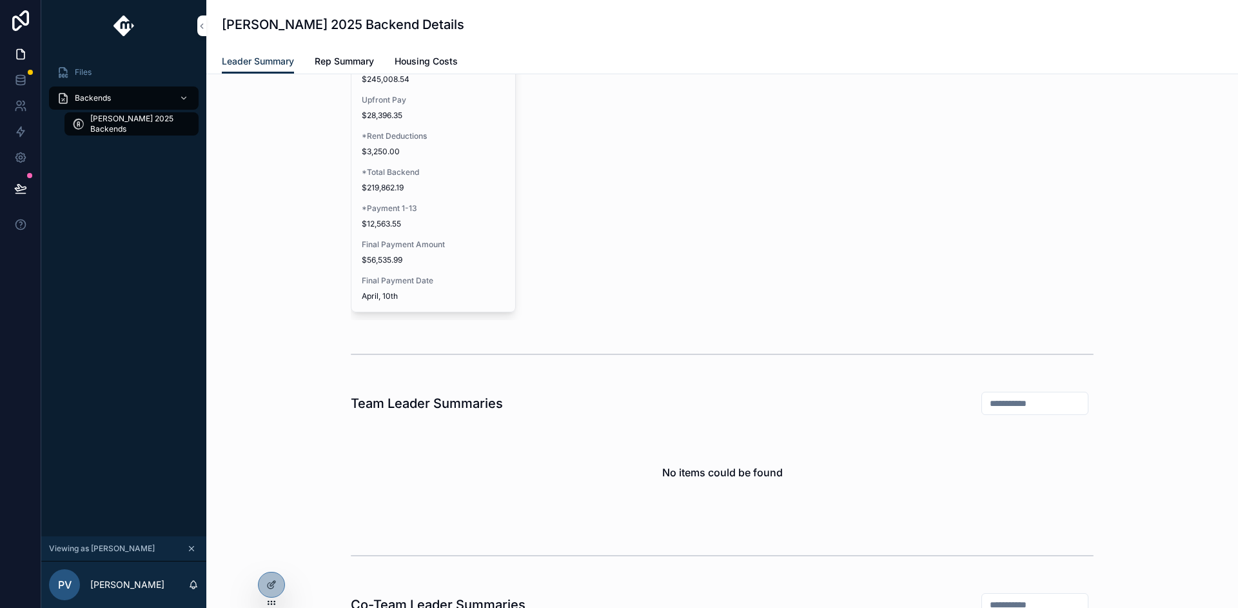
click at [1000, 397] on input "scrollable content" at bounding box center [1035, 403] width 106 height 18
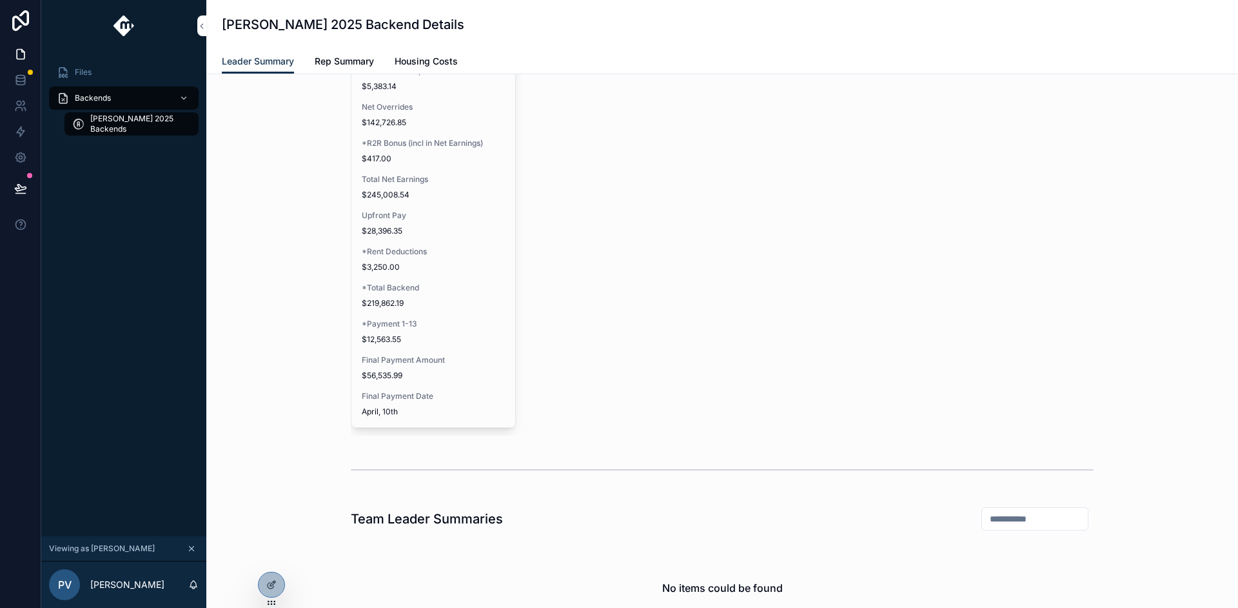
scroll to position [906, 0]
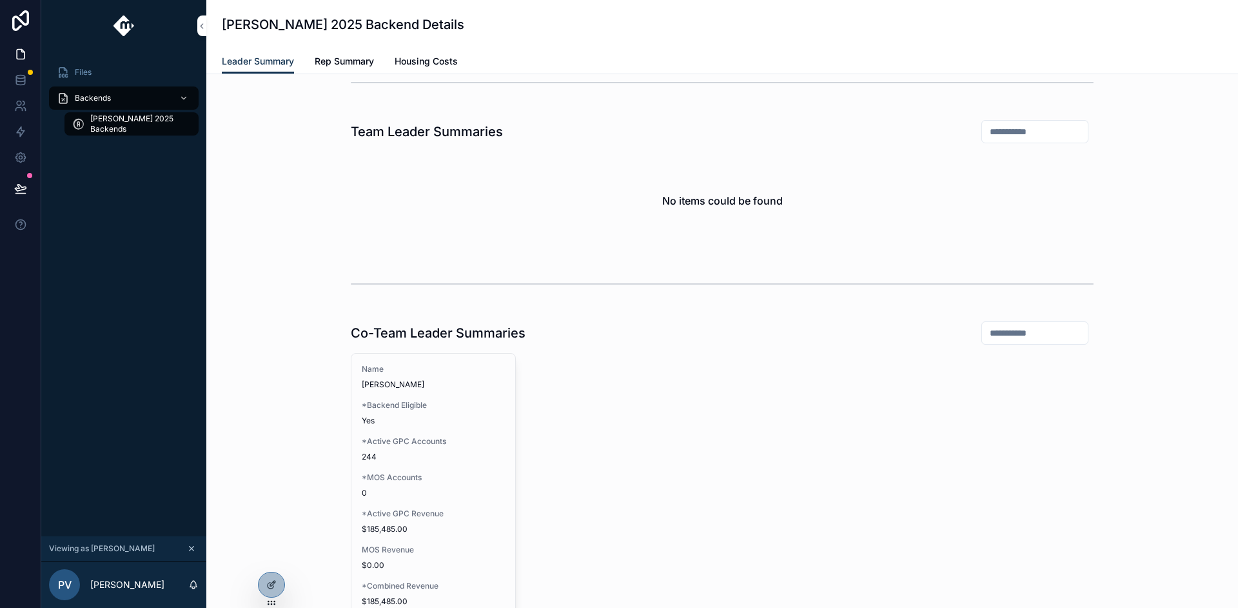
click at [335, 63] on span "Rep Summary" at bounding box center [344, 61] width 59 height 13
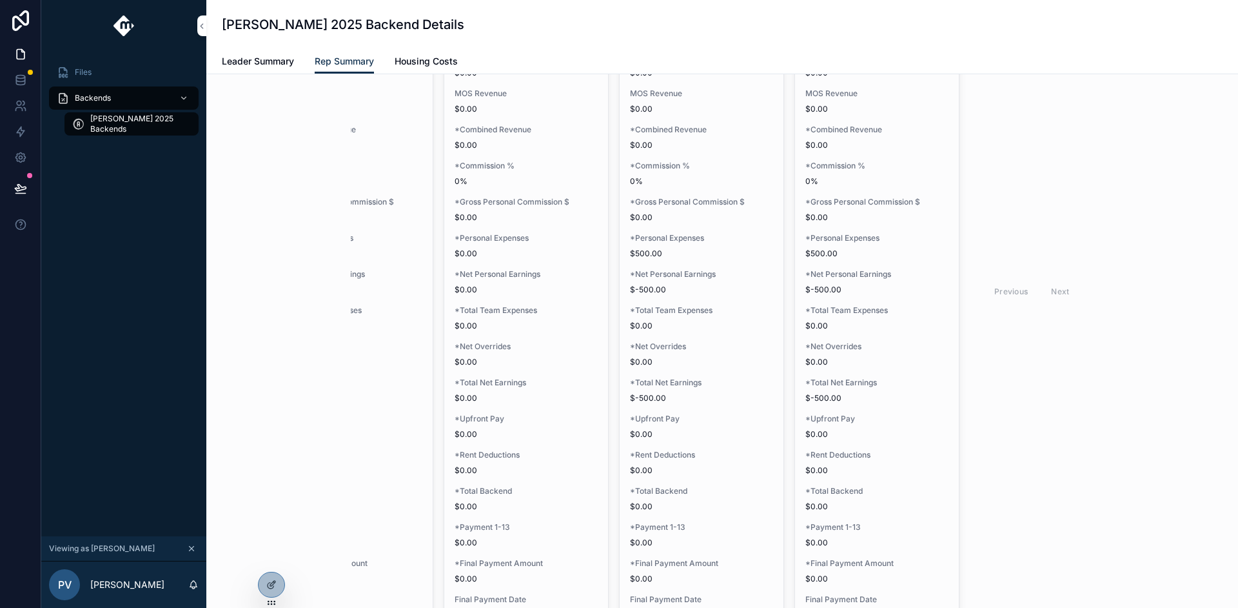
scroll to position [372, 0]
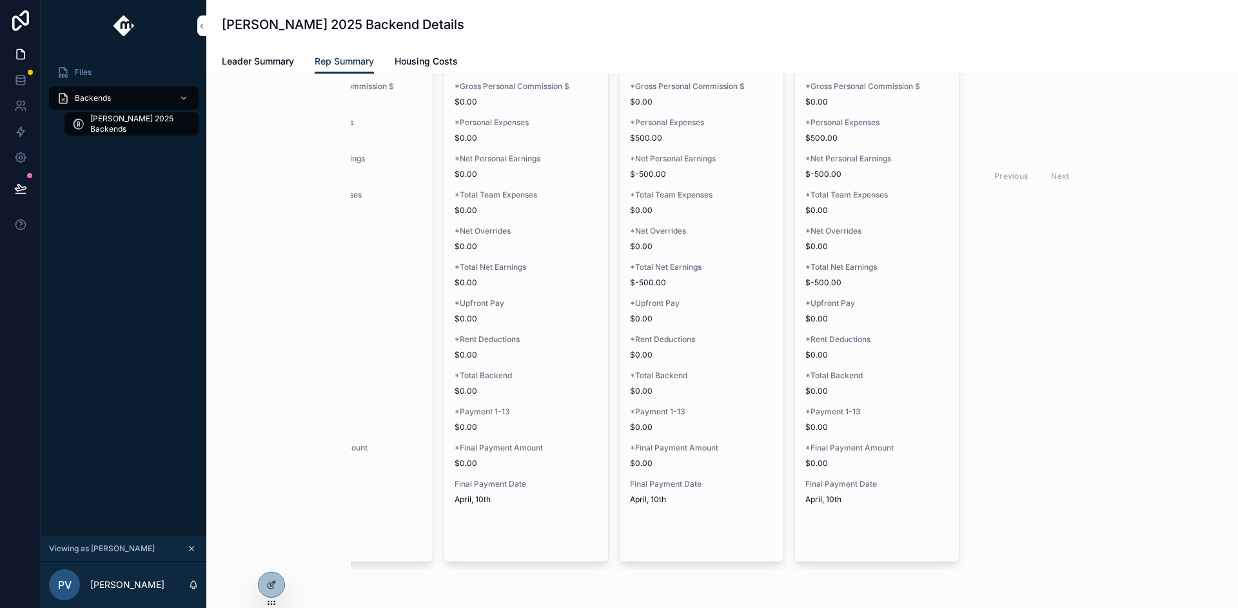
click at [1060, 177] on div "Previous Next" at bounding box center [1033, 176] width 94 height 20
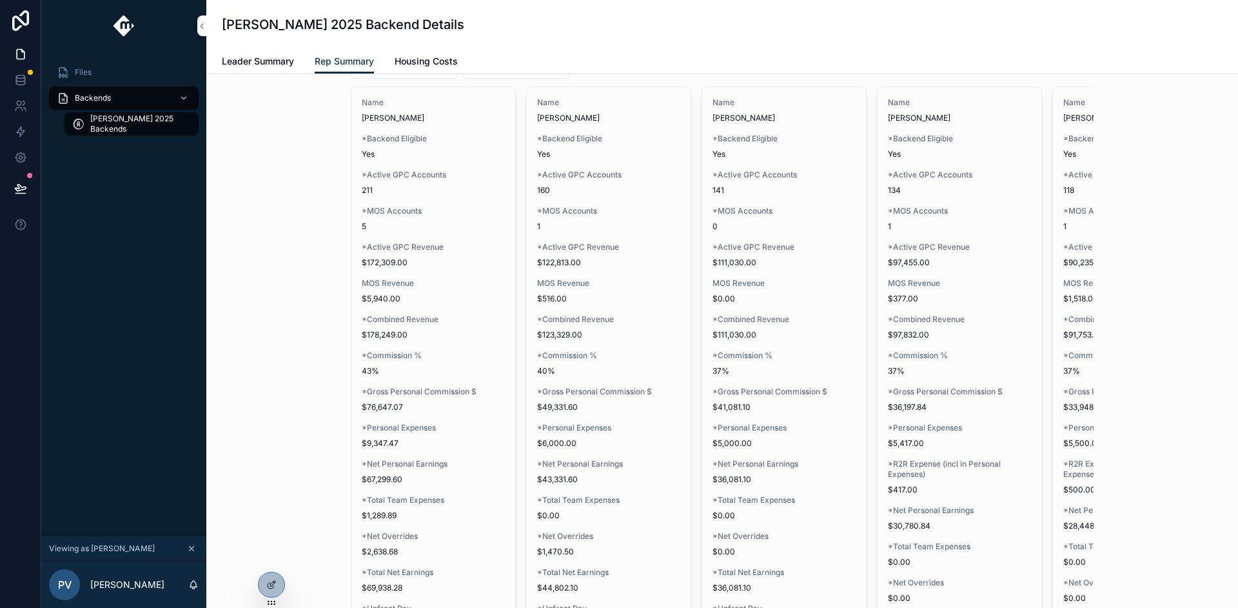
scroll to position [0, 0]
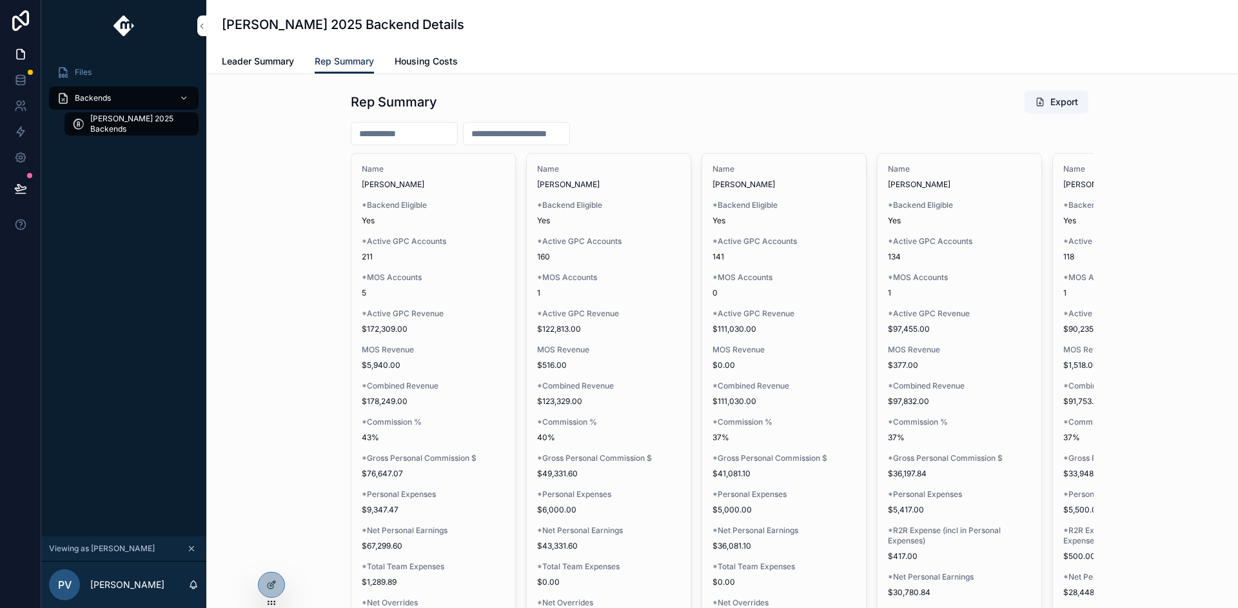
drag, startPoint x: 270, startPoint y: 557, endPoint x: 266, endPoint y: 528, distance: 30.0
click at [266, 528] on div "Files Backends Andrew Moffat 2025 Backends Viewing as Parker PV Parker Vanlandi…" at bounding box center [639, 304] width 1197 height 608
click at [190, 548] on icon "scrollable content" at bounding box center [191, 548] width 9 height 9
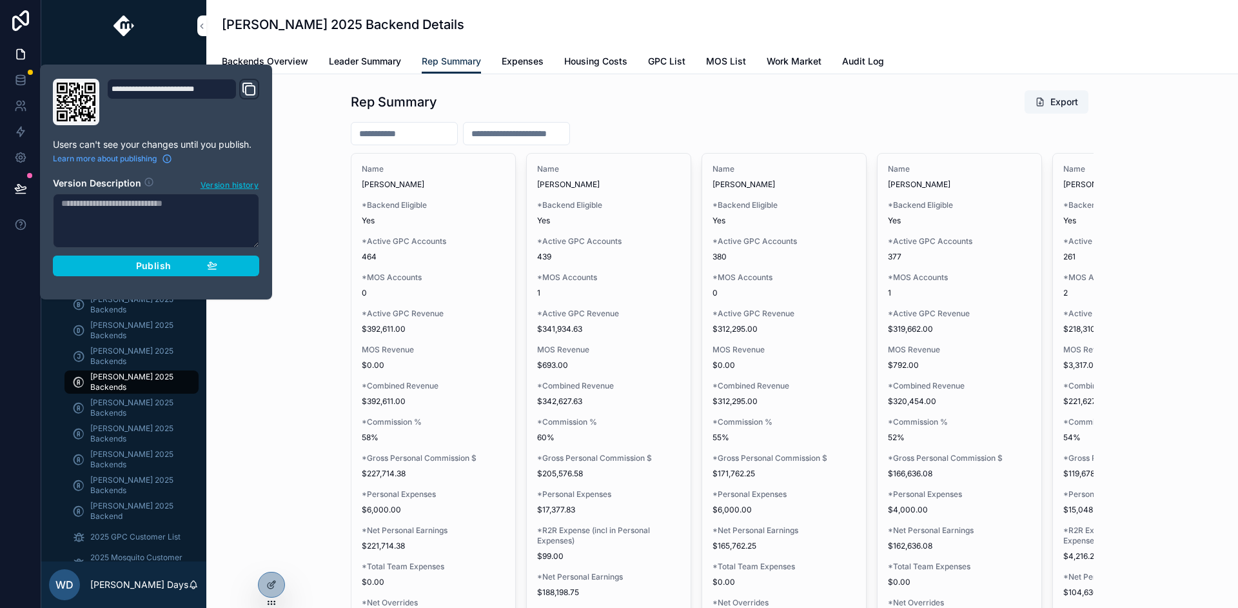
click at [144, 268] on span "Publish" at bounding box center [153, 266] width 35 height 12
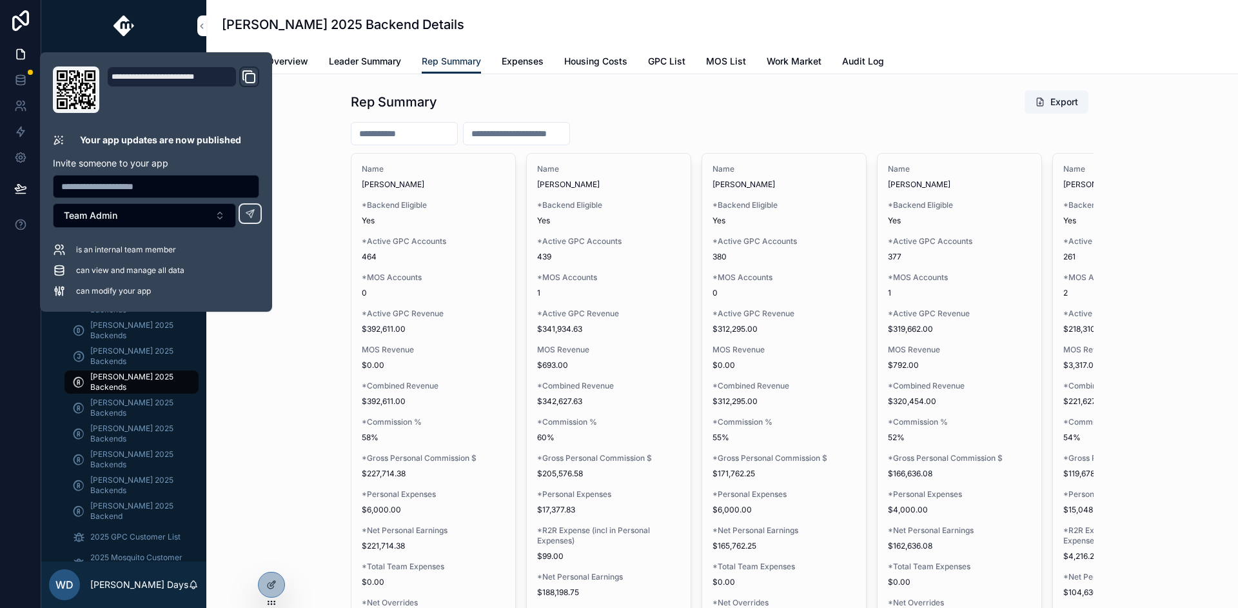
click at [311, 411] on div "Rep Summary Export Name [PERSON_NAME] *Backend Eligible Yes *Active GPC Account…" at bounding box center [722, 533] width 1011 height 898
click at [256, 444] on div "Rep Summary Export Name [PERSON_NAME] *Backend Eligible Yes *Active GPC Account…" at bounding box center [722, 533] width 1011 height 898
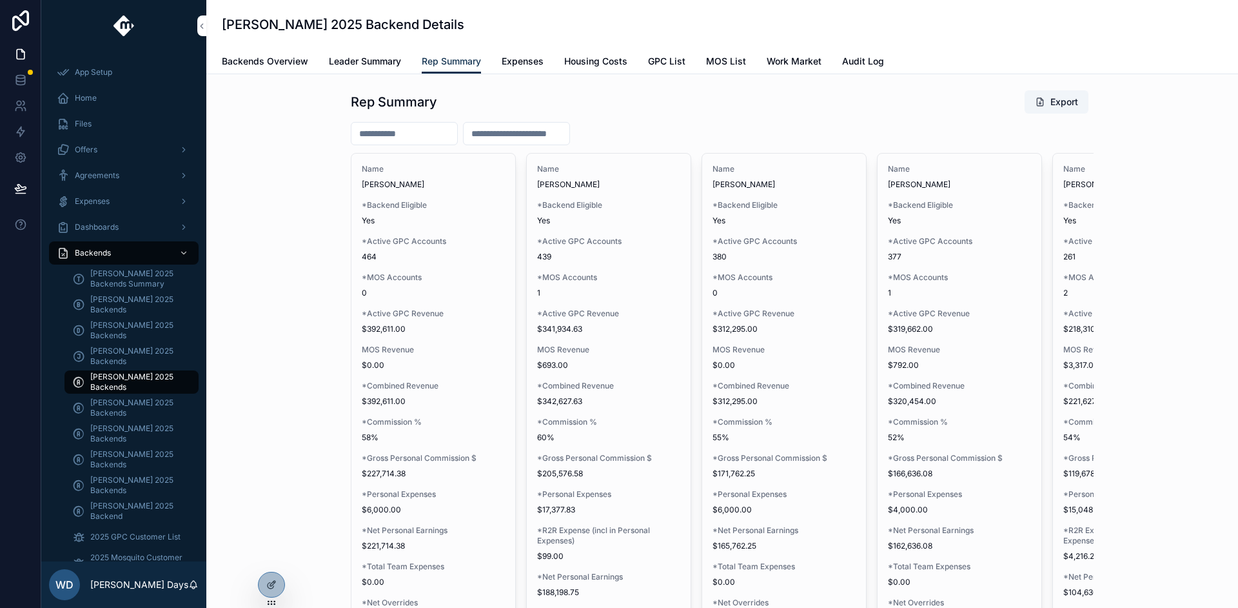
click at [266, 351] on div "Rep Summary Export Name [PERSON_NAME] *Backend Eligible Yes *Active GPC Account…" at bounding box center [722, 533] width 1011 height 898
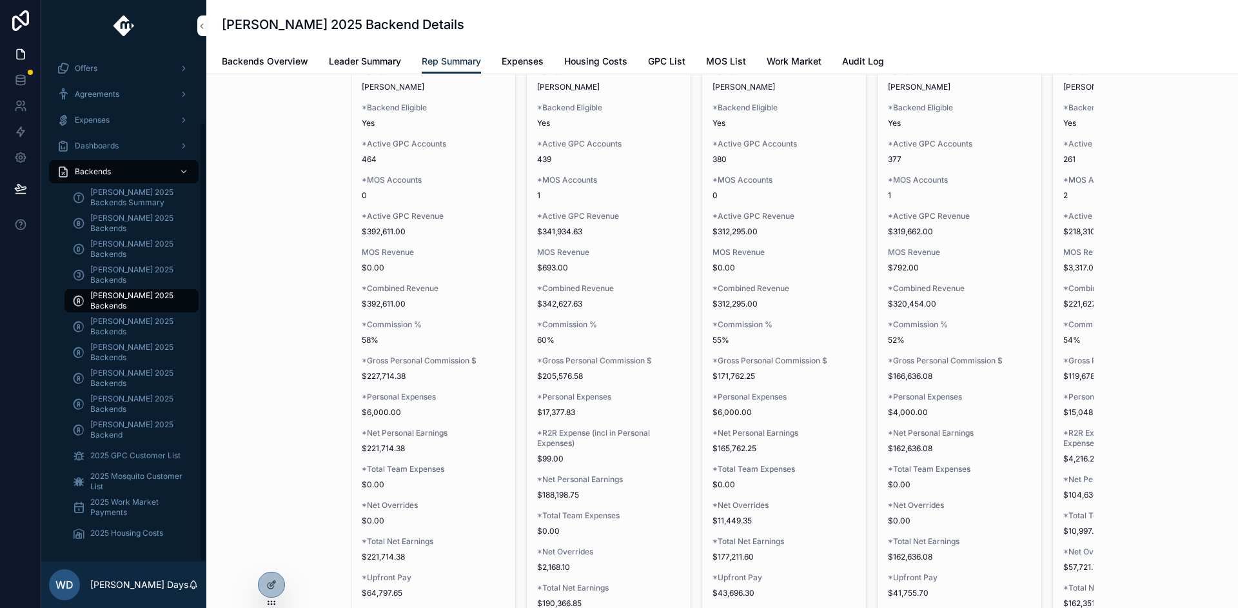
scroll to position [58, 0]
